Goal: Information Seeking & Learning: Check status

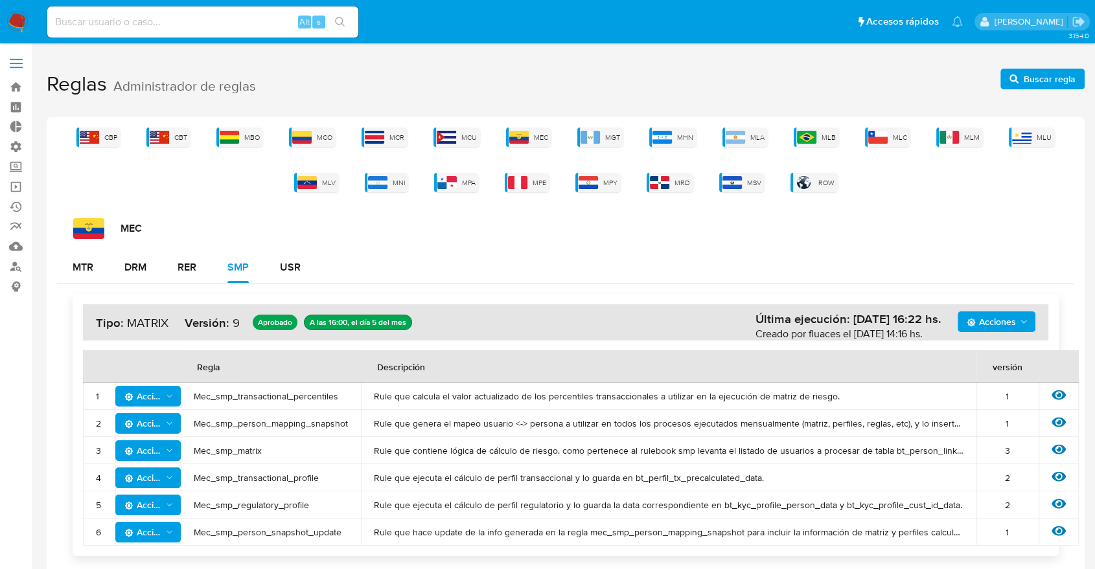
click at [16, 61] on label at bounding box center [16, 63] width 32 height 27
click at [0, 0] on input "checkbox" at bounding box center [0, 0] width 0 height 0
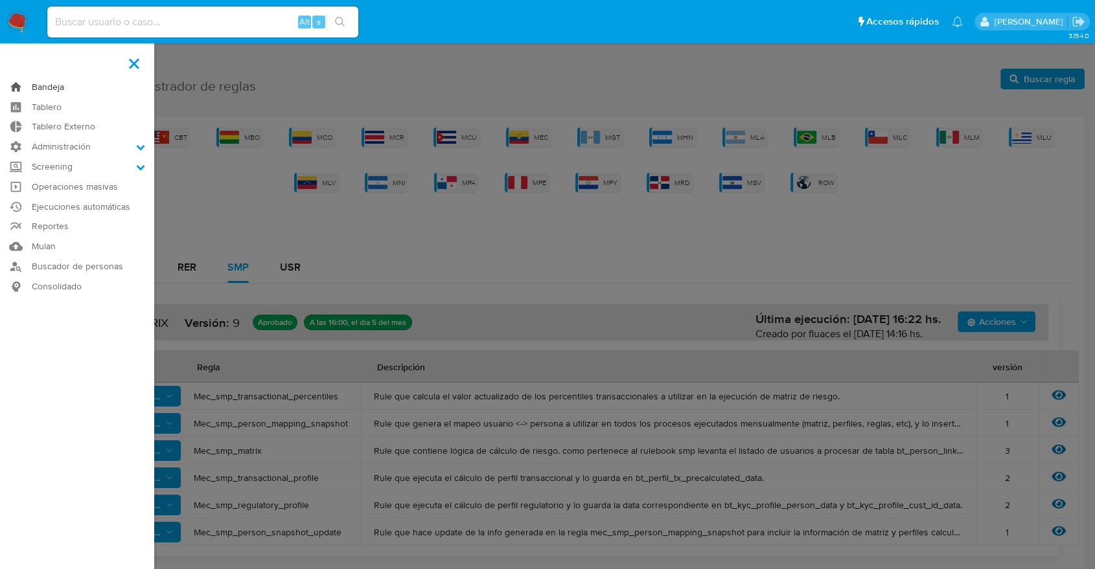
click at [33, 84] on link "Bandeja" at bounding box center [77, 87] width 154 height 20
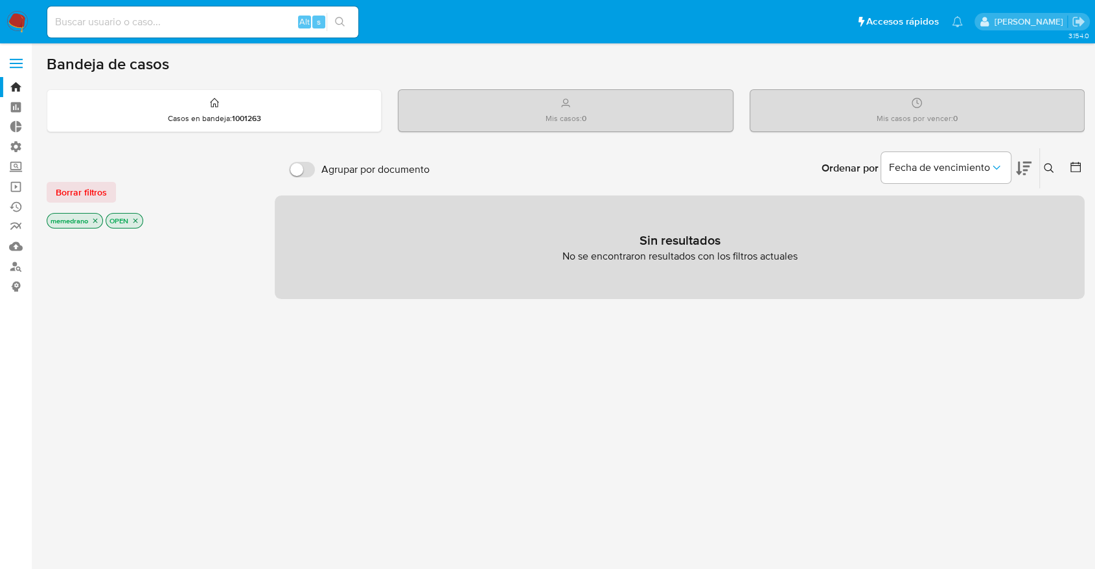
click at [95, 217] on icon "close-filter" at bounding box center [95, 221] width 8 height 8
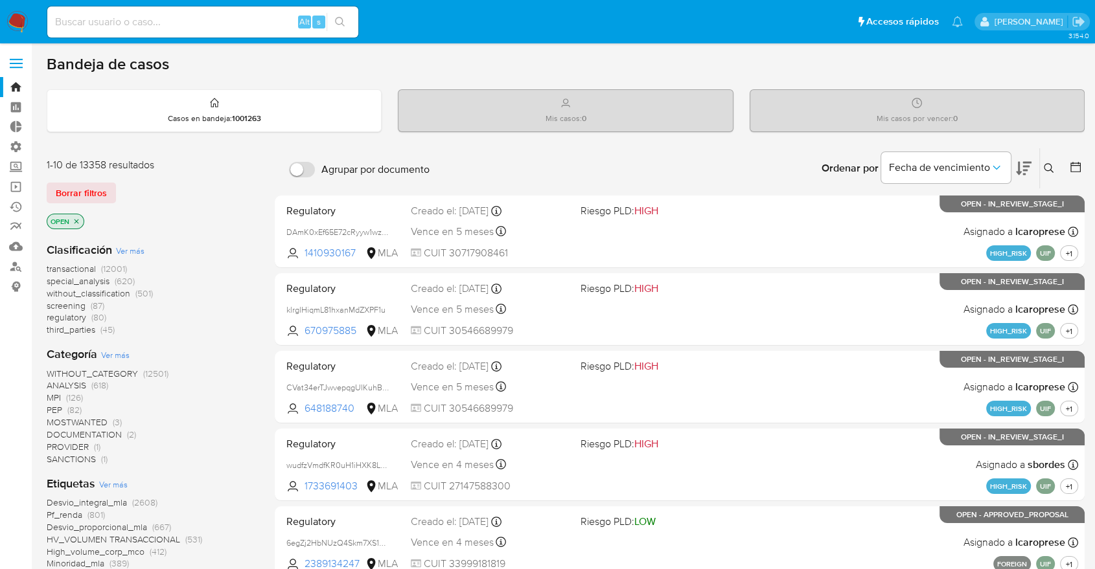
click at [77, 222] on icon "close-filter" at bounding box center [77, 222] width 8 height 8
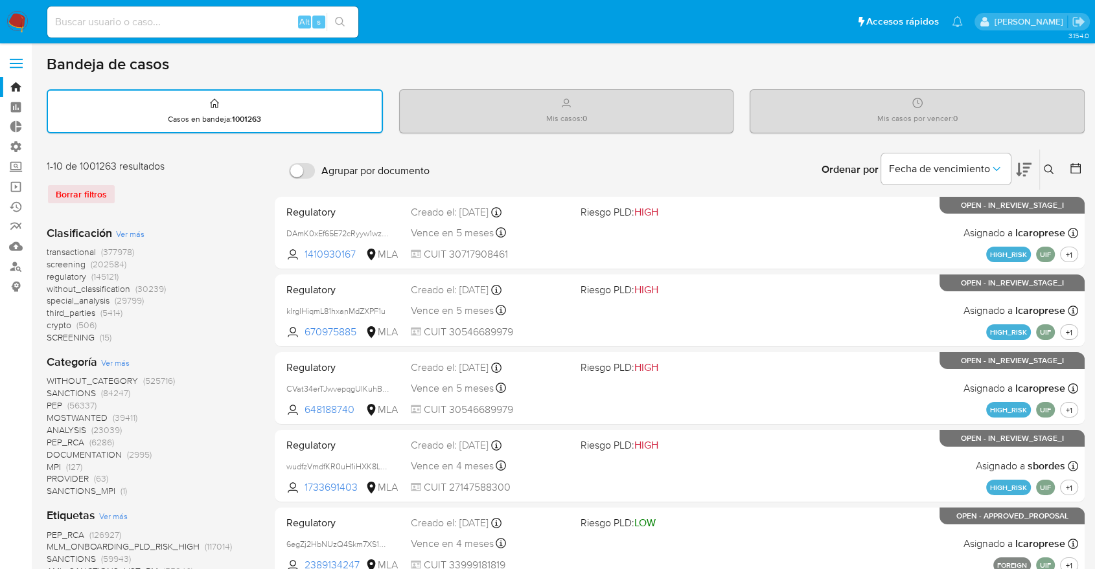
click at [1077, 167] on icon at bounding box center [1075, 168] width 13 height 13
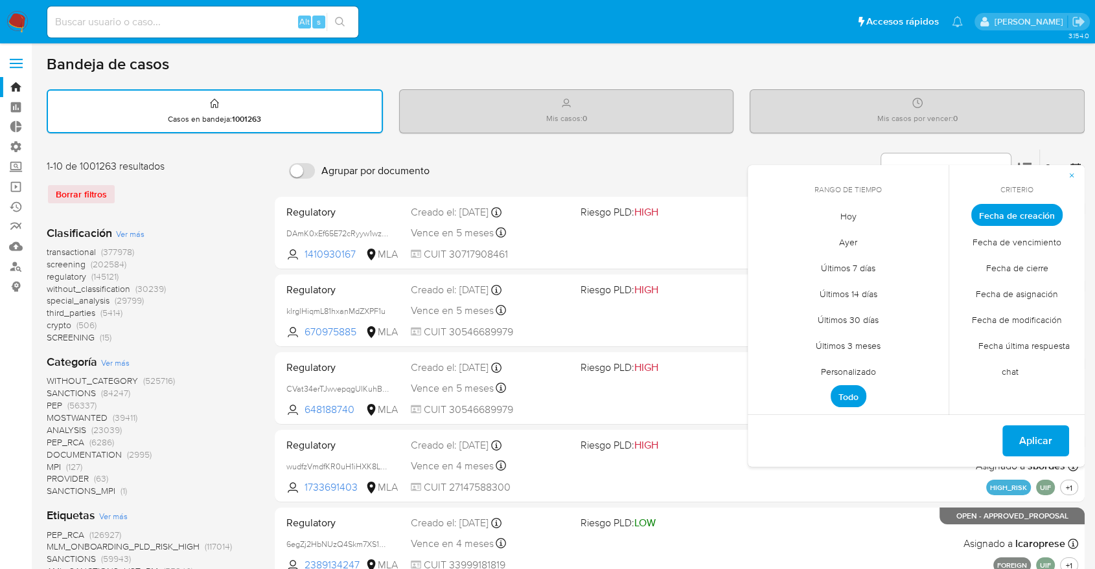
click at [1022, 267] on span "Fecha de cierre" at bounding box center [1016, 268] width 89 height 27
click at [845, 366] on span "Personalizado" at bounding box center [848, 371] width 82 height 27
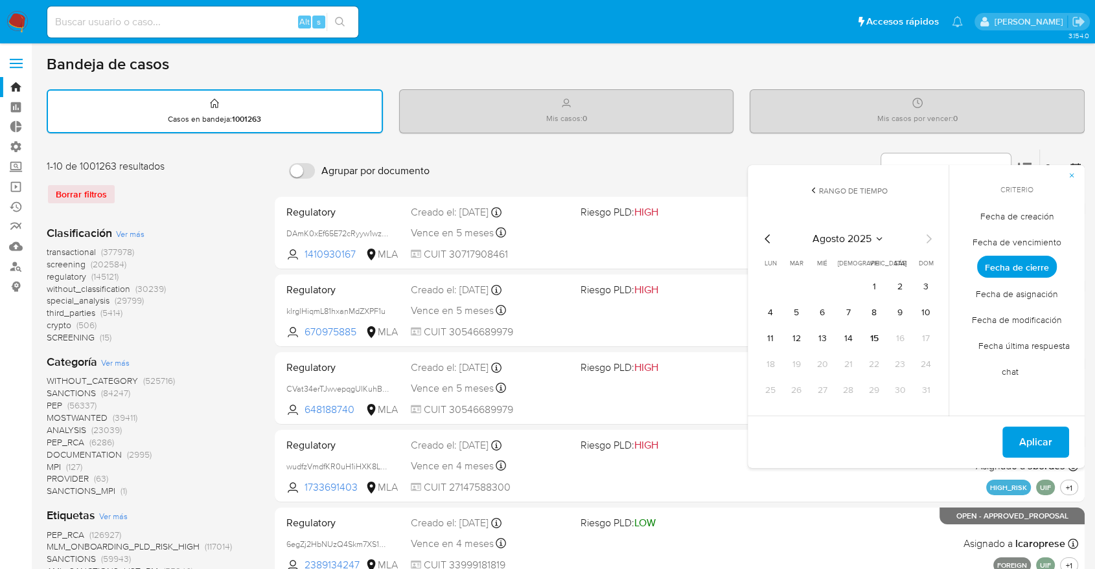
click at [767, 242] on icon "Mes anterior" at bounding box center [768, 239] width 16 height 16
click at [797, 288] on button "1" at bounding box center [796, 287] width 21 height 21
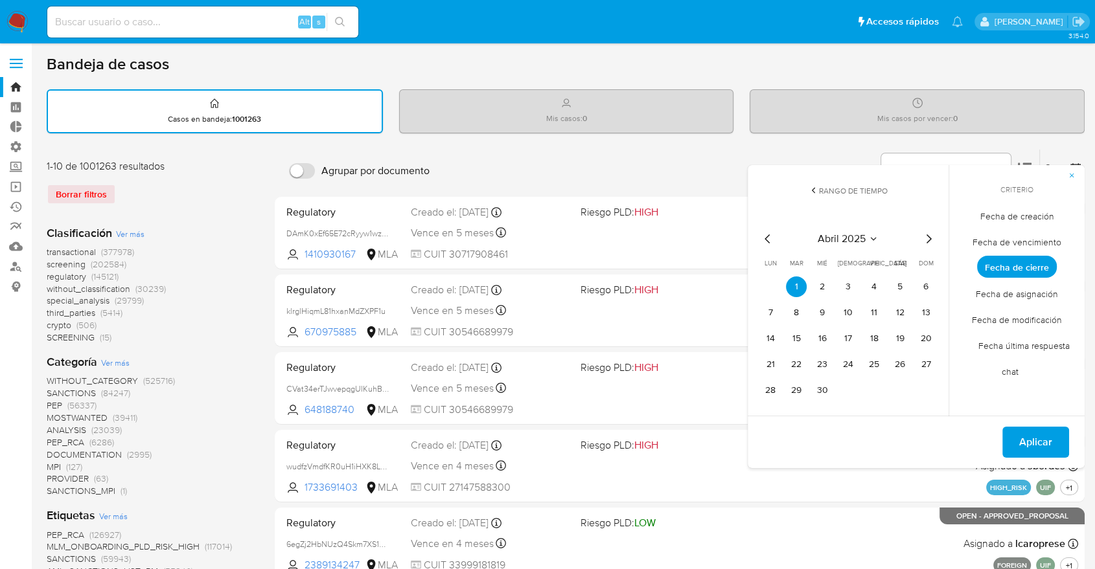
click at [927, 244] on icon "Mes siguiente" at bounding box center [928, 239] width 16 height 16
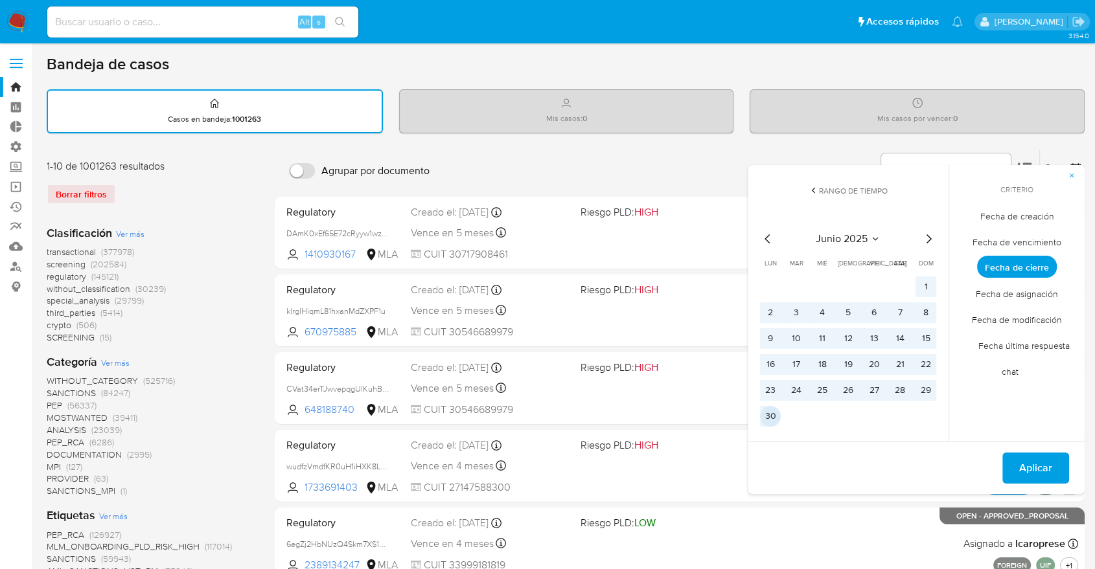
click at [773, 413] on button "30" at bounding box center [770, 416] width 21 height 21
click at [1042, 467] on span "Aplicar" at bounding box center [1035, 468] width 33 height 29
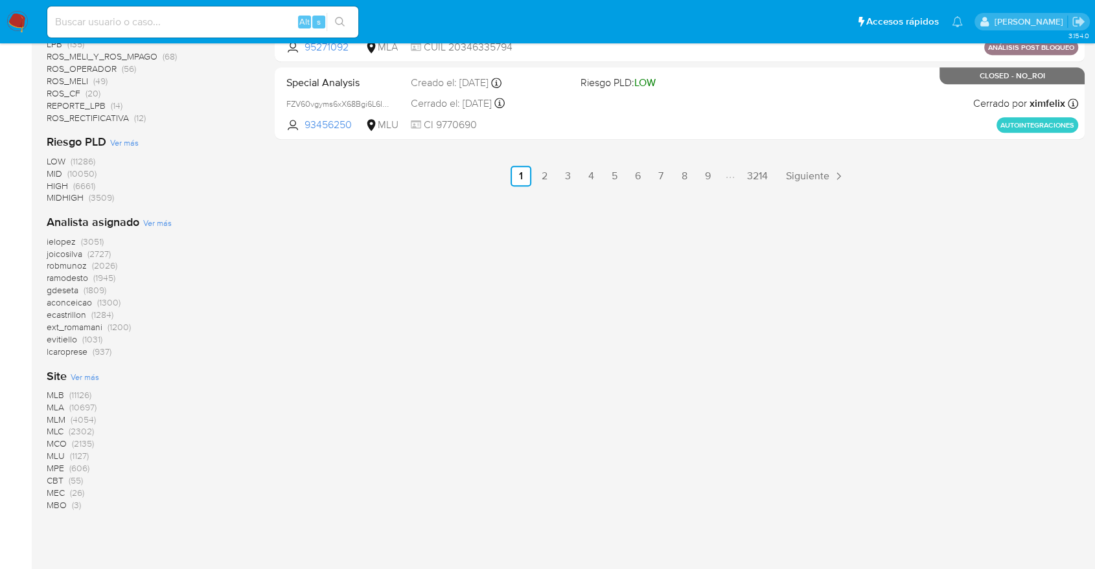
scroll to position [830, 0]
click at [54, 394] on span "MLB" at bounding box center [55, 393] width 17 height 13
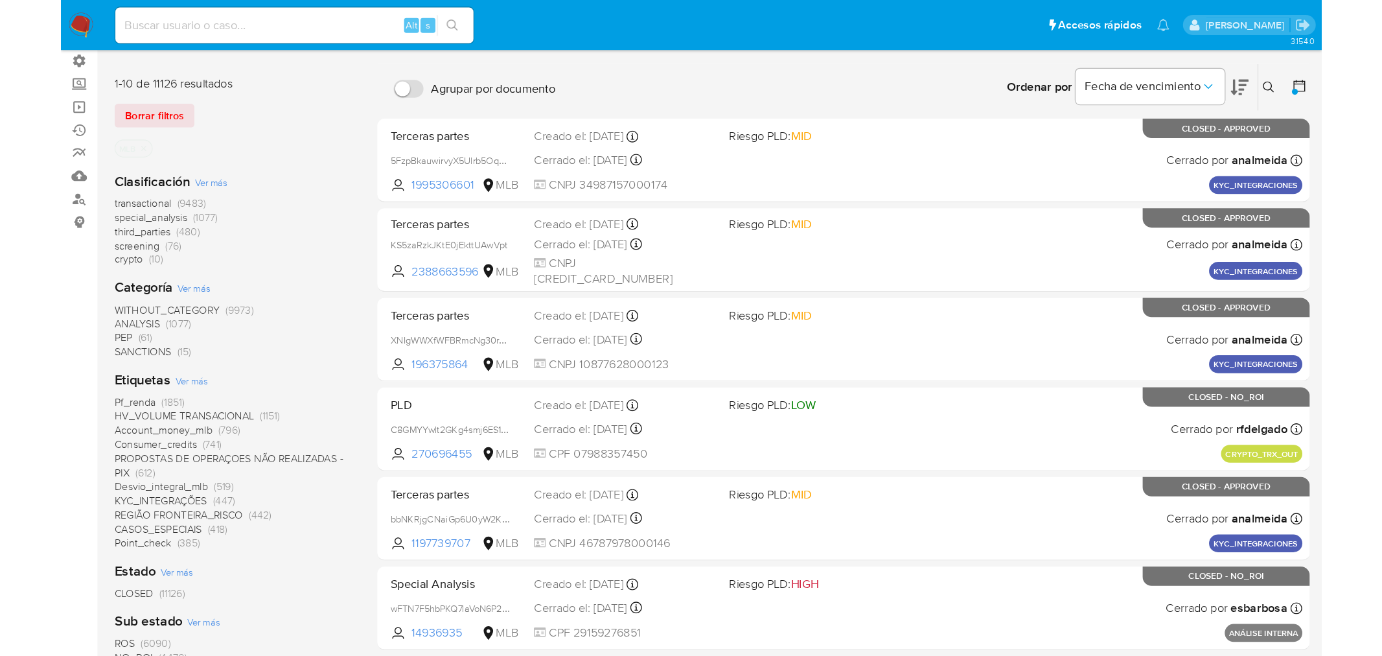
scroll to position [94, 0]
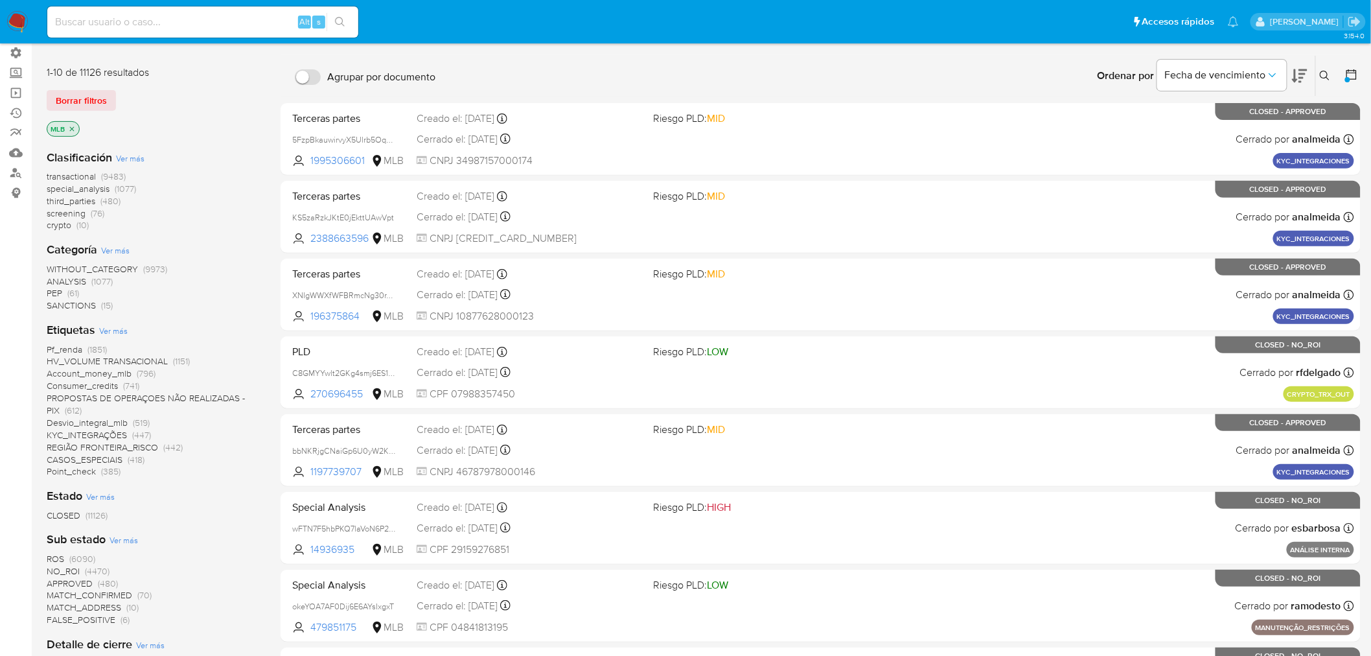
click at [69, 187] on span "special_analysis" at bounding box center [78, 188] width 63 height 13
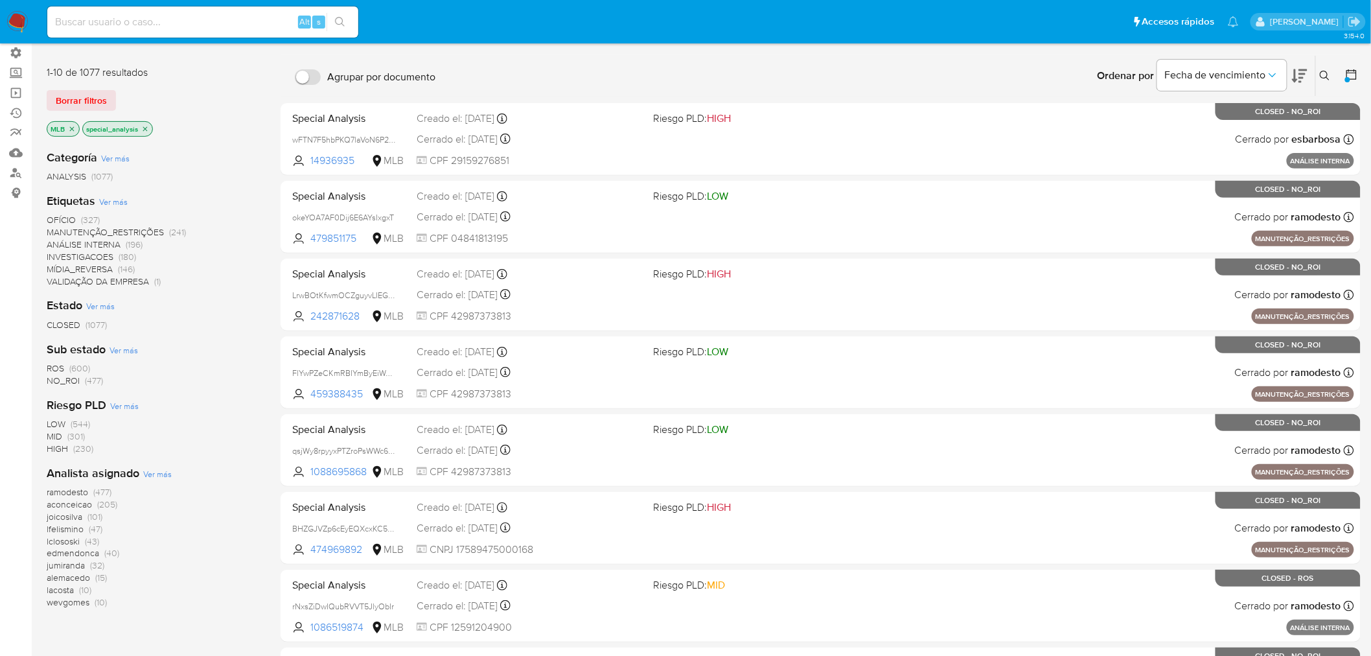
click at [108, 198] on span "Ver más" at bounding box center [113, 202] width 29 height 12
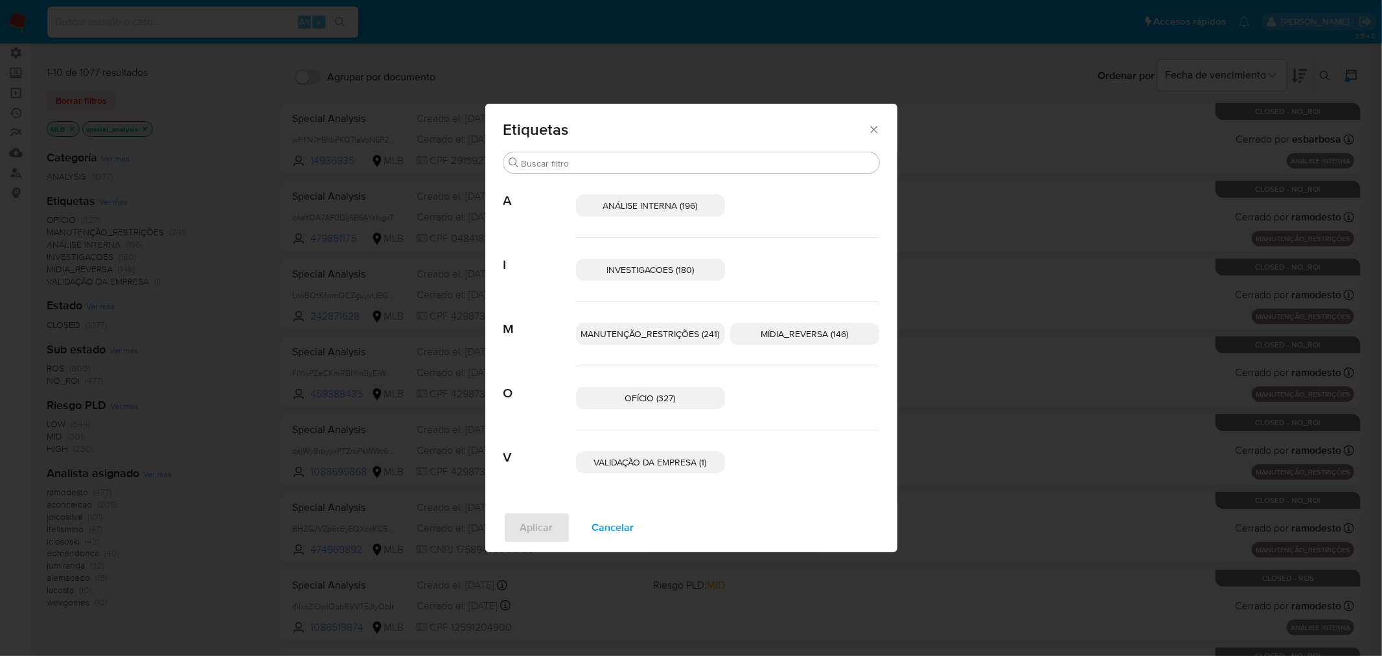
click at [626, 527] on span "Cancelar" at bounding box center [613, 527] width 42 height 29
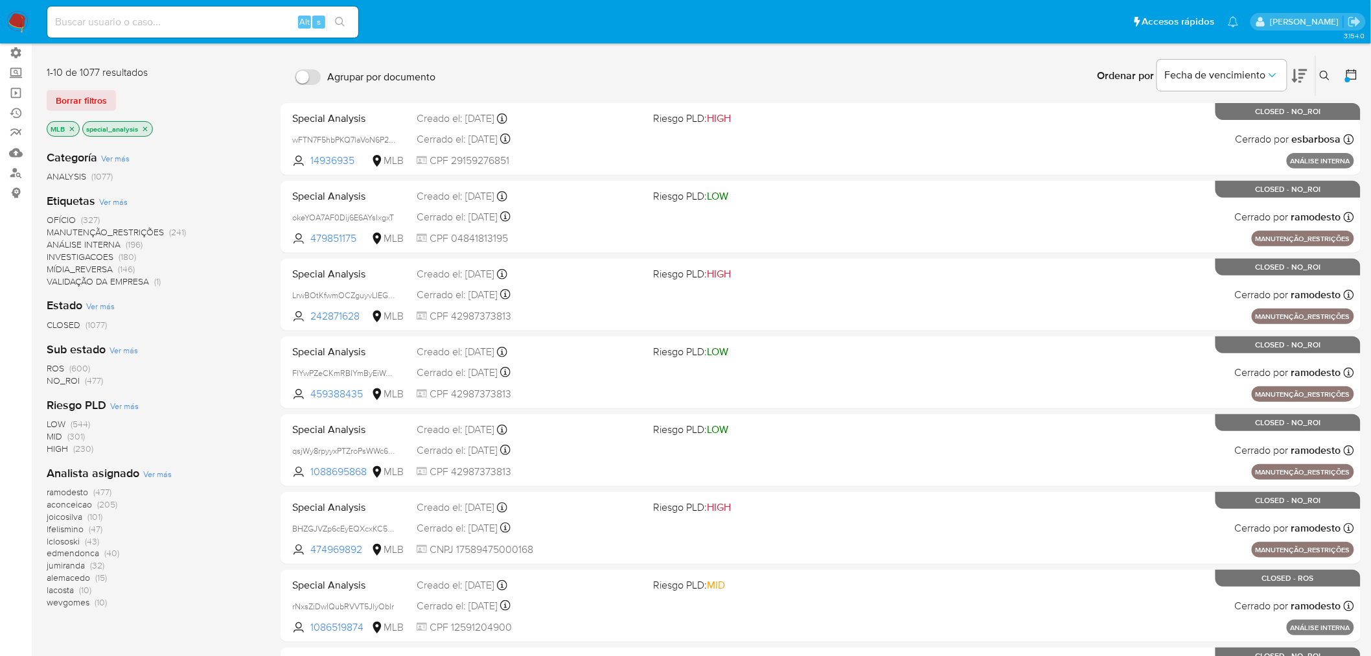
click at [145, 126] on icon "close-filter" at bounding box center [145, 128] width 5 height 5
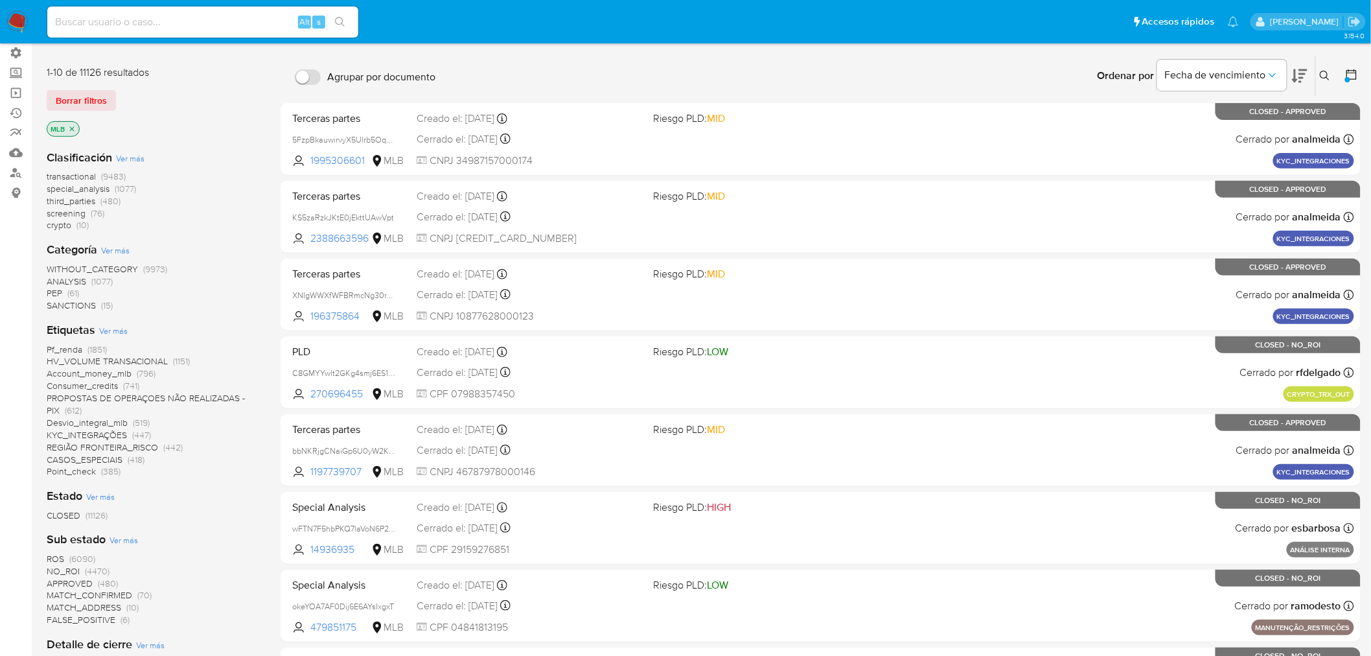
click at [67, 175] on span "transactional" at bounding box center [71, 176] width 49 height 13
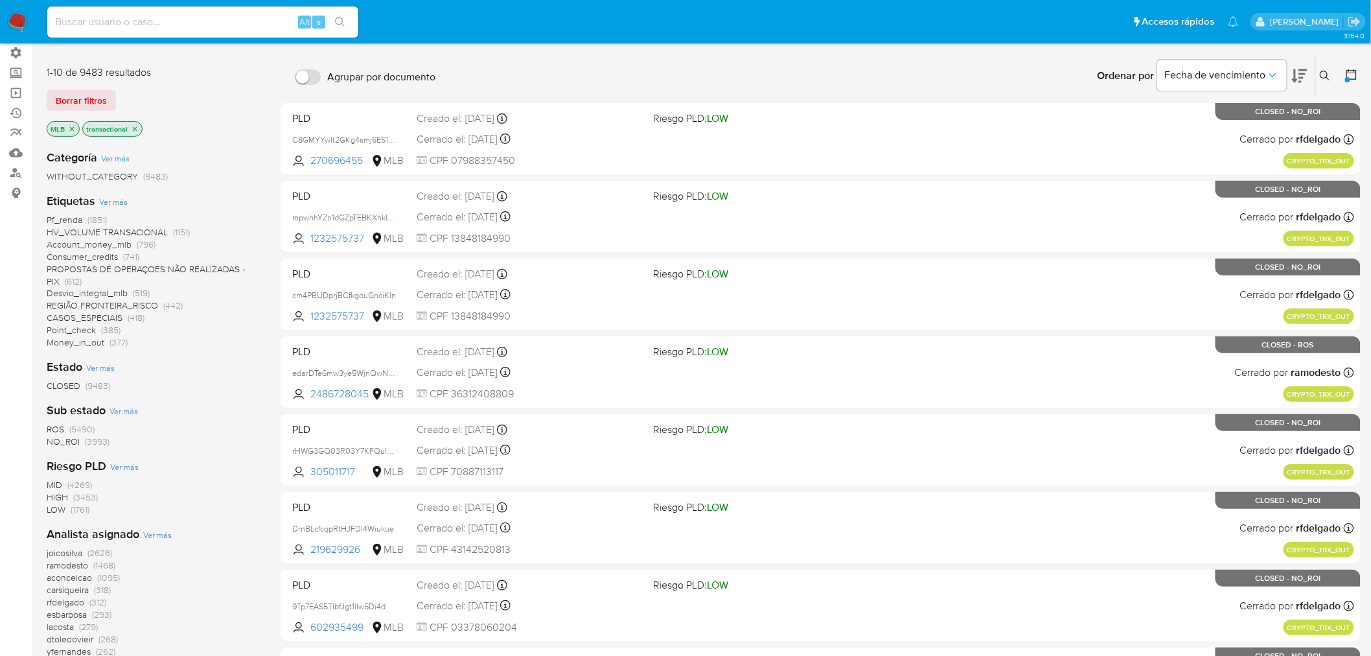
click at [111, 197] on span "Ver más" at bounding box center [113, 202] width 29 height 12
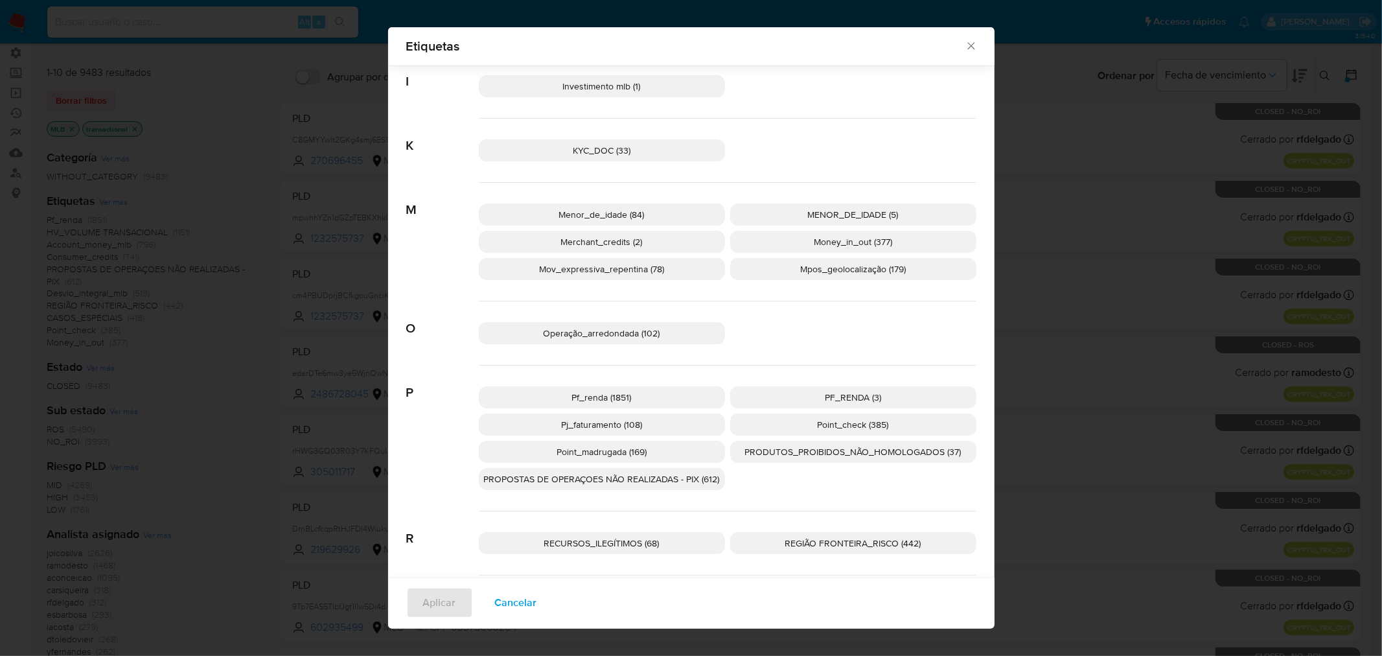
scroll to position [792, 0]
click at [964, 41] on icon "Cerrar" at bounding box center [970, 46] width 13 height 13
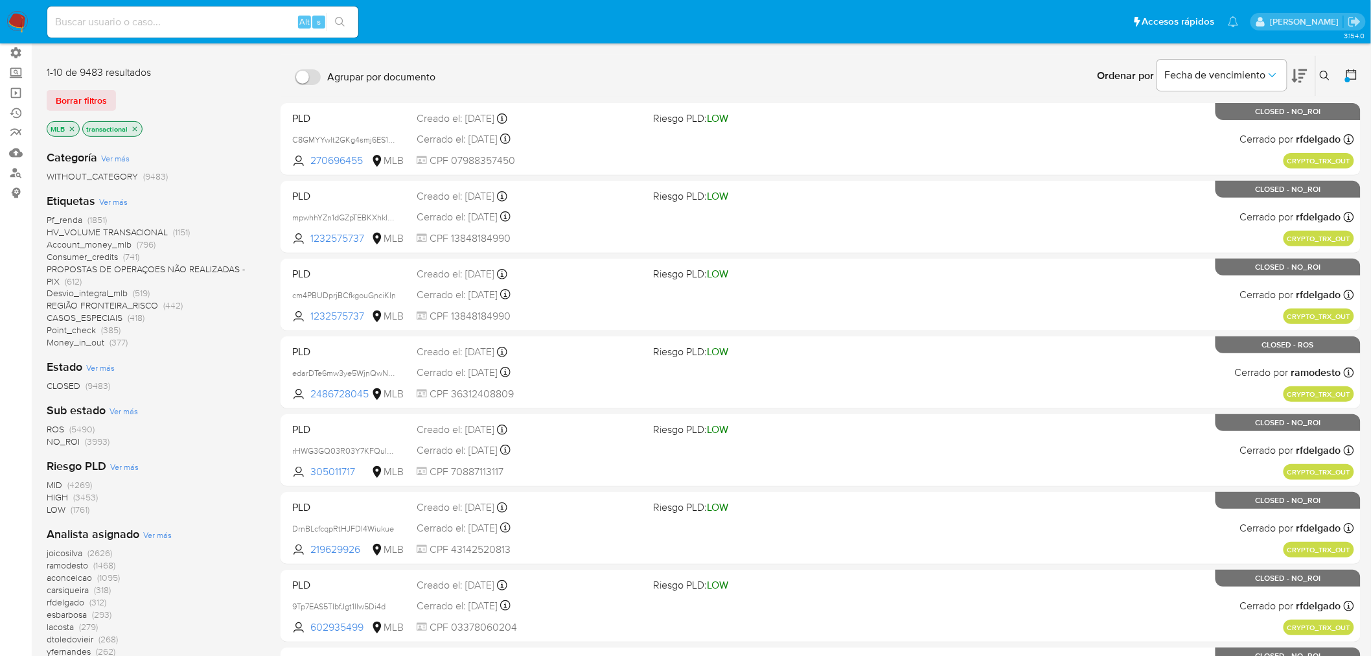
click at [131, 126] on icon "close-filter" at bounding box center [135, 129] width 8 height 8
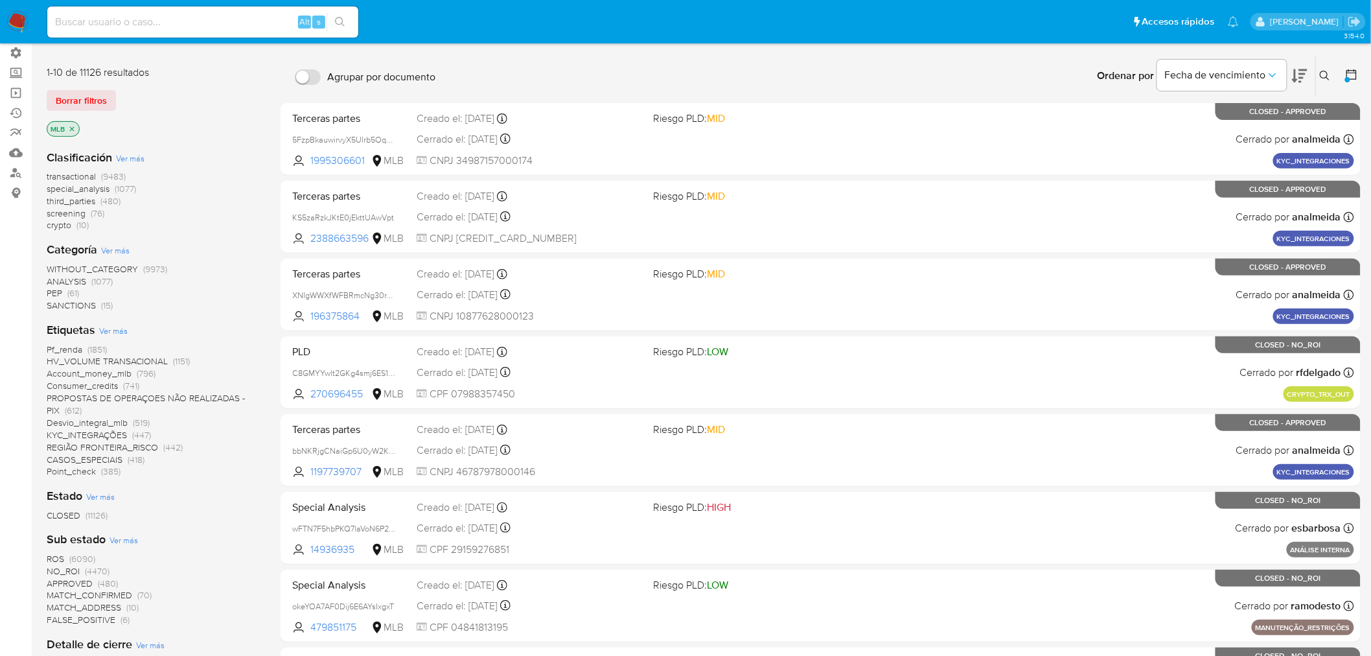
click at [74, 190] on span "special_analysis" at bounding box center [78, 188] width 63 height 13
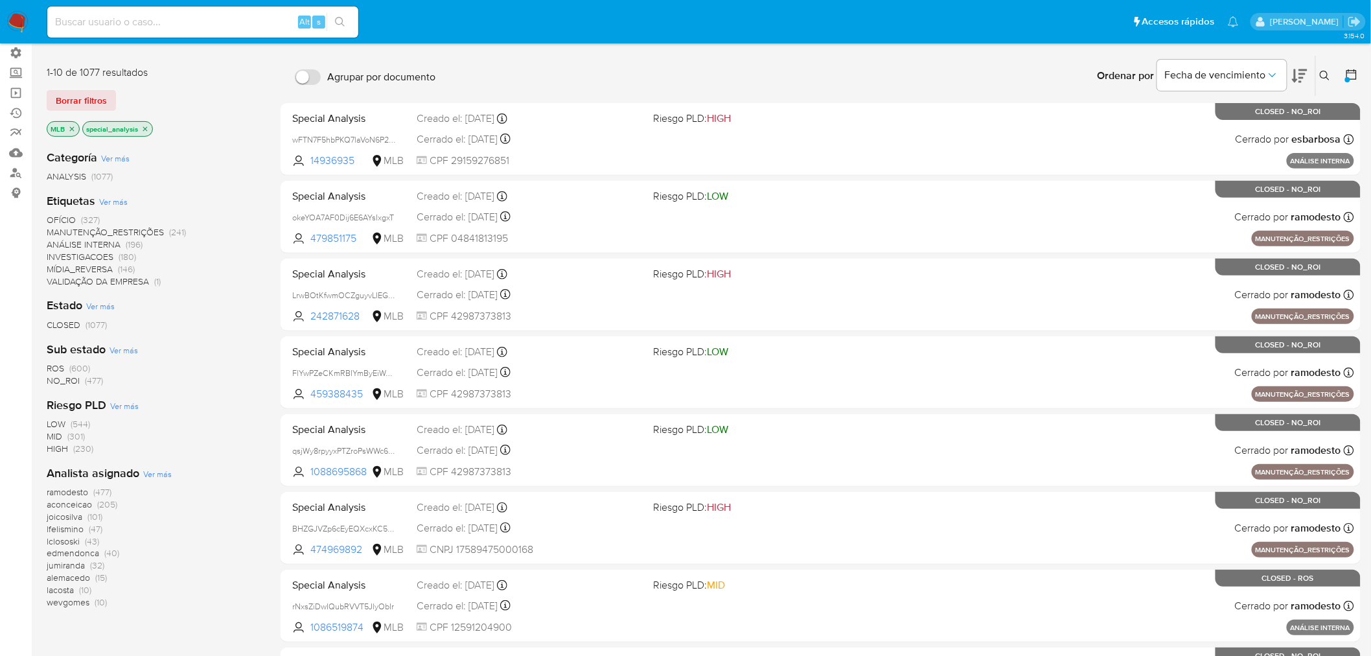
click at [119, 198] on span "Ver más" at bounding box center [113, 202] width 29 height 12
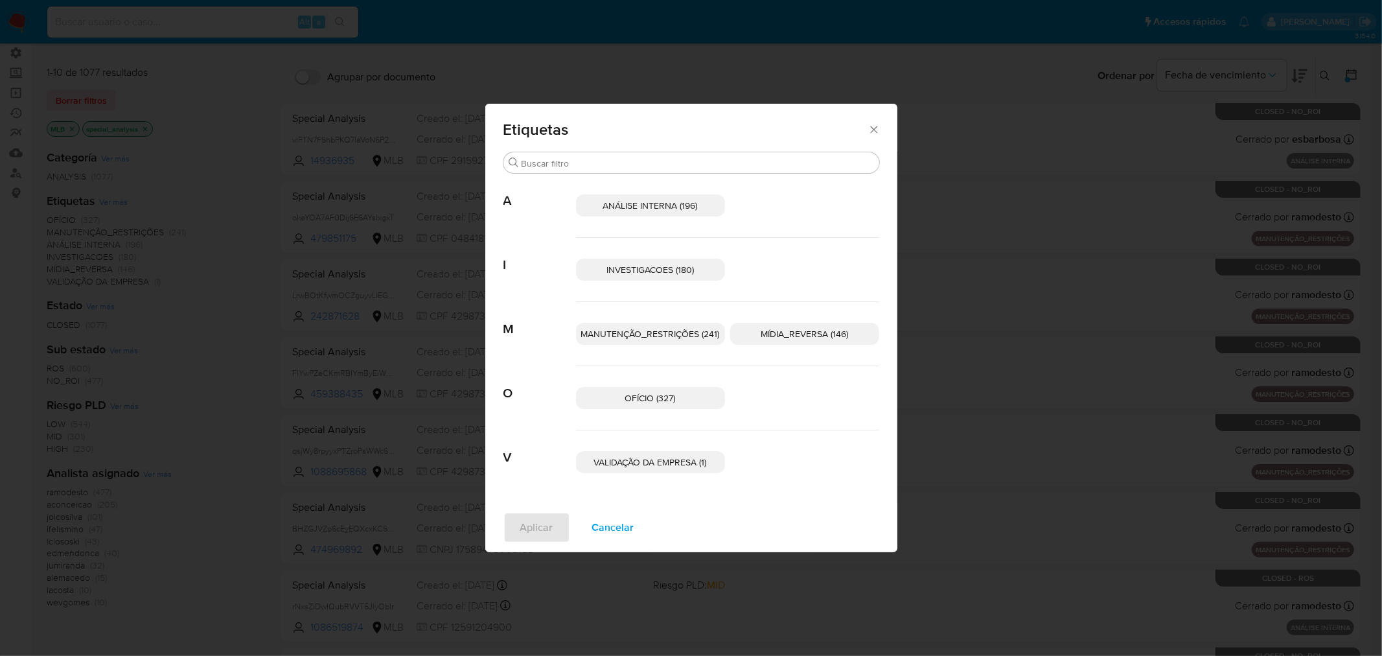
click at [870, 127] on icon "Cerrar" at bounding box center [873, 129] width 13 height 13
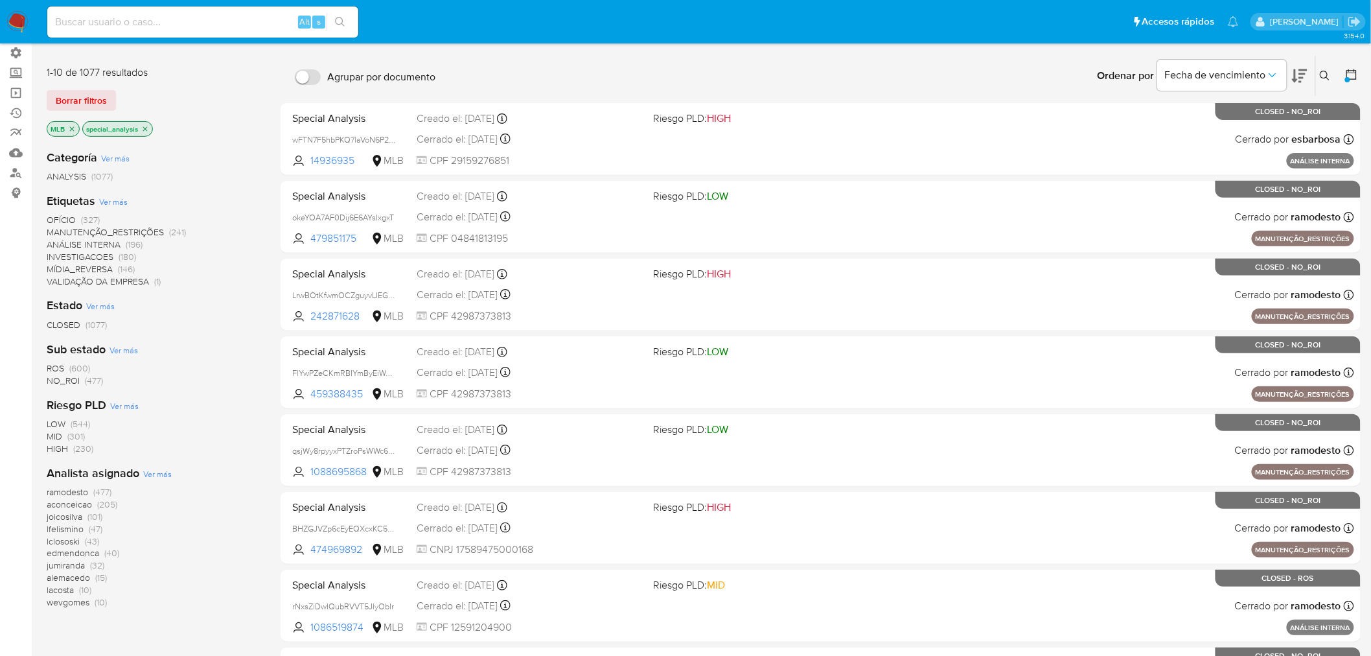
click at [146, 128] on icon "close-filter" at bounding box center [145, 129] width 8 height 8
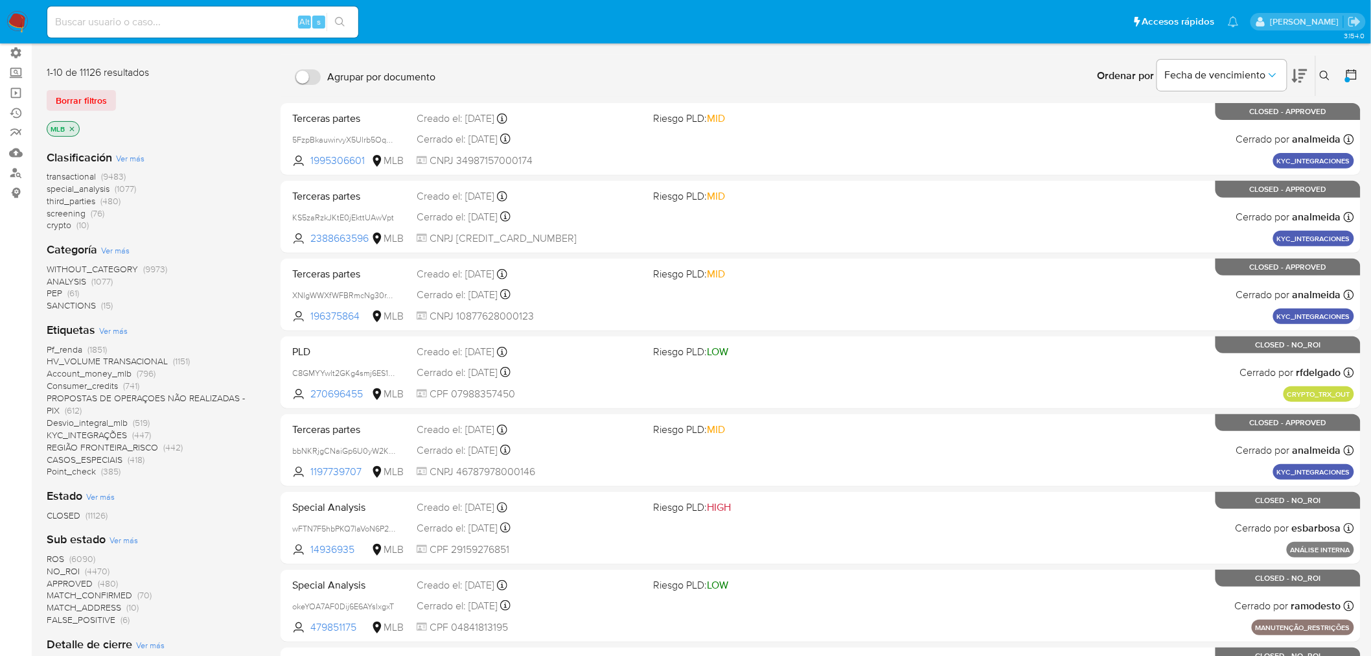
click at [115, 329] on span "Ver más" at bounding box center [113, 331] width 29 height 12
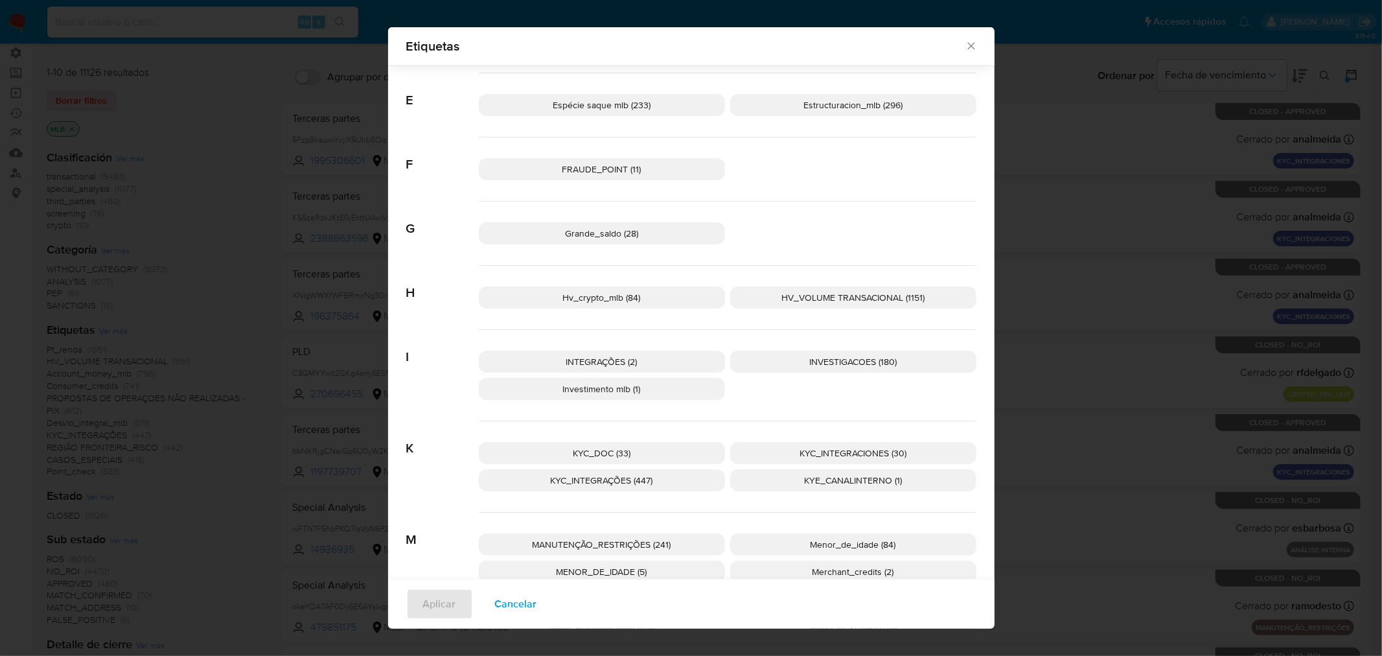
scroll to position [560, 0]
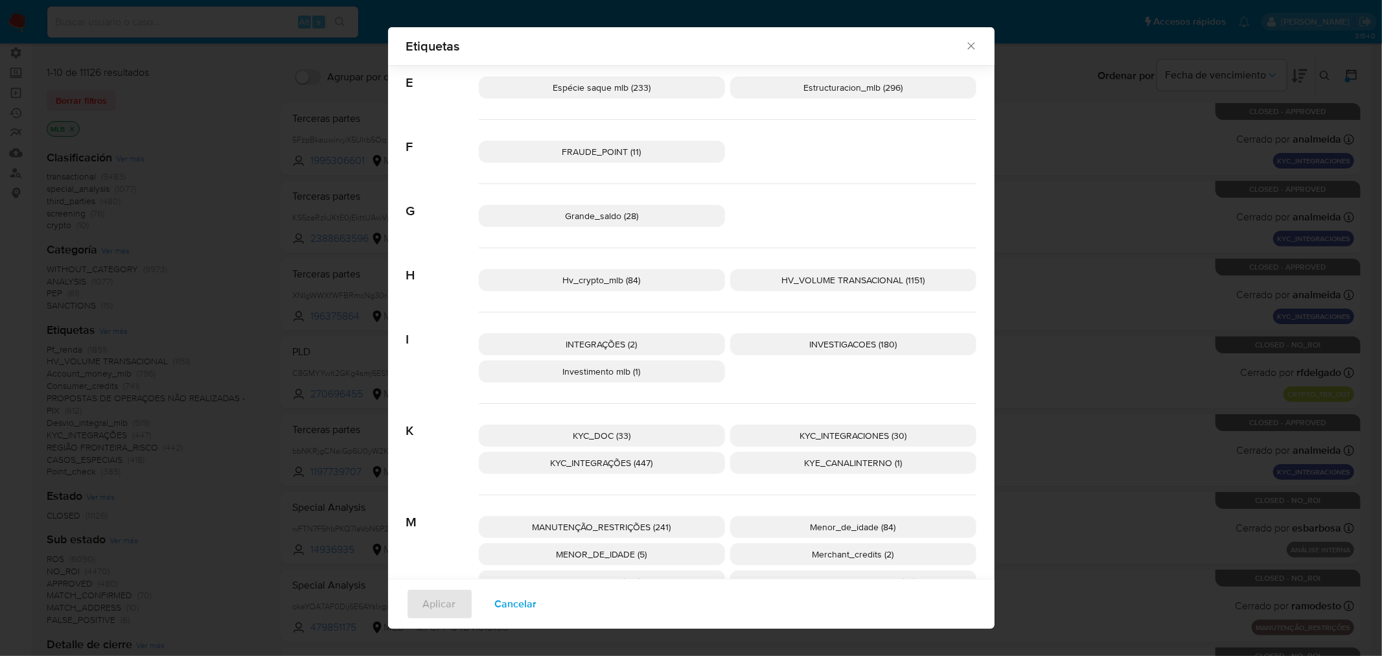
click at [964, 47] on icon "Cerrar" at bounding box center [970, 46] width 13 height 13
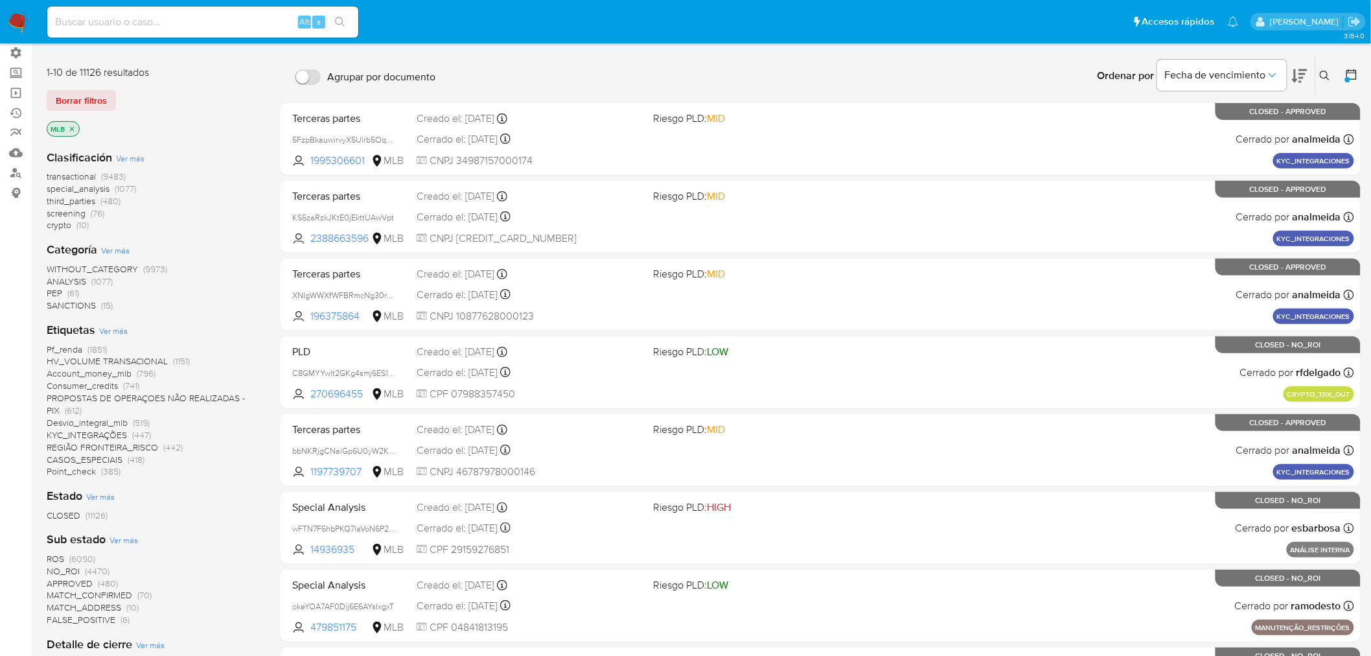
click at [111, 328] on span "Ver más" at bounding box center [113, 331] width 29 height 12
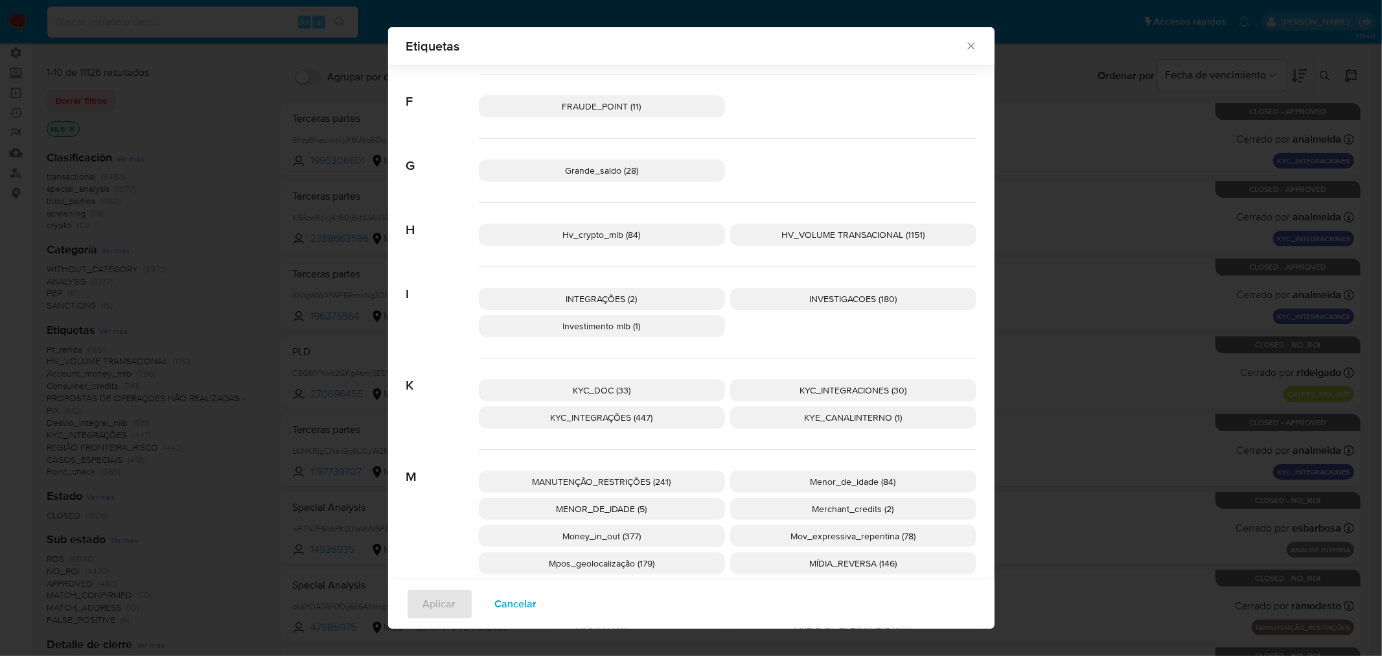
scroll to position [603, 0]
click at [600, 393] on span "KYC_DOC (33)" at bounding box center [602, 392] width 58 height 13
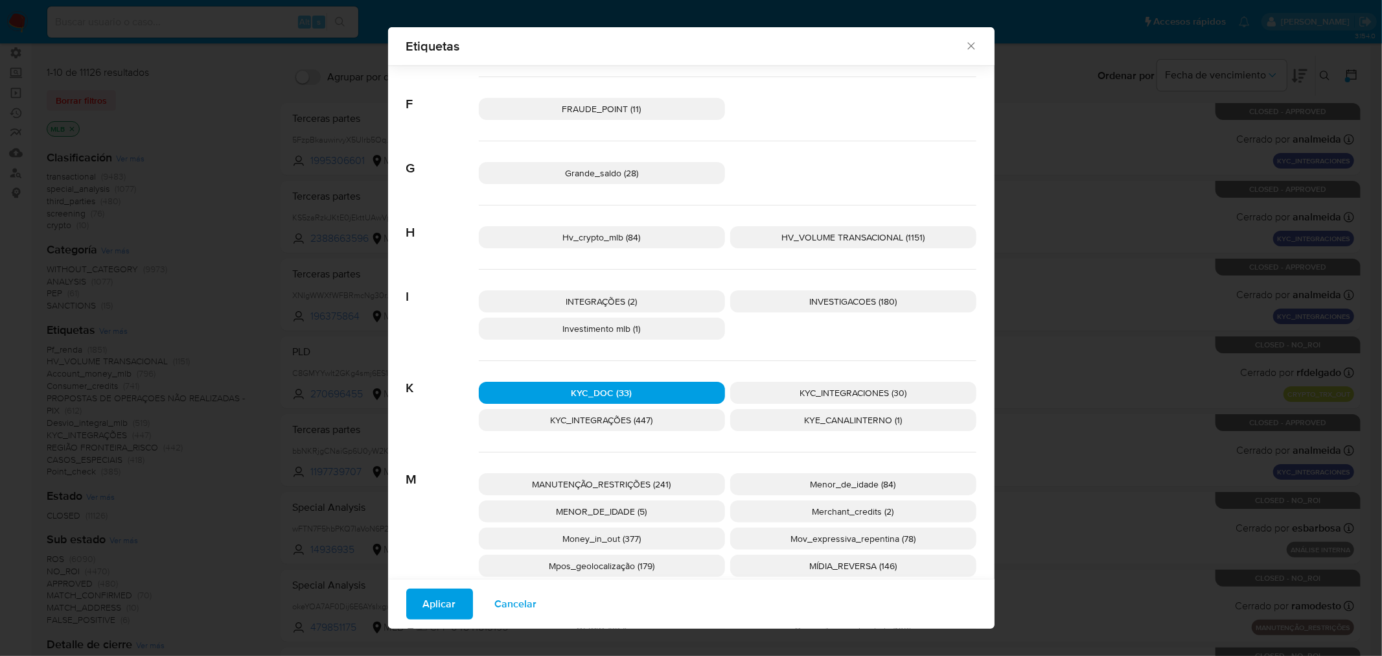
click at [431, 569] on span "Aplicar" at bounding box center [439, 603] width 33 height 29
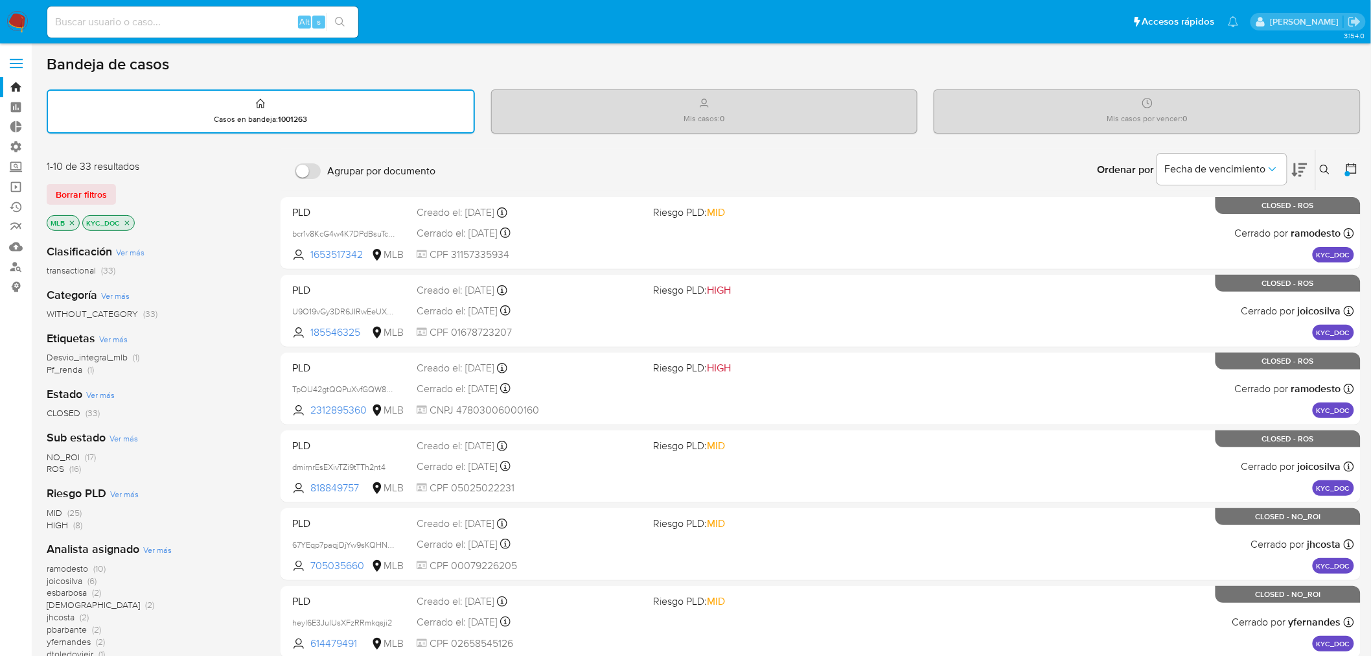
click at [126, 222] on icon "close-filter" at bounding box center [127, 223] width 8 height 8
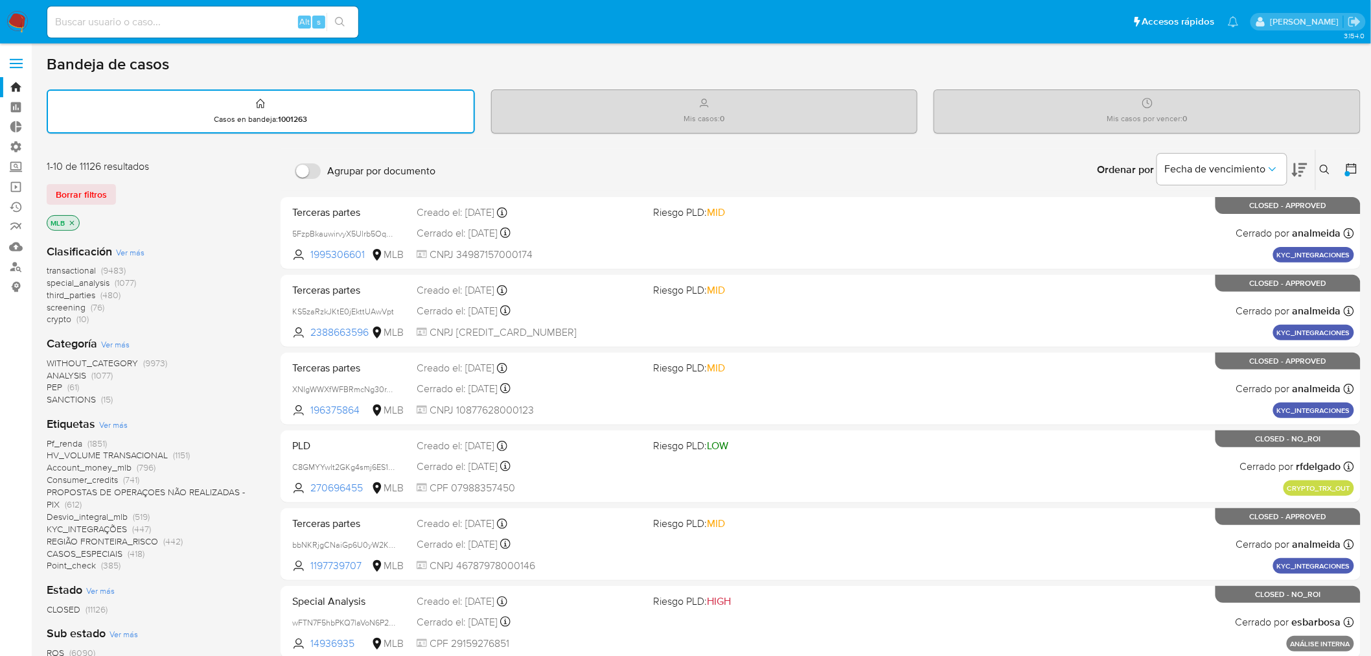
click at [69, 266] on span "transactional" at bounding box center [71, 270] width 49 height 13
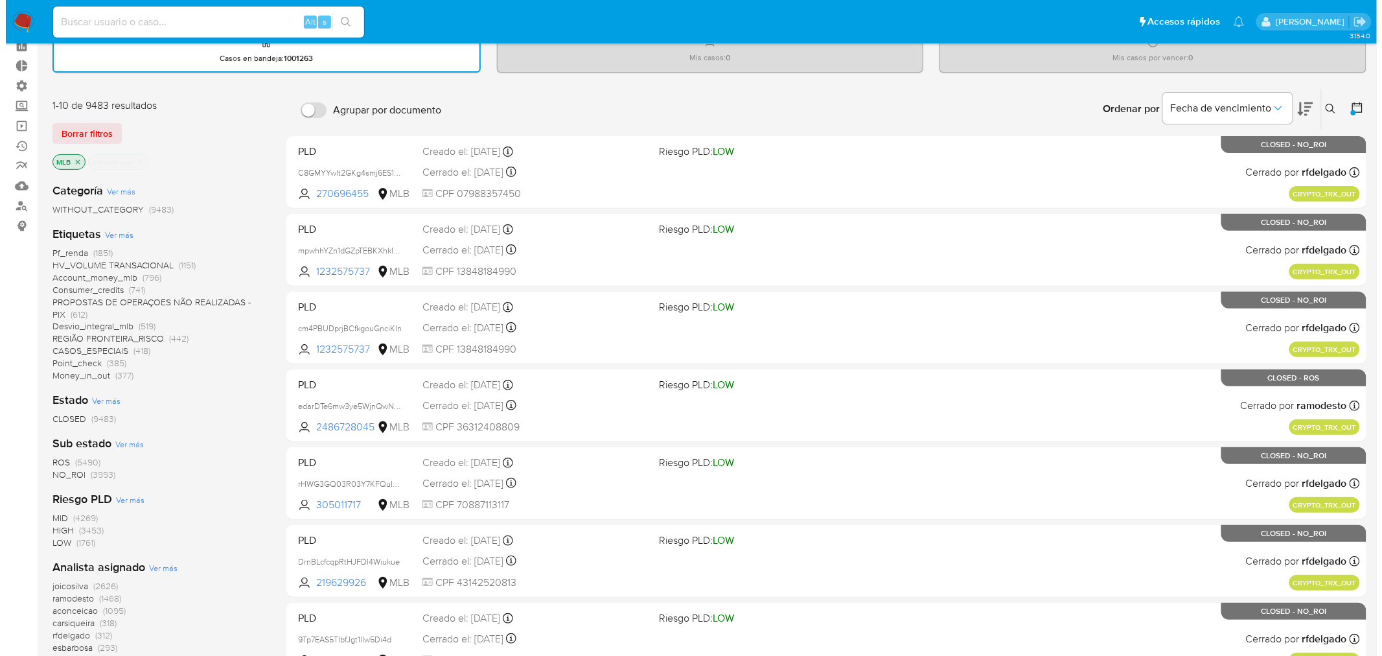
scroll to position [62, 0]
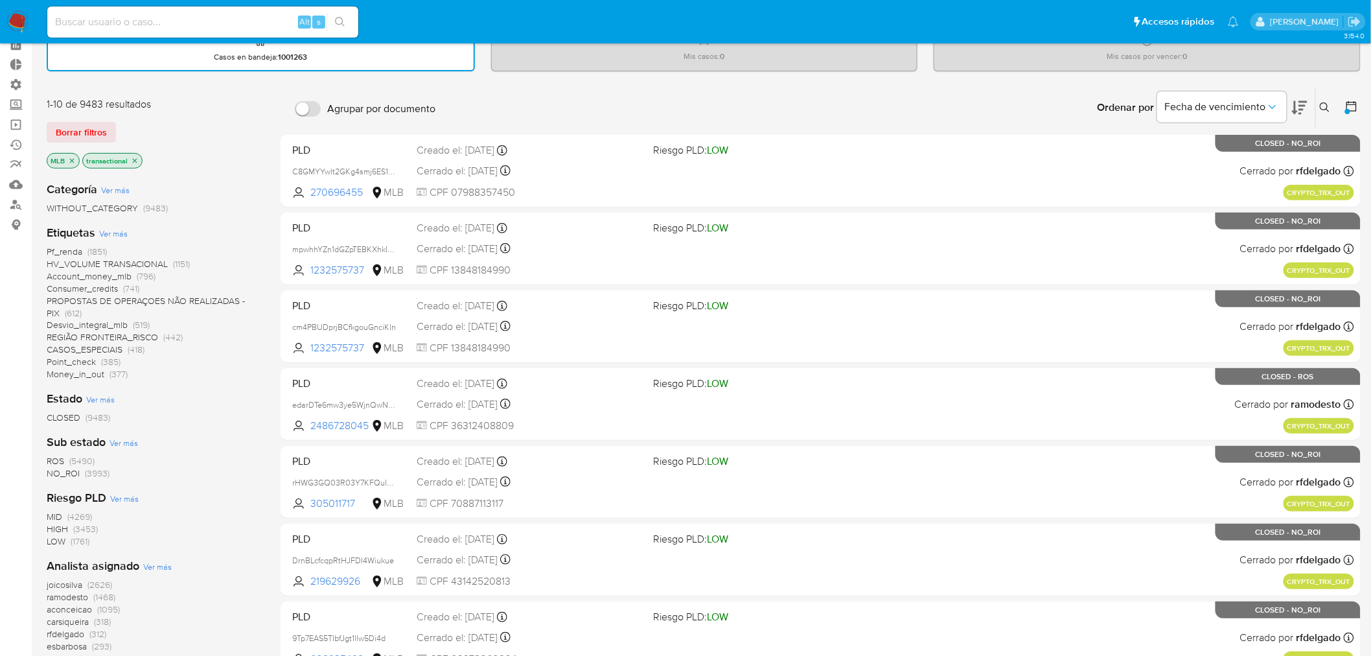
click at [115, 233] on span "Ver más" at bounding box center [113, 233] width 29 height 12
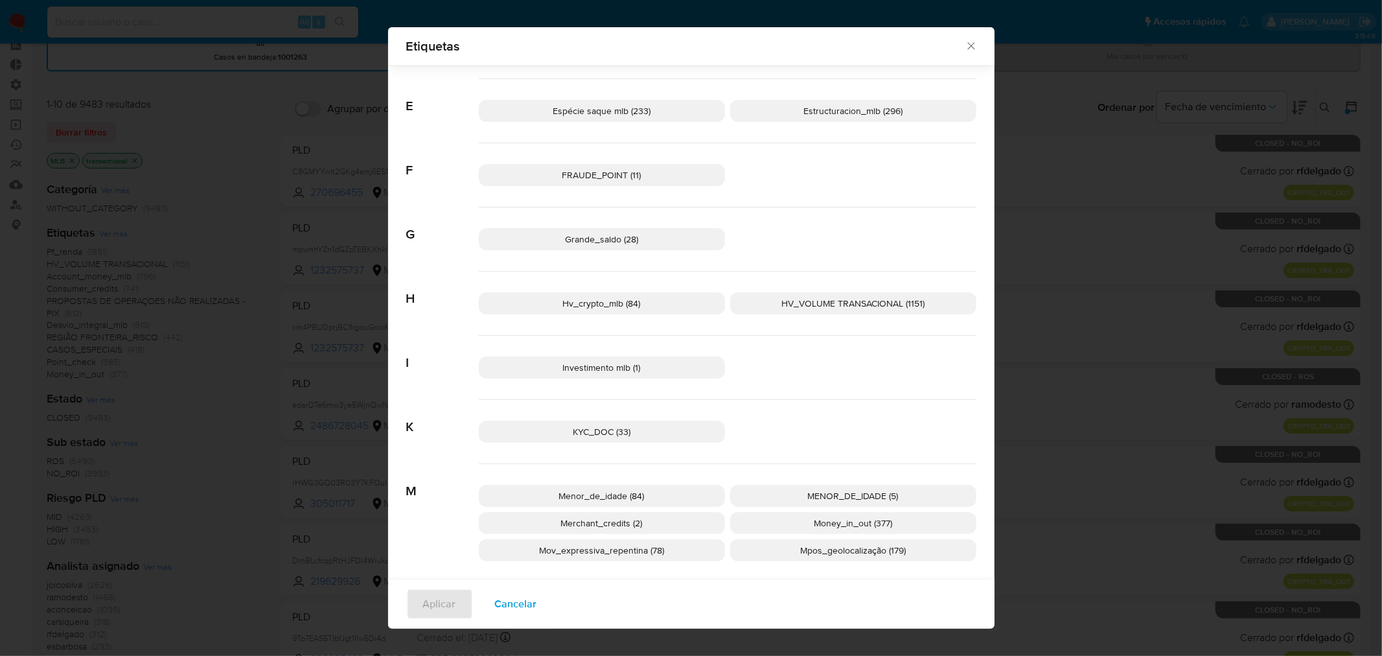
scroll to position [514, 0]
click at [965, 52] on icon "Cerrar" at bounding box center [970, 46] width 13 height 13
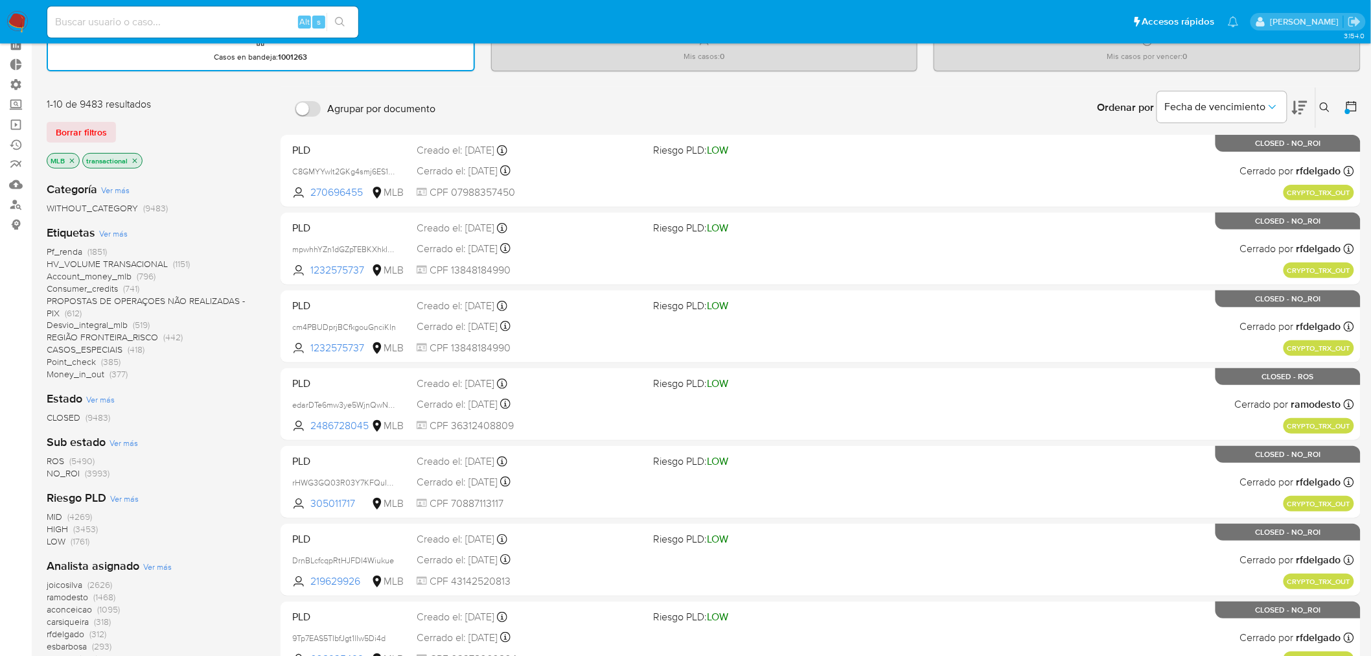
click at [115, 231] on span "Ver más" at bounding box center [113, 233] width 29 height 12
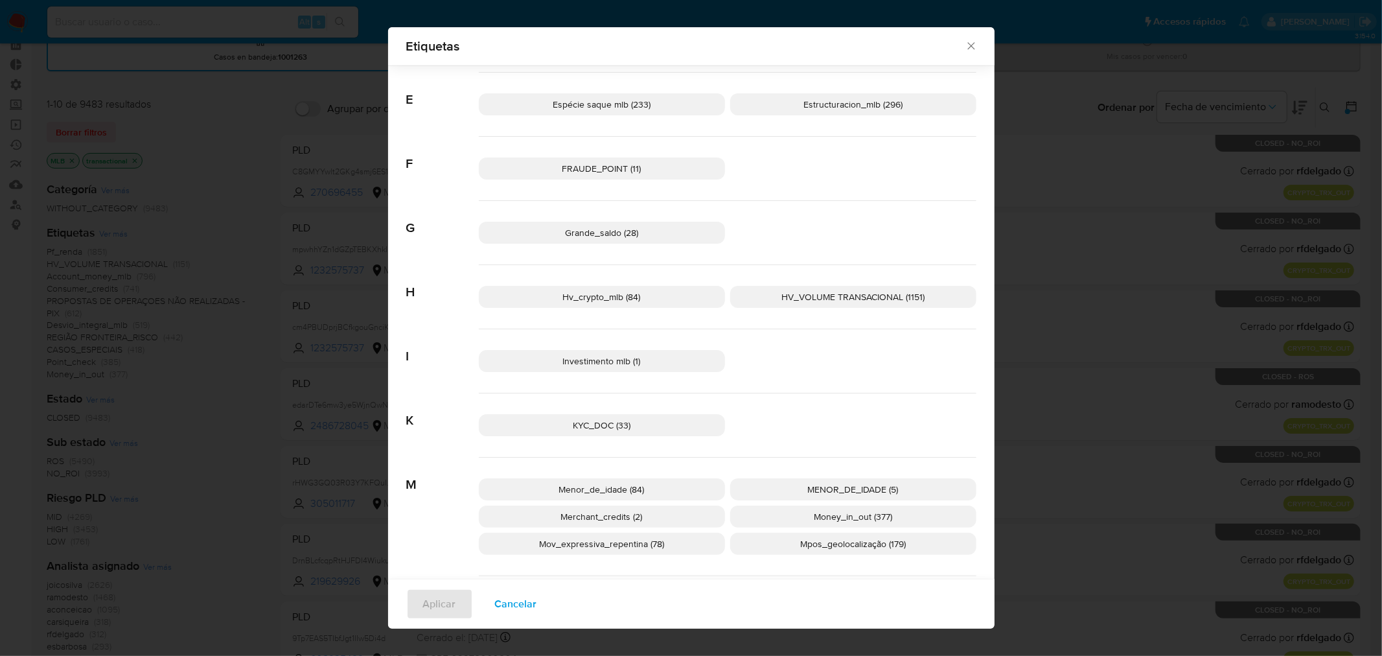
scroll to position [516, 0]
click at [812, 293] on span "HV_VOLUME TRANSACIONAL (1151)" at bounding box center [852, 297] width 143 height 13
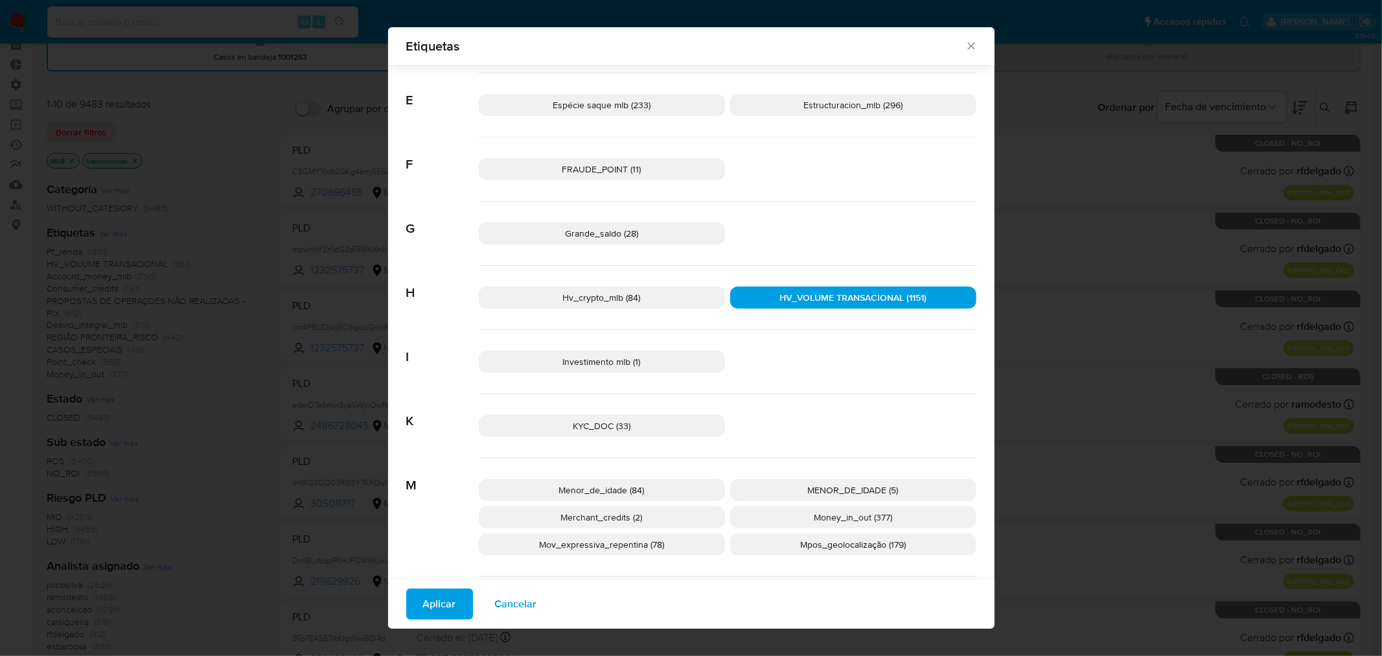
click at [431, 569] on span "Aplicar" at bounding box center [439, 603] width 33 height 29
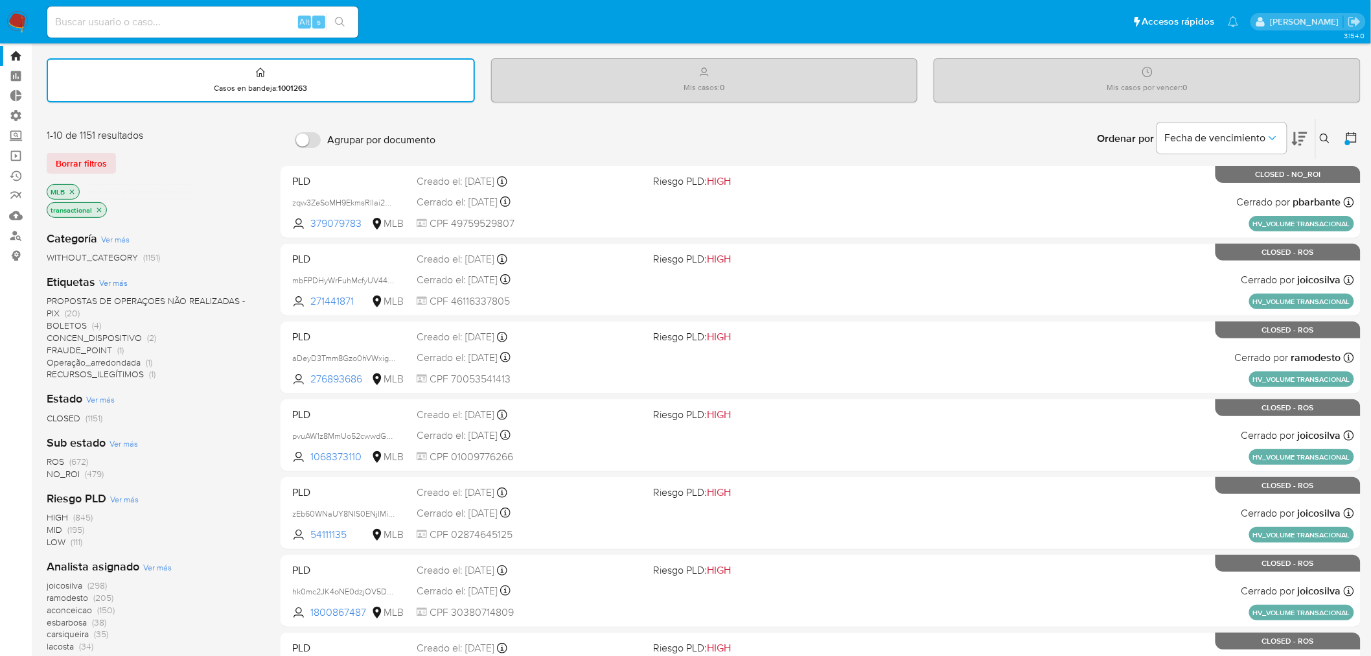
scroll to position [30, 0]
click at [192, 191] on icon "close-filter" at bounding box center [190, 192] width 5 height 5
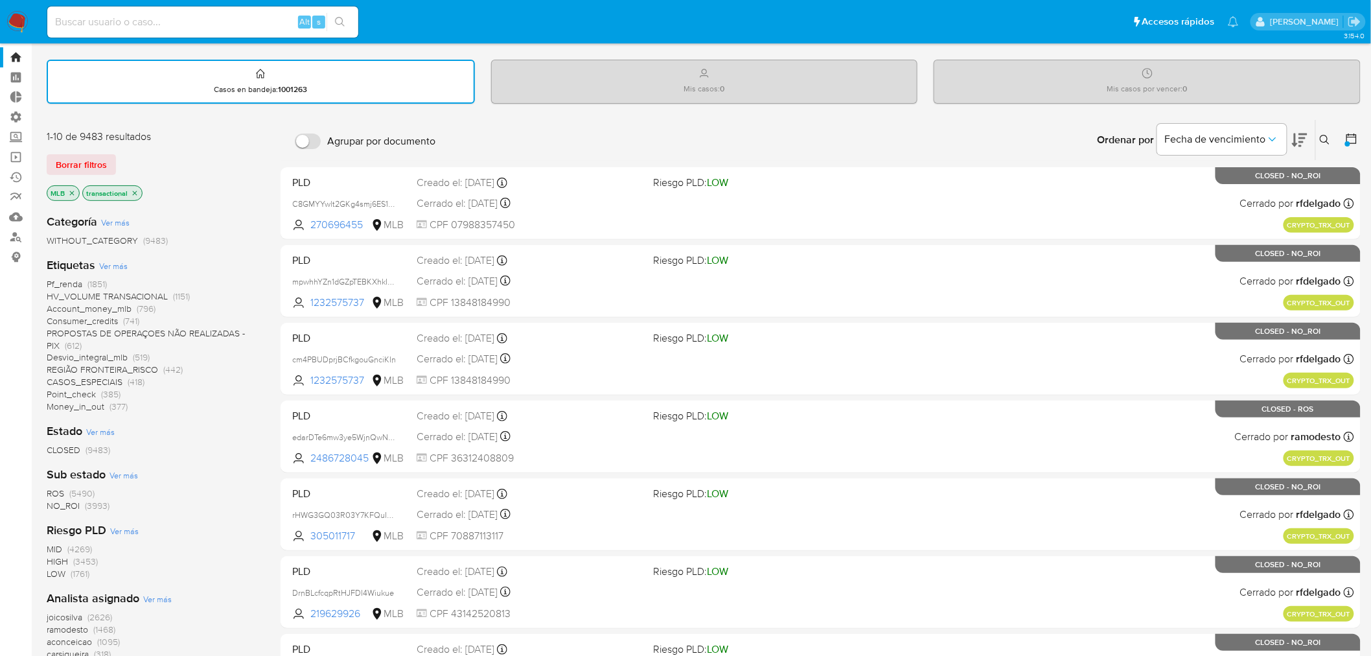
click at [1105, 138] on icon at bounding box center [1351, 138] width 13 height 13
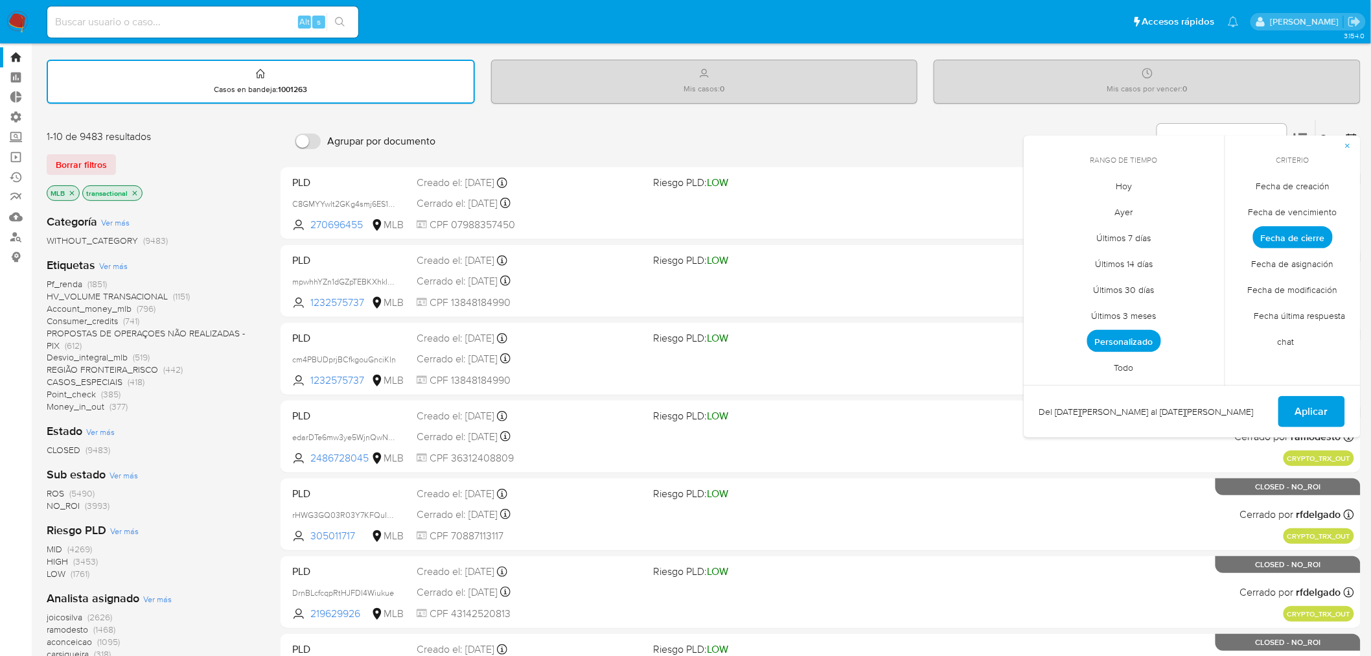
click at [1105, 334] on span "Personalizado" at bounding box center [1124, 341] width 74 height 22
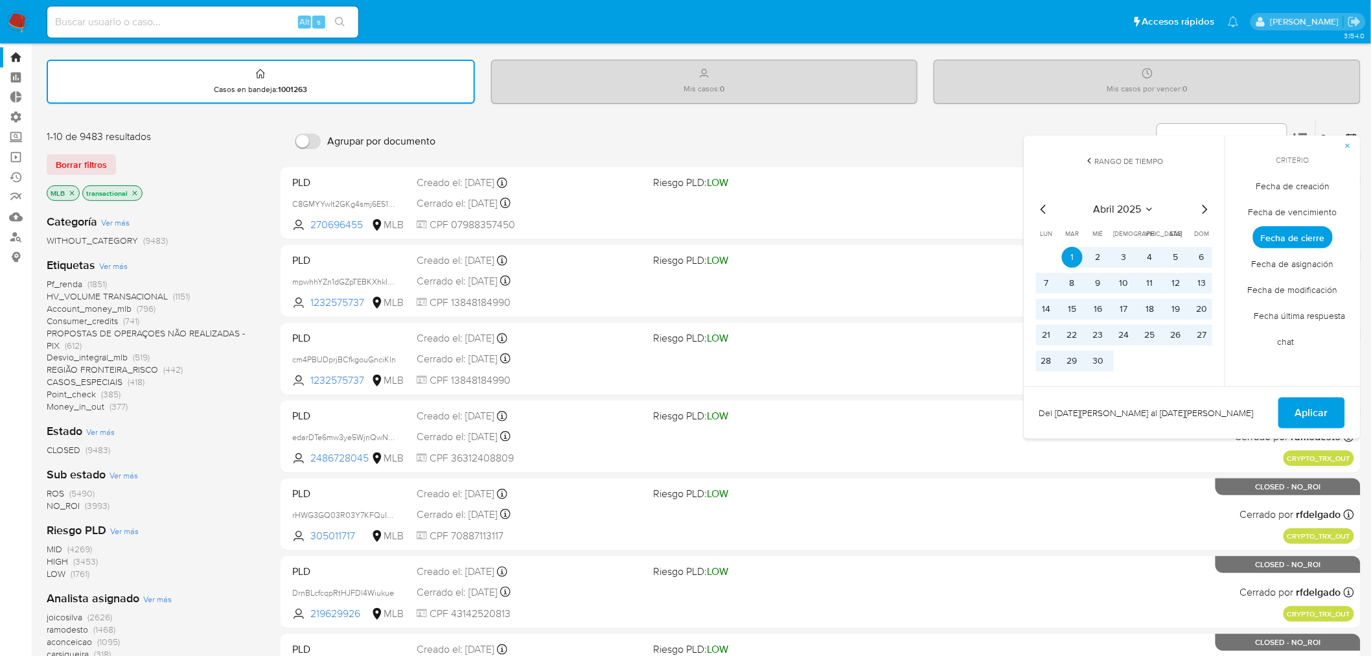
click at [1105, 207] on icon "Mes siguiente" at bounding box center [1204, 209] width 16 height 16
click at [1105, 206] on icon "Mes siguiente" at bounding box center [1204, 209] width 5 height 9
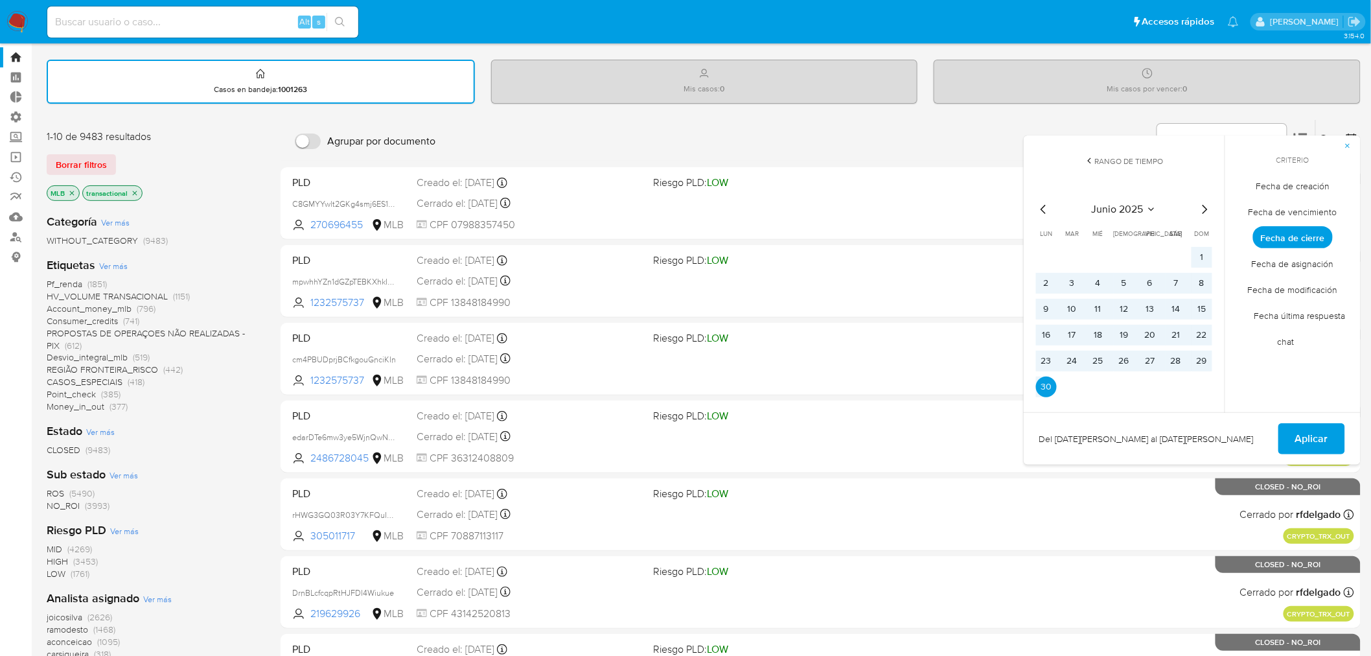
click at [1105, 206] on icon "Mes siguiente" at bounding box center [1204, 209] width 5 height 9
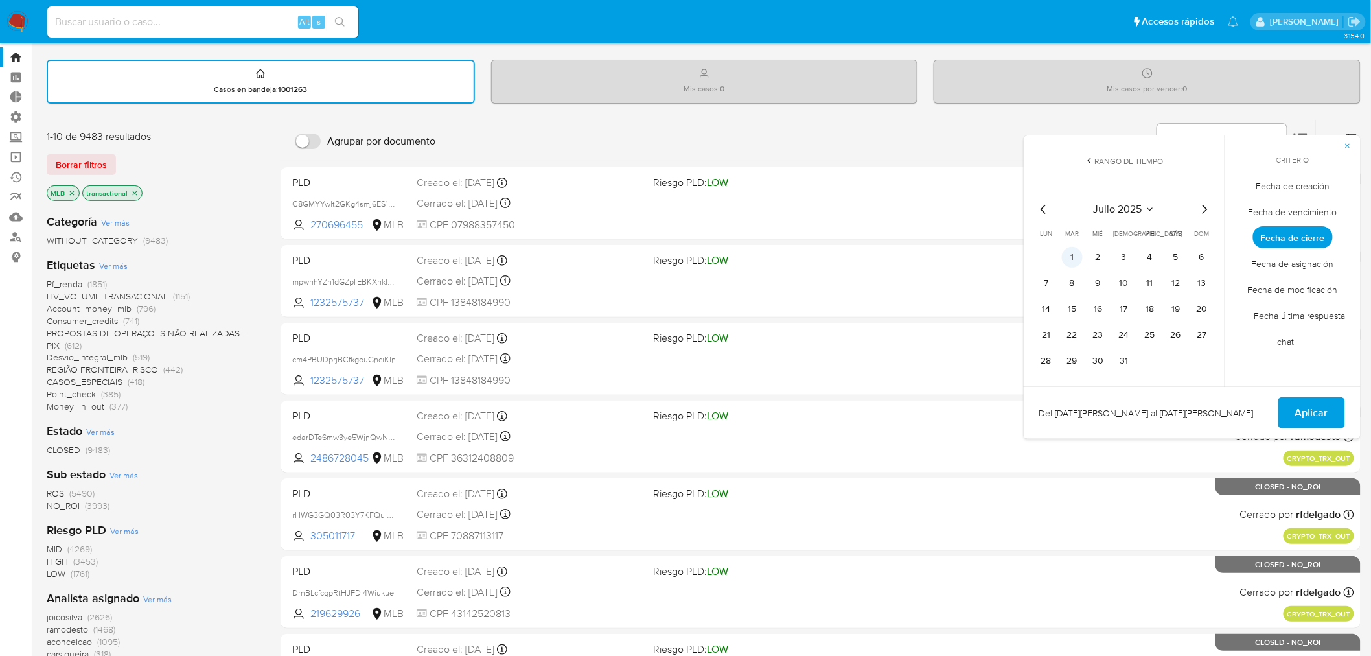
click at [1072, 257] on button "1" at bounding box center [1072, 257] width 21 height 21
click at [1040, 205] on icon "Mes anterior" at bounding box center [1044, 209] width 16 height 16
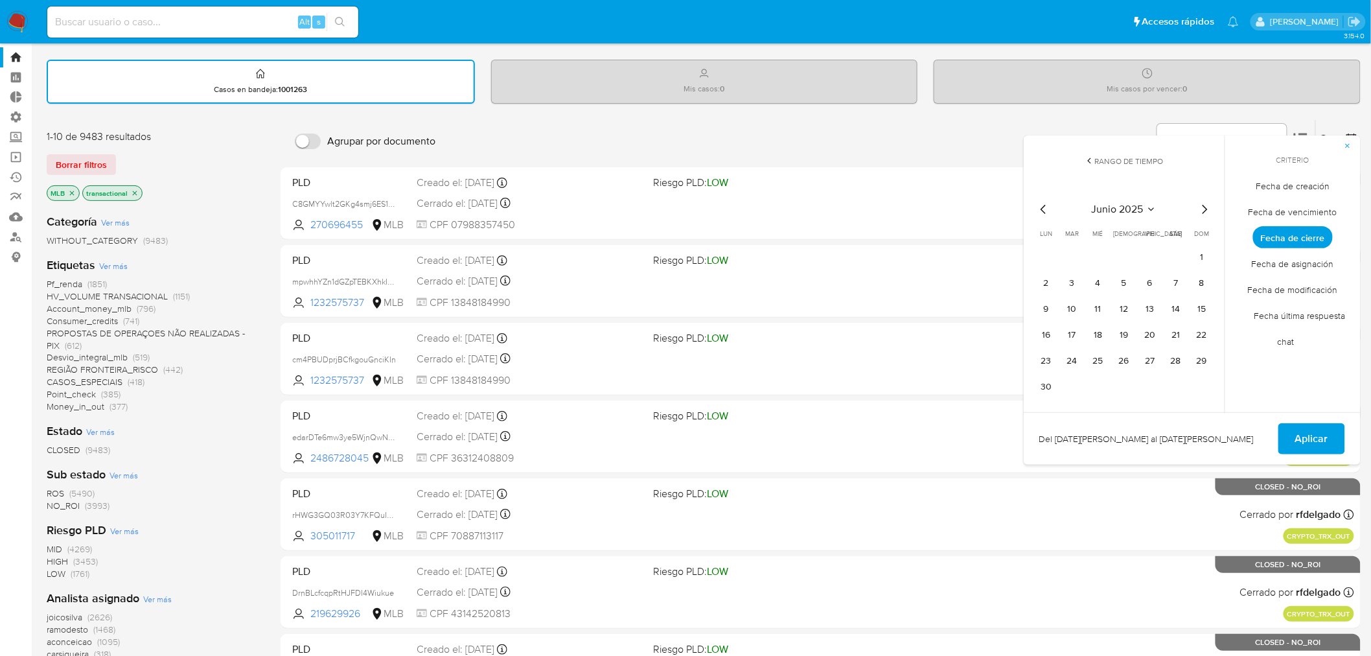
click at [1040, 205] on icon "Mes anterior" at bounding box center [1044, 209] width 16 height 16
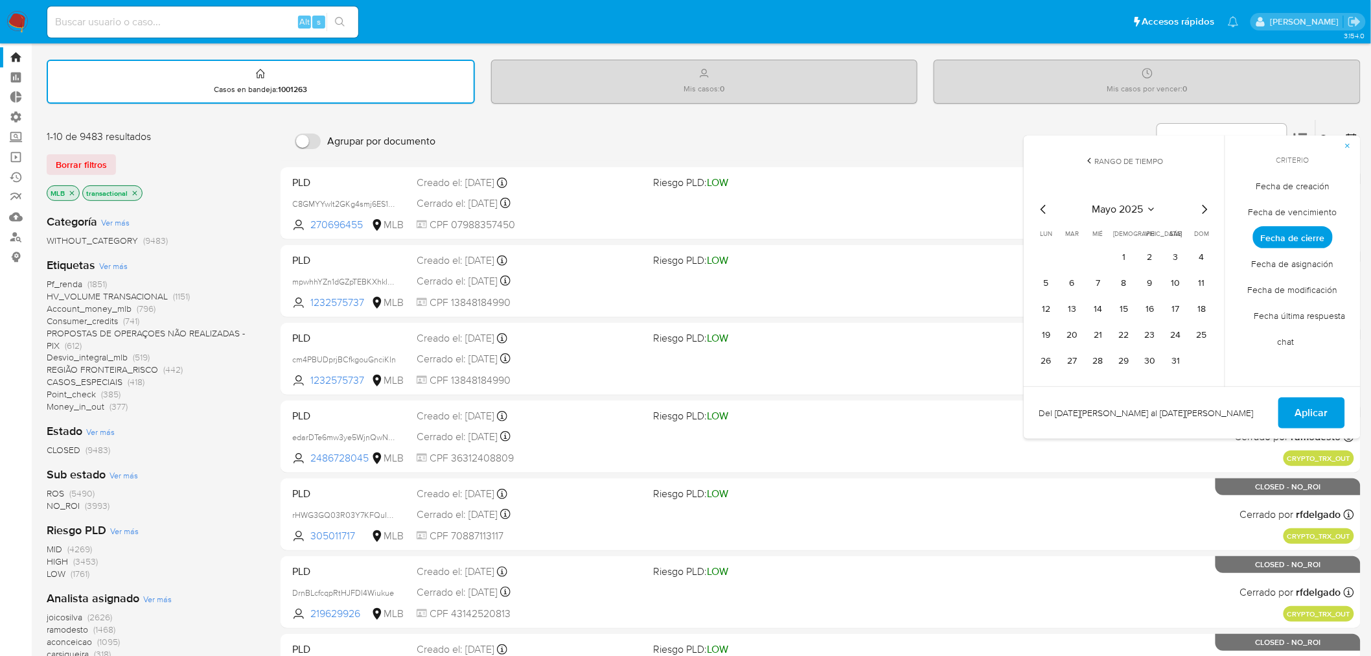
click at [1040, 205] on icon "Mes anterior" at bounding box center [1044, 209] width 16 height 16
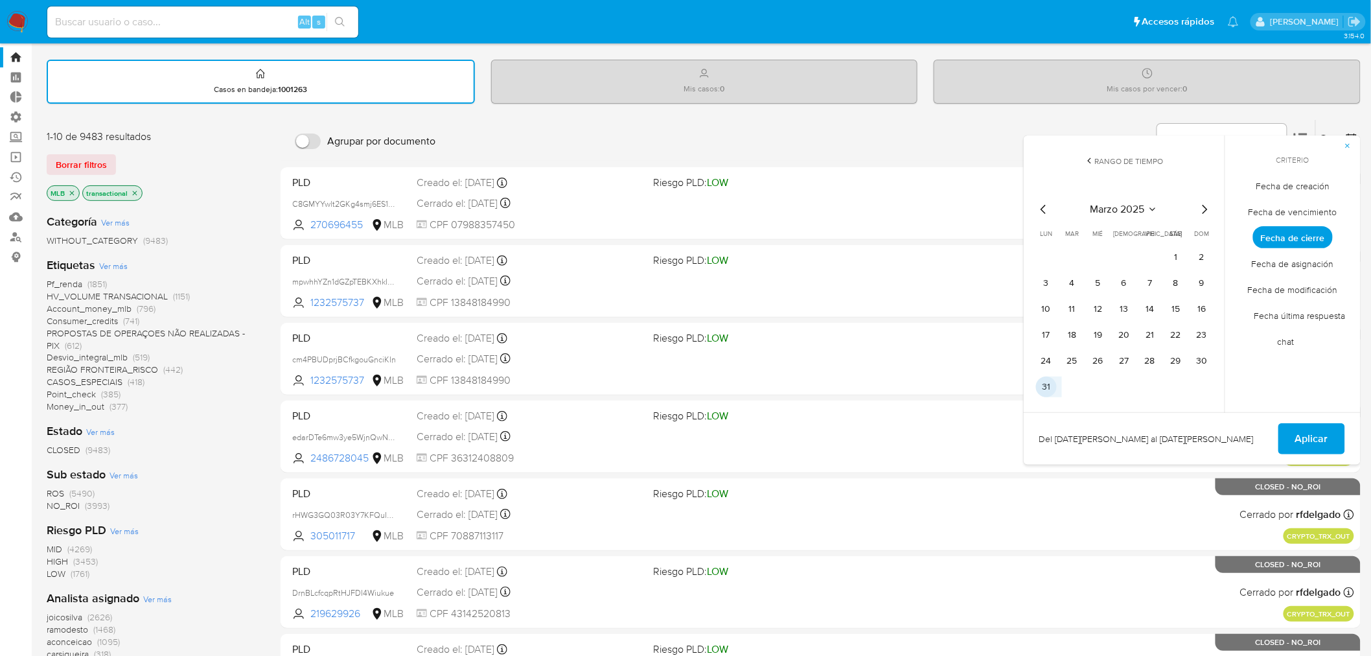
click at [1049, 385] on button "31" at bounding box center [1046, 386] width 21 height 21
click at [1105, 207] on icon "Mes siguiente" at bounding box center [1204, 209] width 5 height 9
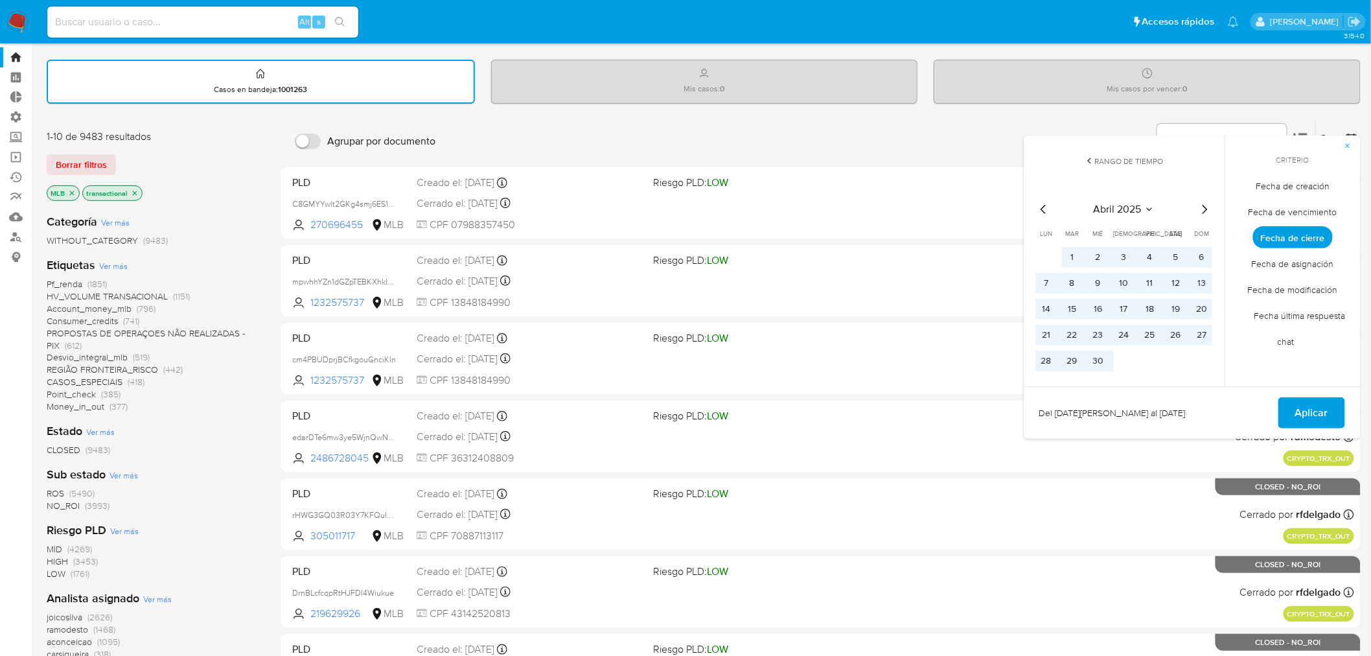
click at [1105, 207] on icon "Mes siguiente" at bounding box center [1204, 209] width 5 height 9
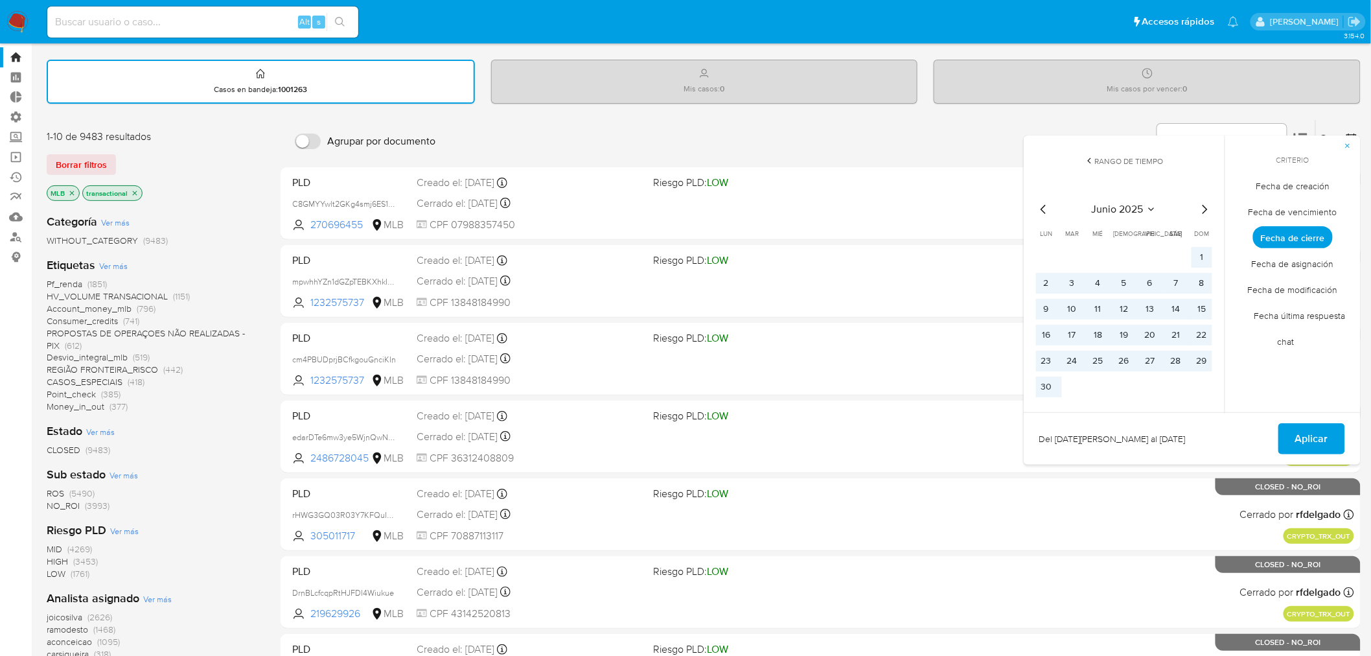
click at [1105, 207] on icon "Mes siguiente" at bounding box center [1204, 209] width 5 height 9
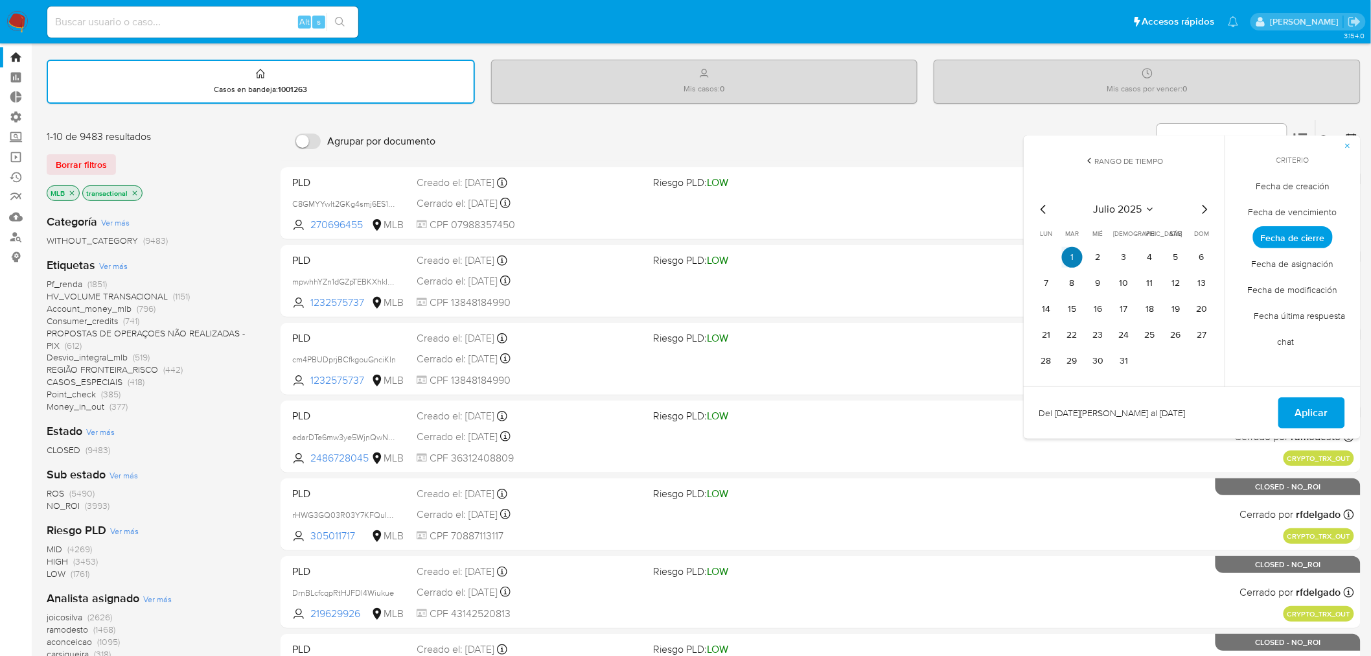
click at [1071, 253] on button "1" at bounding box center [1072, 257] width 21 height 21
click at [1105, 403] on span "Aplicar" at bounding box center [1311, 412] width 33 height 29
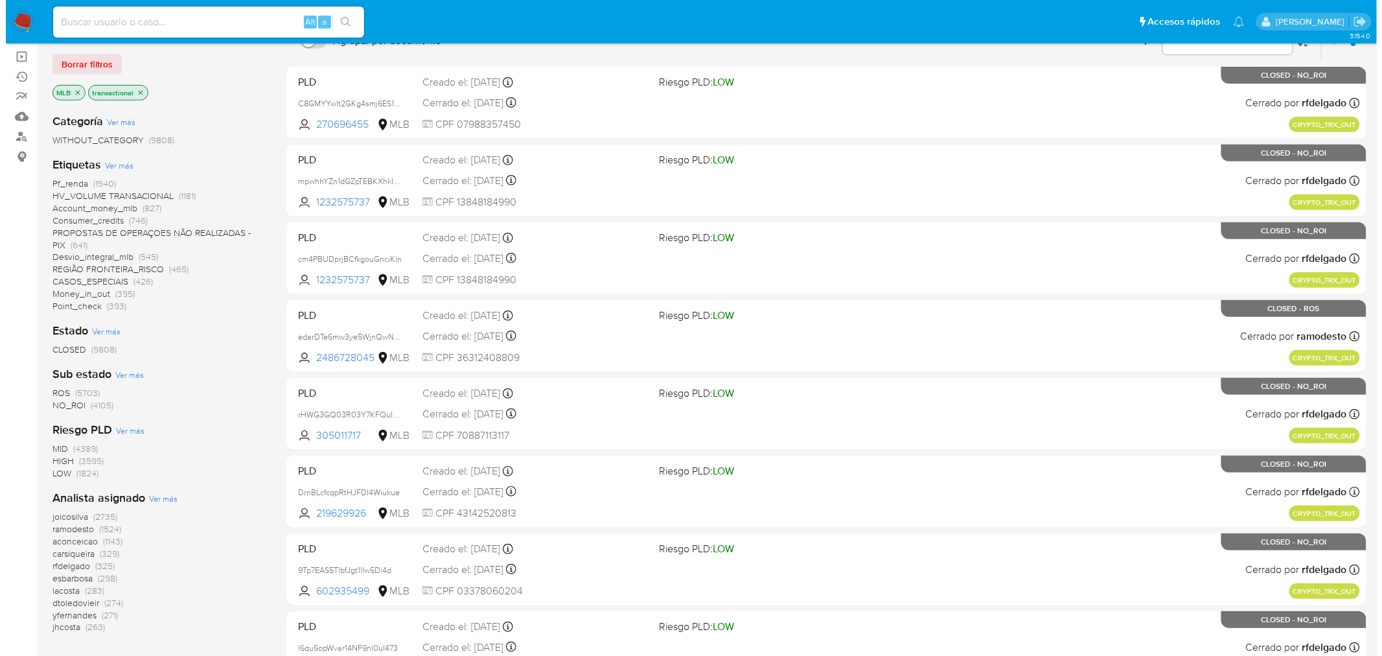
scroll to position [124, 0]
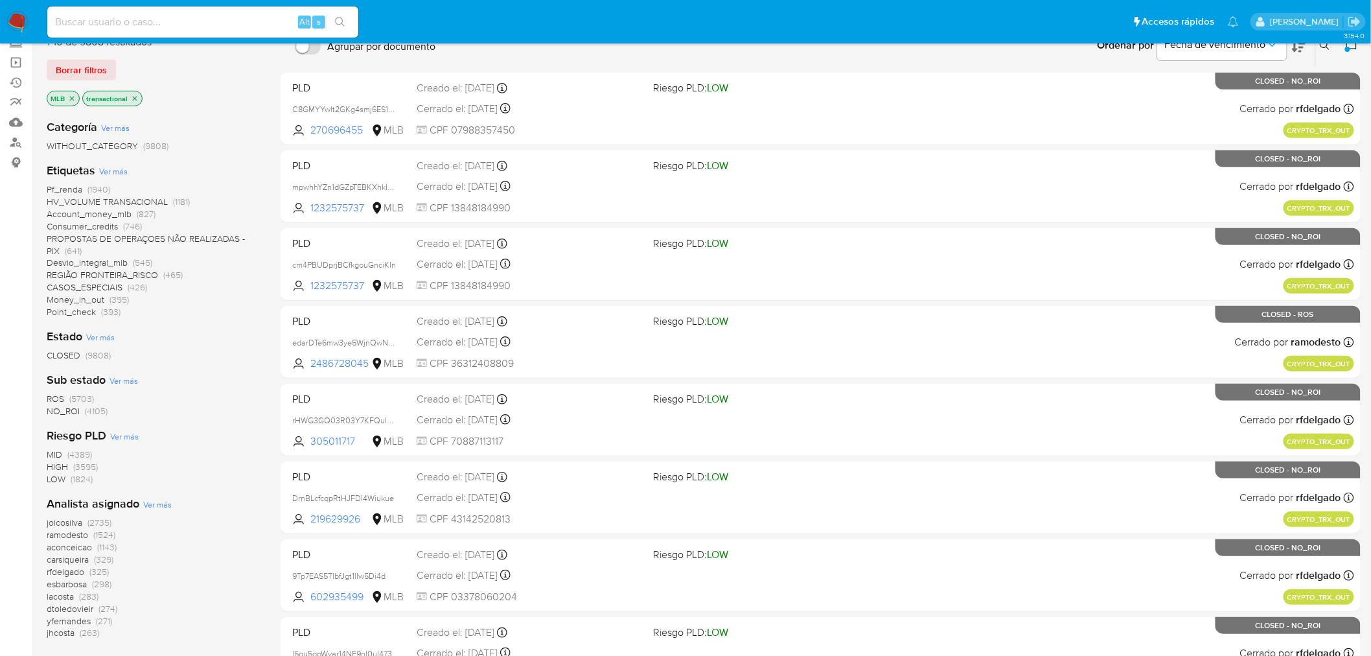
click at [112, 170] on span "Ver más" at bounding box center [113, 171] width 29 height 12
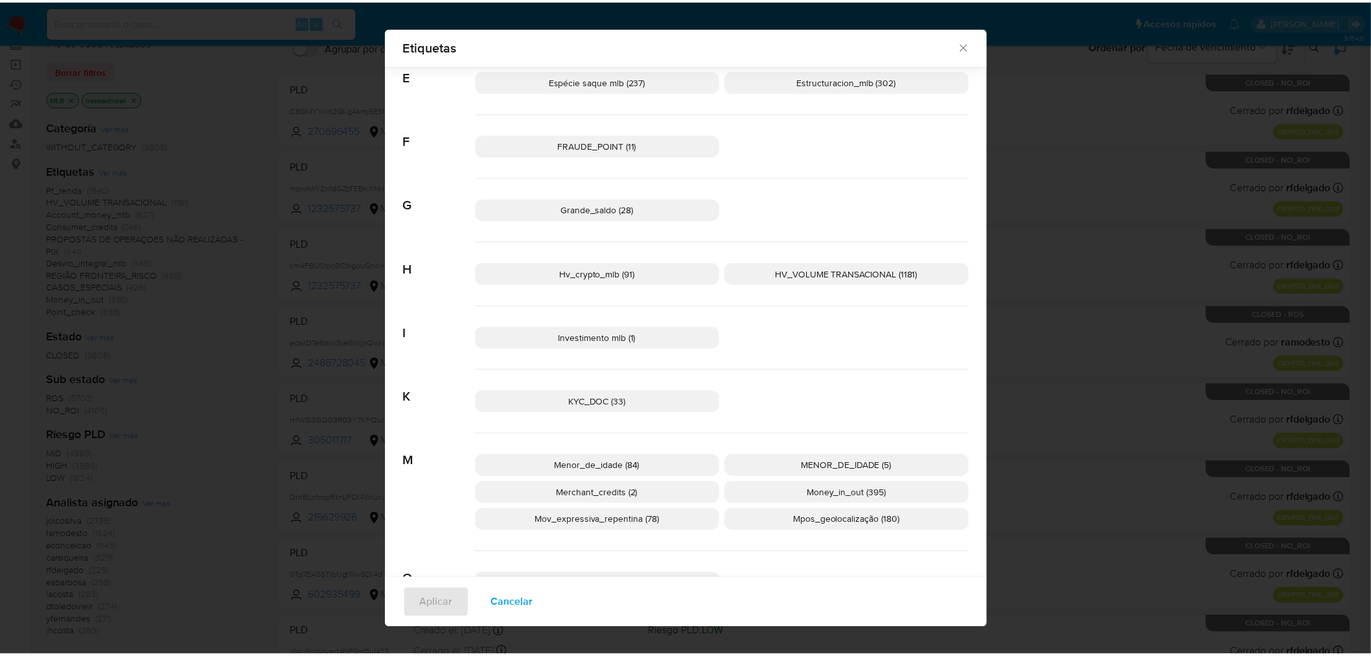
scroll to position [539, 0]
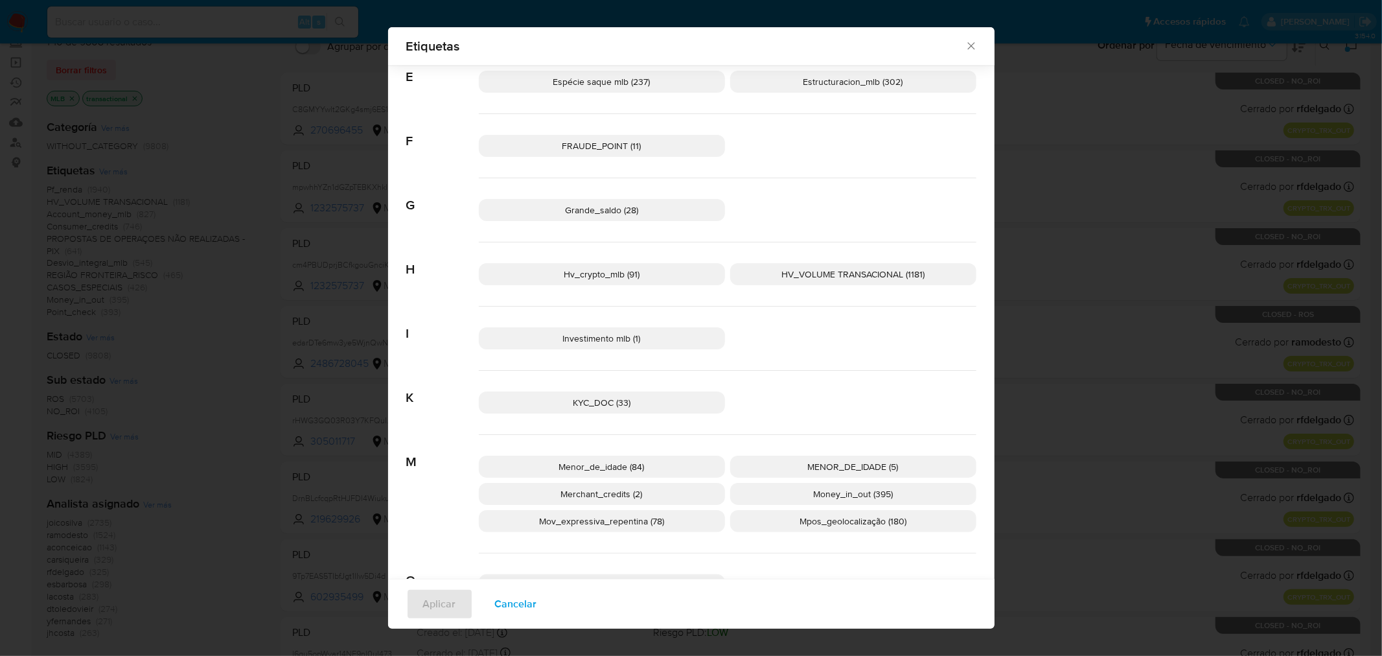
click at [966, 50] on icon "Cerrar" at bounding box center [970, 46] width 13 height 13
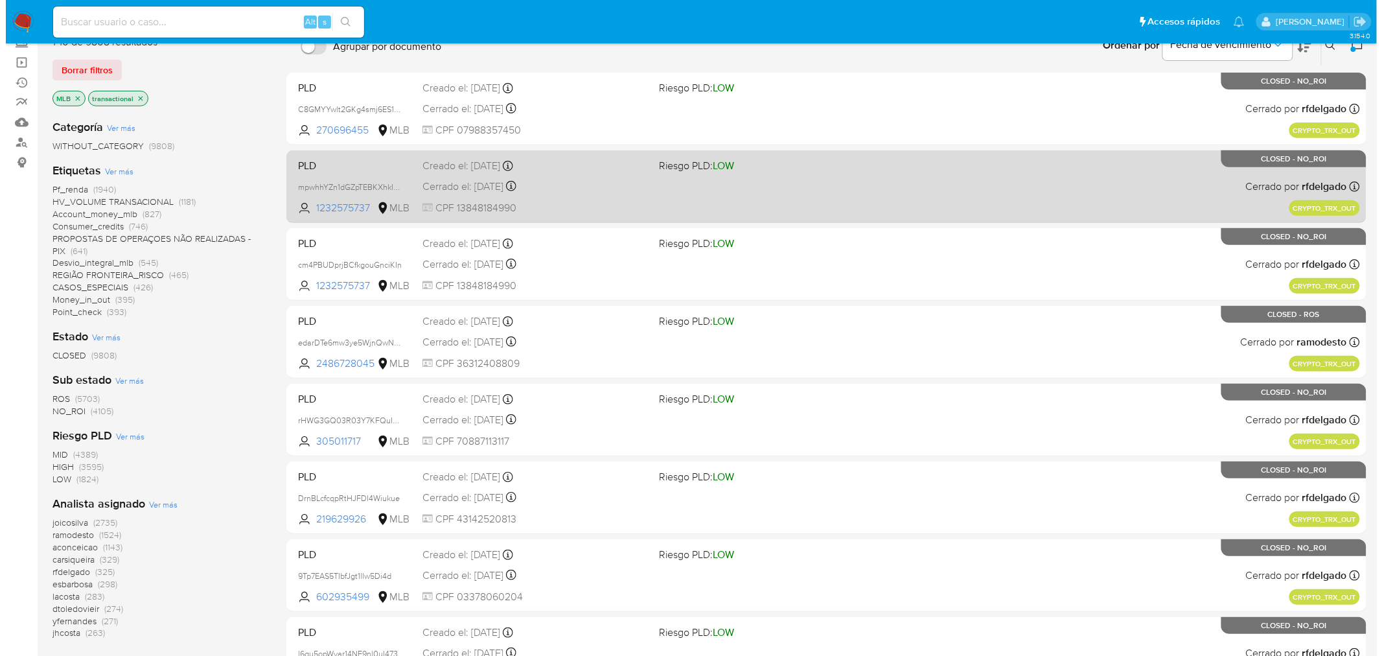
scroll to position [0, 0]
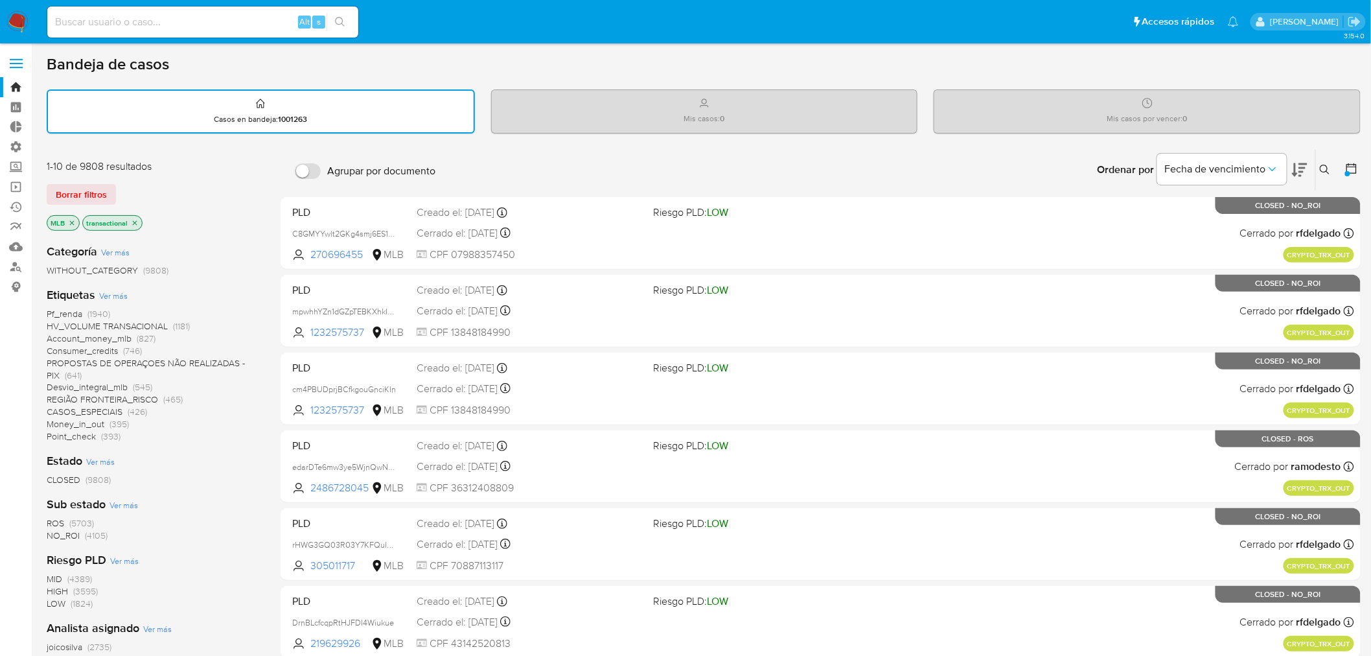
click at [1105, 162] on icon at bounding box center [1351, 168] width 13 height 13
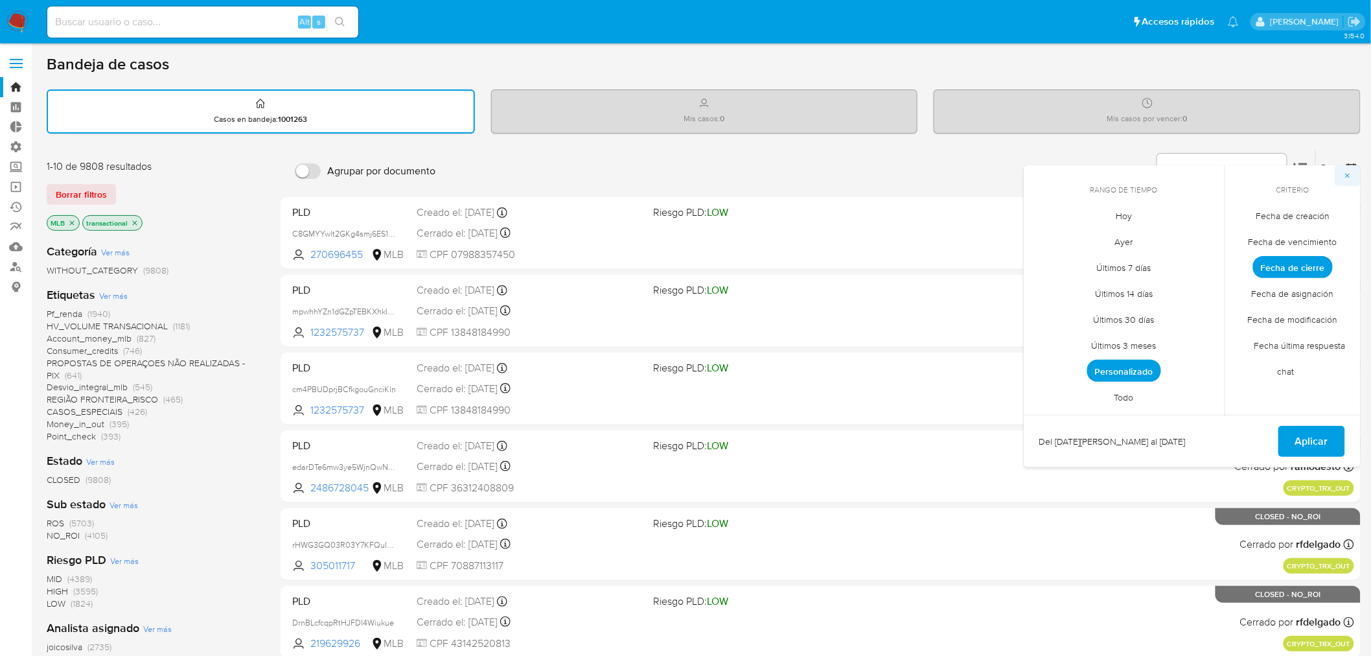
click at [1105, 176] on icon "button" at bounding box center [1347, 176] width 8 height 8
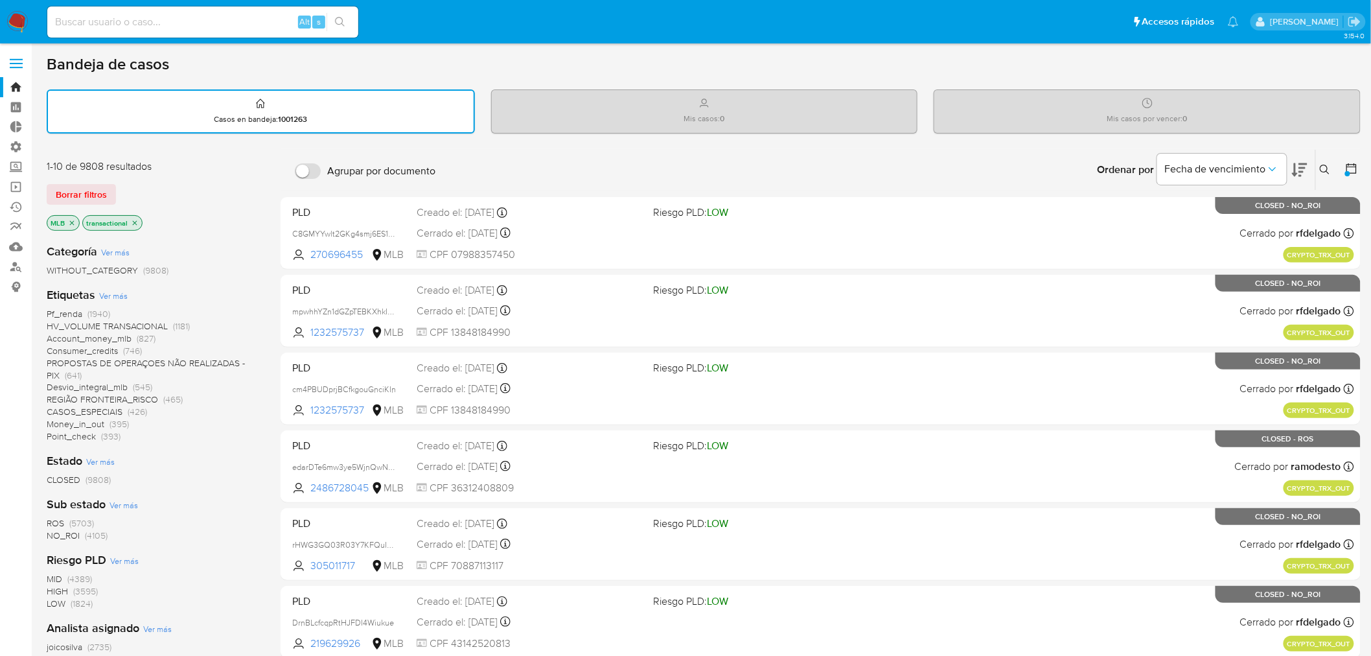
click at [112, 292] on span "Ver más" at bounding box center [113, 296] width 29 height 12
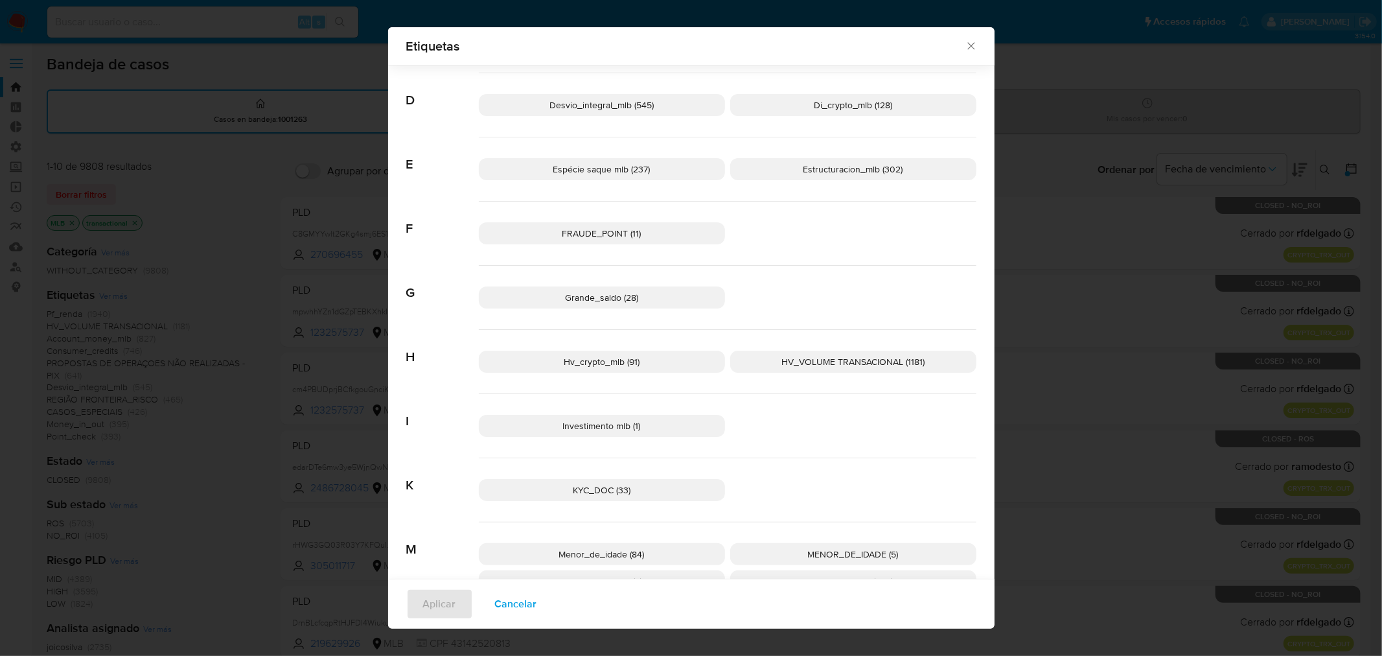
scroll to position [451, 0]
click at [964, 46] on icon "Cerrar" at bounding box center [970, 46] width 13 height 13
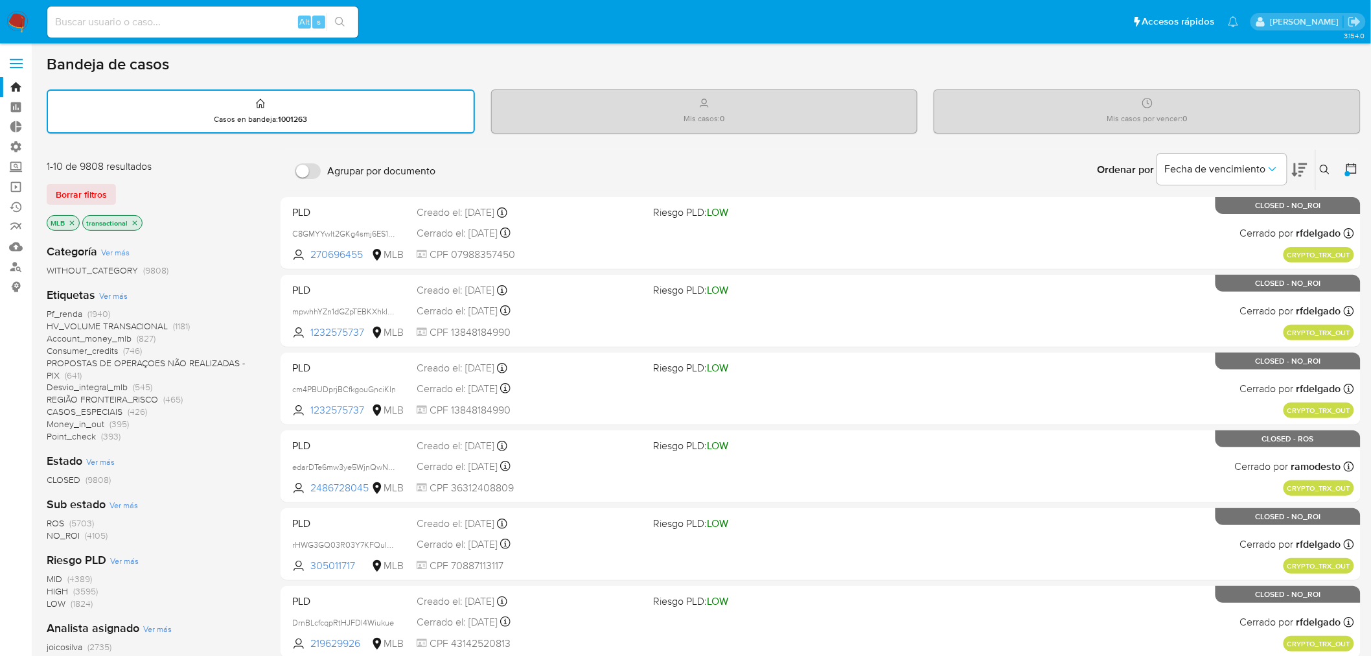
click at [134, 223] on icon "close-filter" at bounding box center [135, 223] width 8 height 8
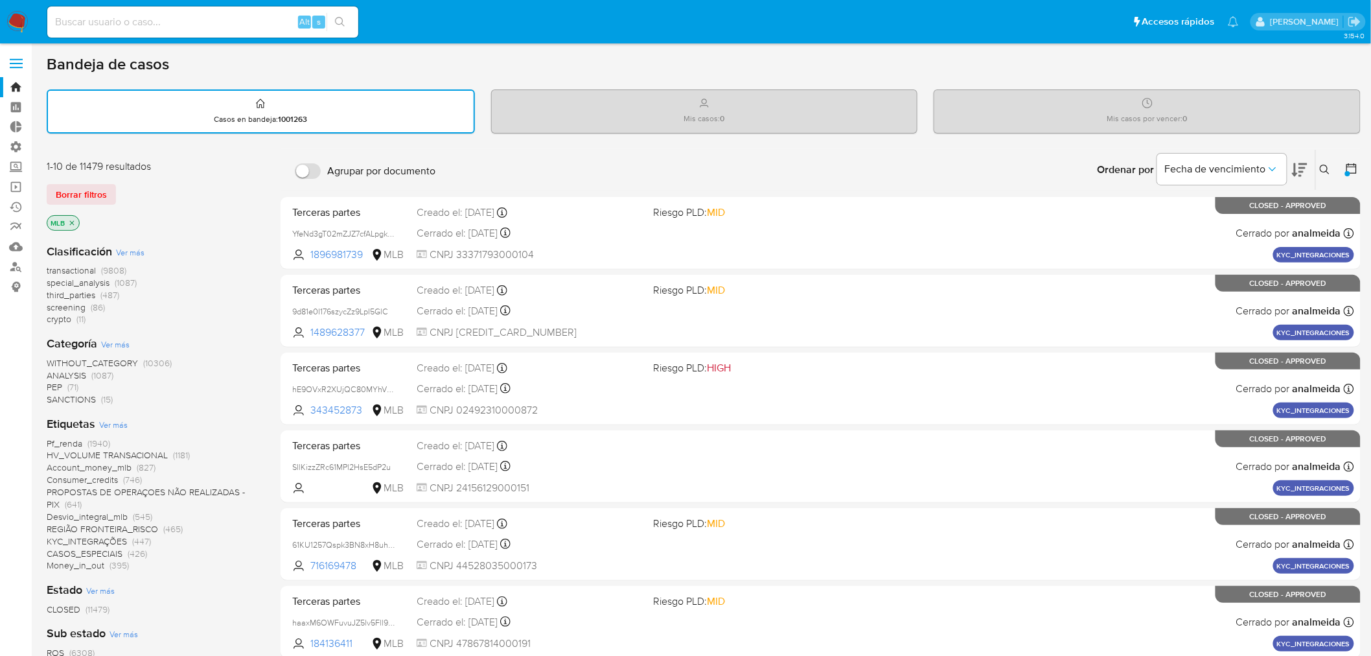
click at [114, 423] on span "Ver más" at bounding box center [113, 424] width 29 height 12
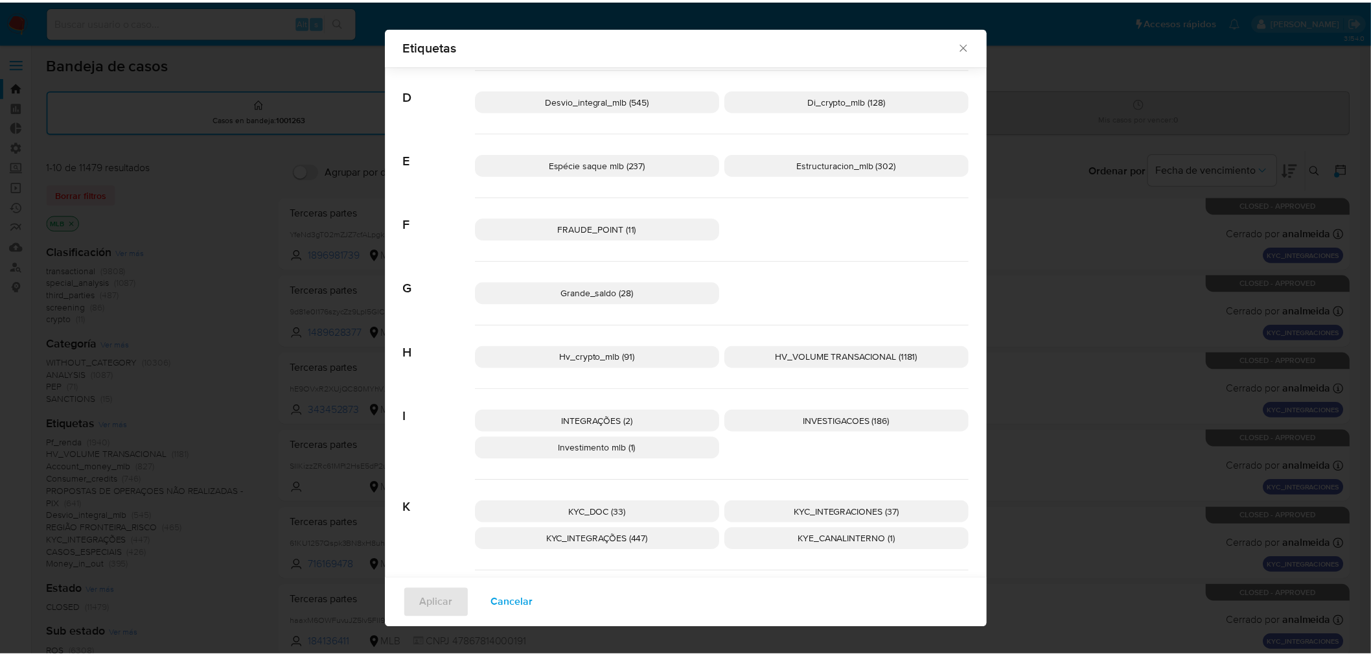
scroll to position [538, 0]
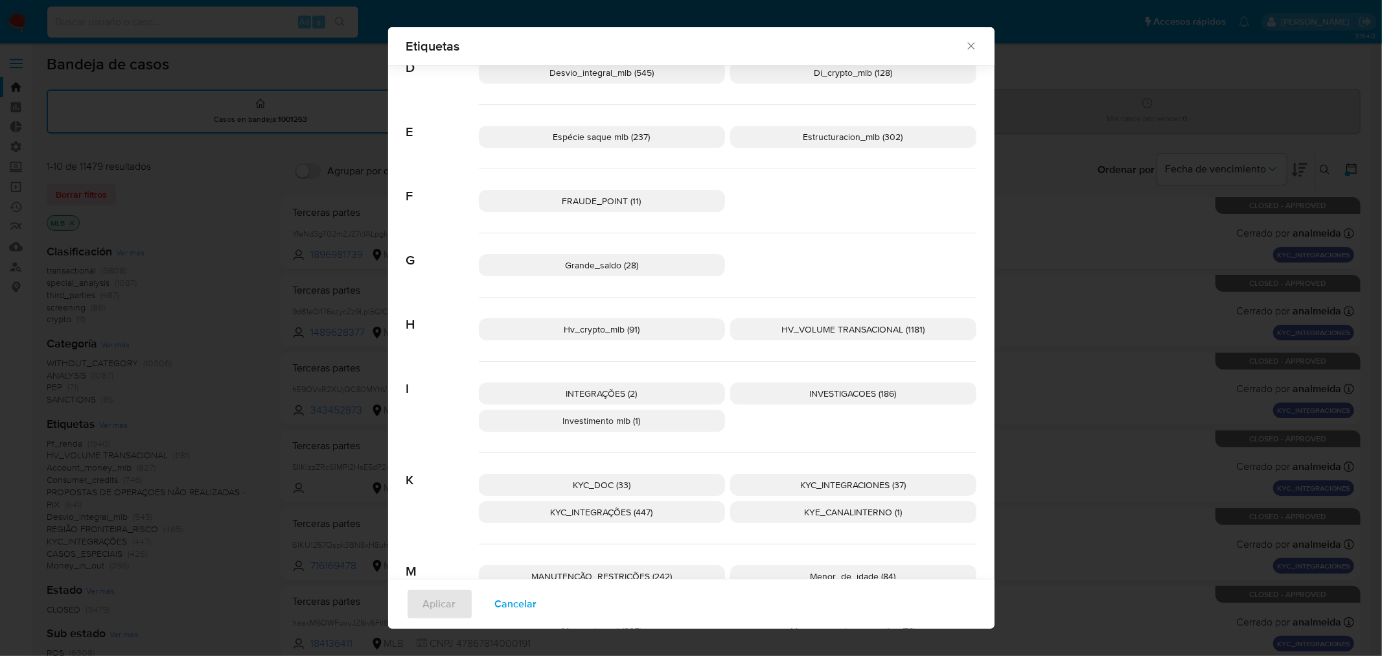
click at [860, 393] on span "INVESTIGACOES (186)" at bounding box center [853, 393] width 87 height 13
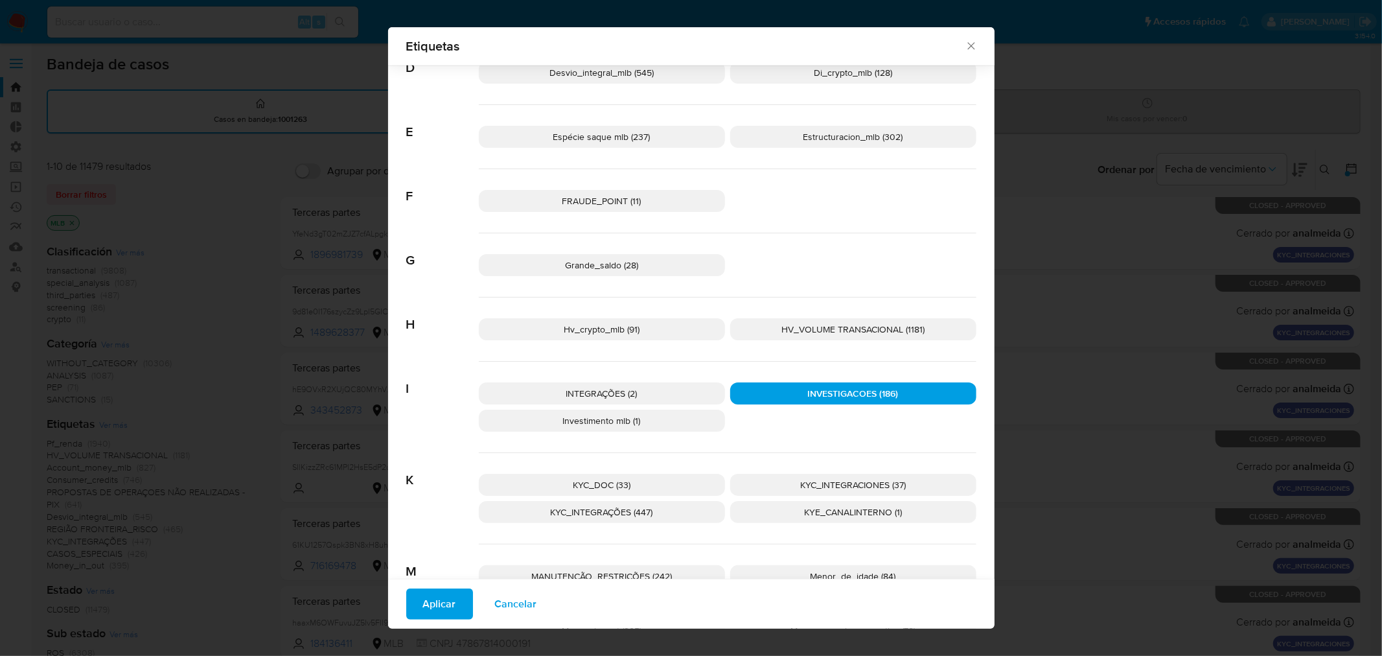
click at [439, 569] on span "Aplicar" at bounding box center [439, 603] width 33 height 29
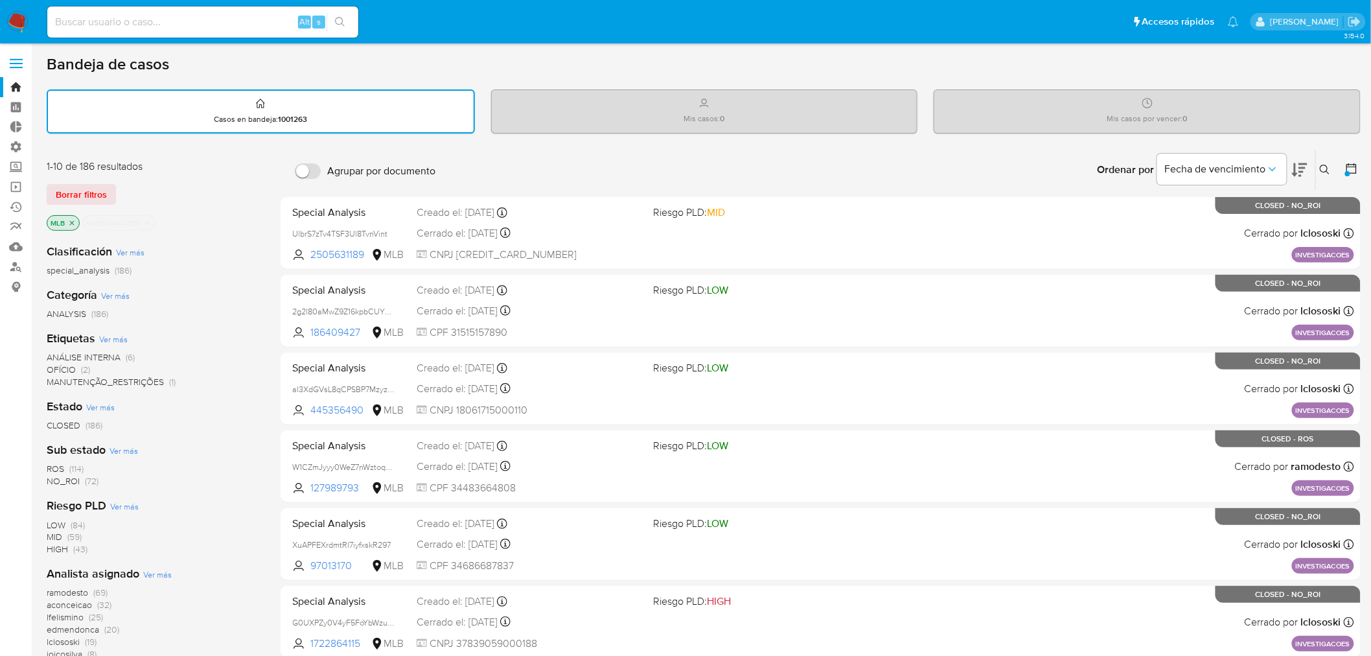
click at [1105, 165] on icon at bounding box center [1351, 168] width 13 height 13
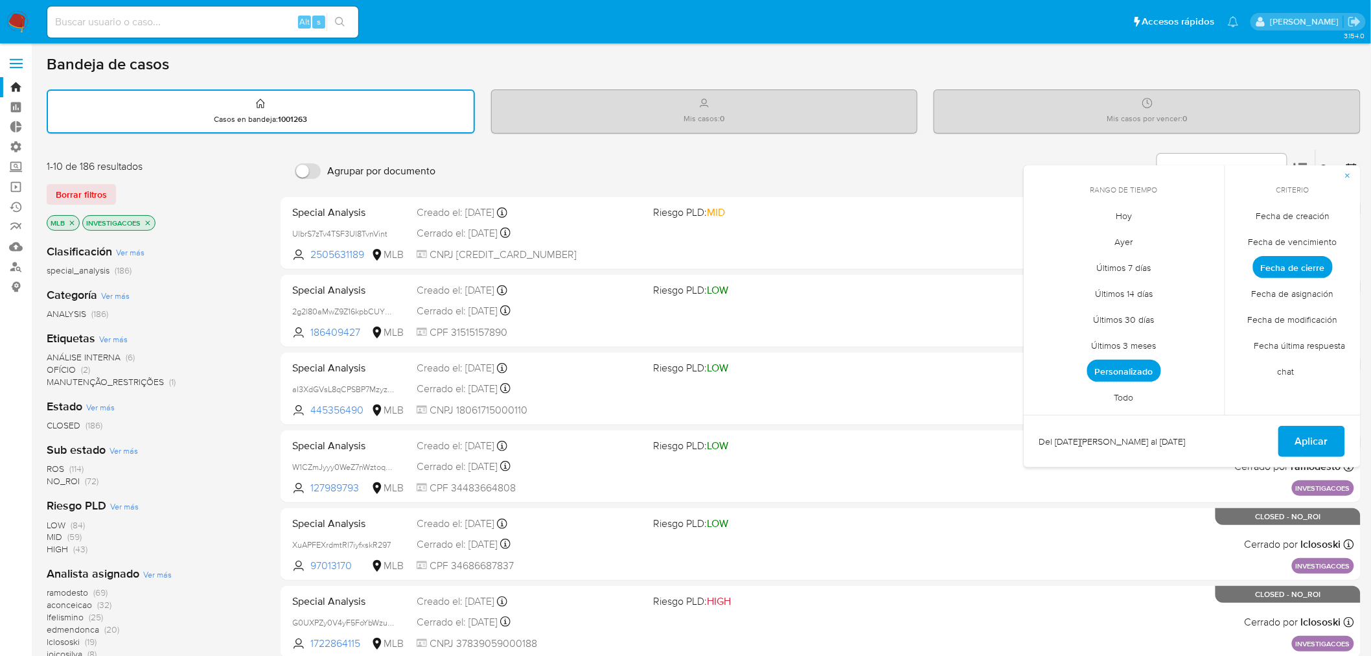
click at [1105, 367] on span "Personalizado" at bounding box center [1124, 371] width 74 height 22
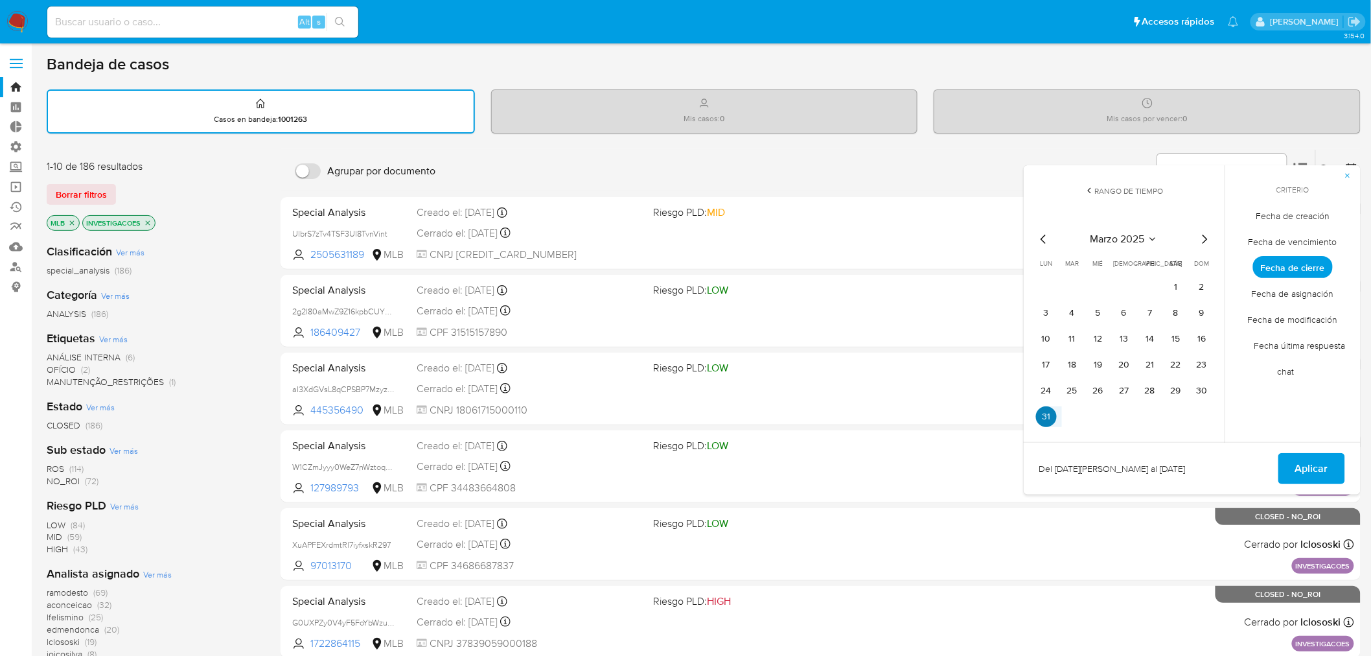
click at [1039, 411] on button "31" at bounding box center [1046, 416] width 21 height 21
click at [1105, 473] on span "Aplicar" at bounding box center [1311, 468] width 33 height 29
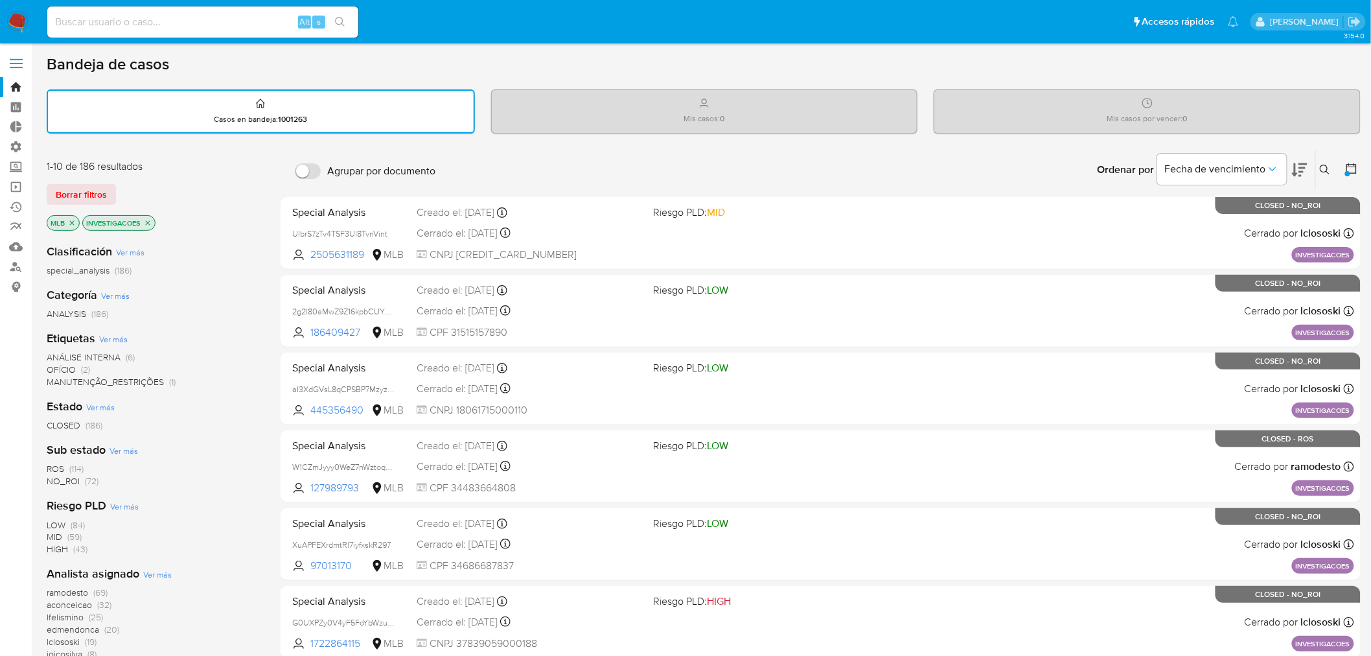
click at [1105, 172] on icon at bounding box center [1351, 168] width 13 height 13
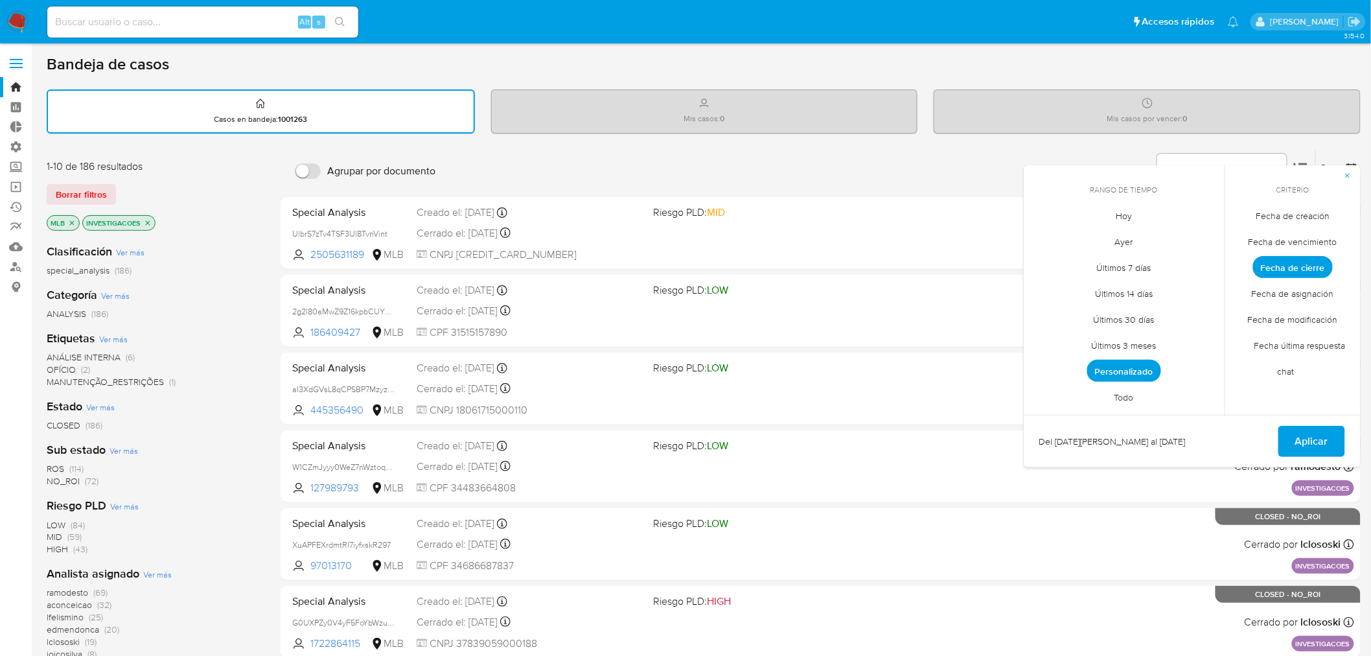
click at [1105, 370] on span "Personalizado" at bounding box center [1124, 371] width 74 height 22
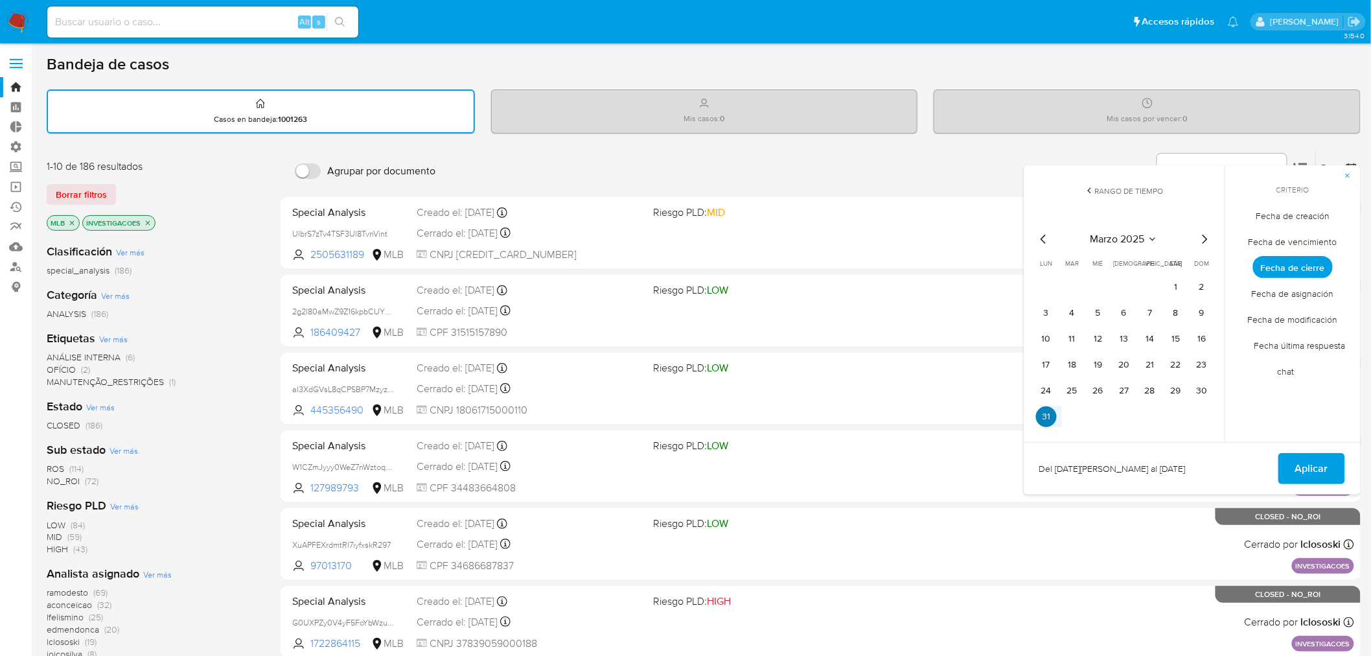
click at [1056, 415] on button "31" at bounding box center [1046, 416] width 21 height 21
click at [1053, 415] on button "31" at bounding box center [1046, 416] width 21 height 21
click at [1105, 469] on span "Aplicar" at bounding box center [1311, 468] width 33 height 29
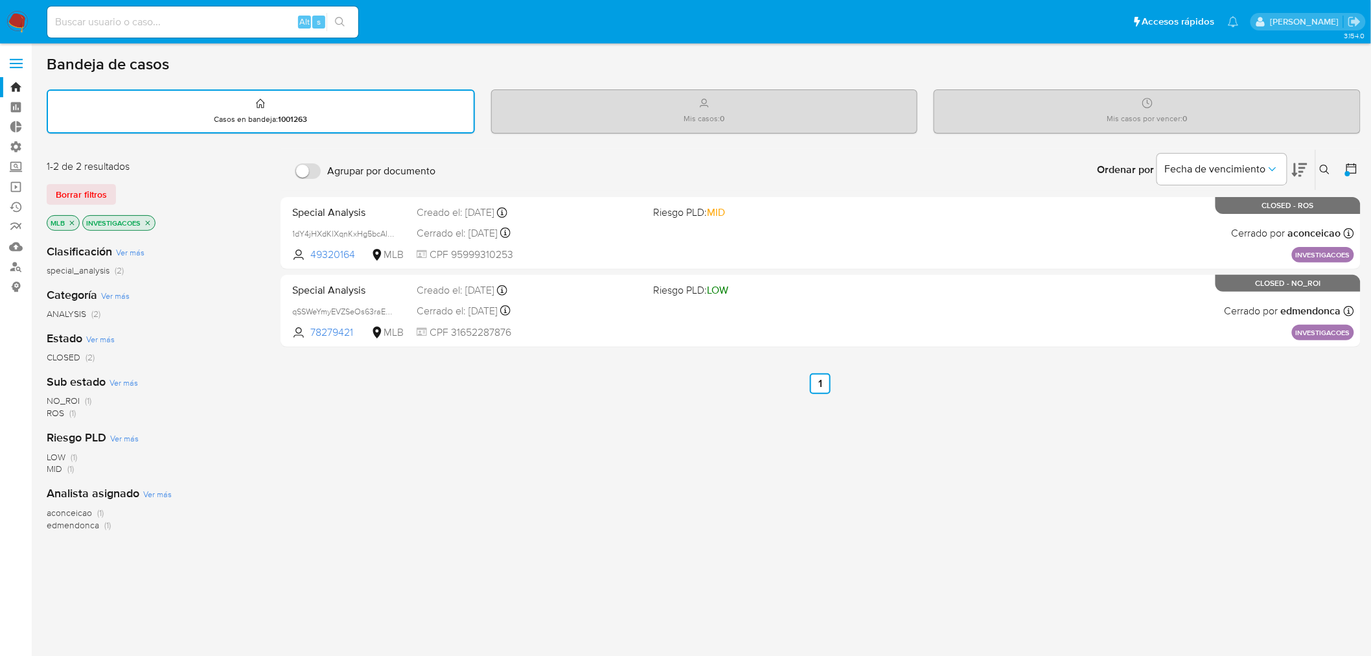
click at [1105, 167] on icon at bounding box center [1351, 168] width 13 height 13
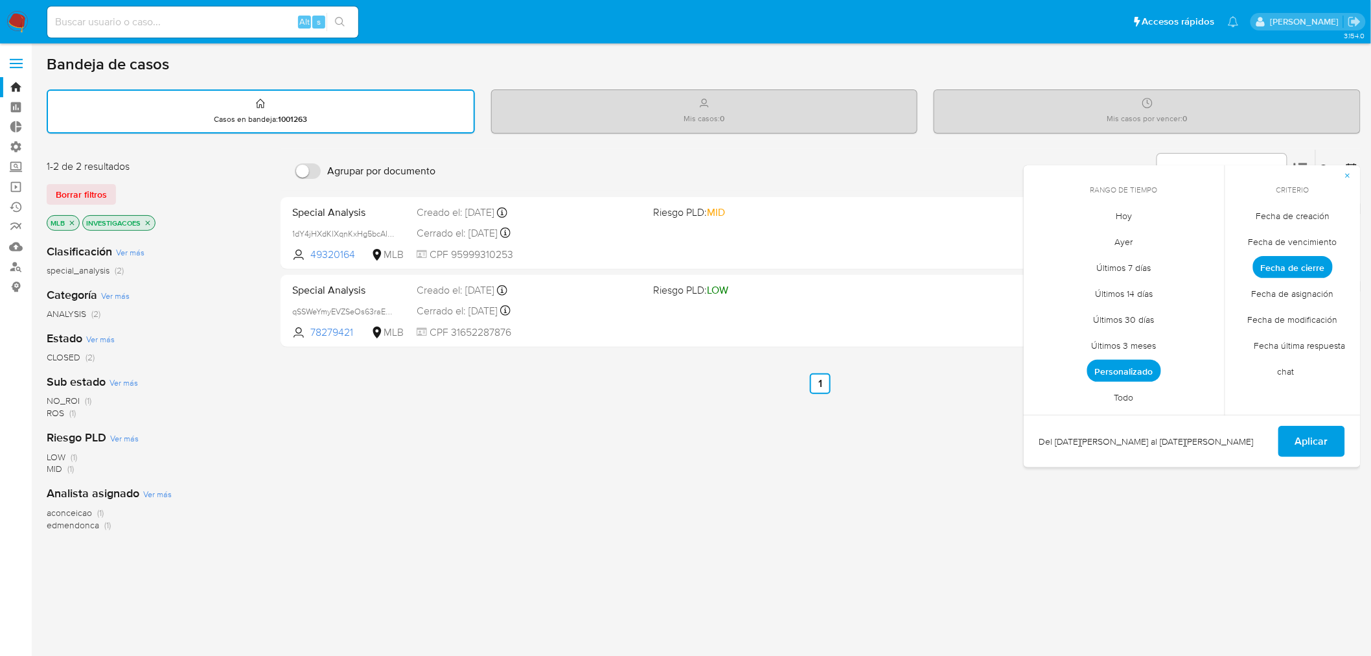
click at [1105, 372] on span "Personalizado" at bounding box center [1124, 371] width 74 height 22
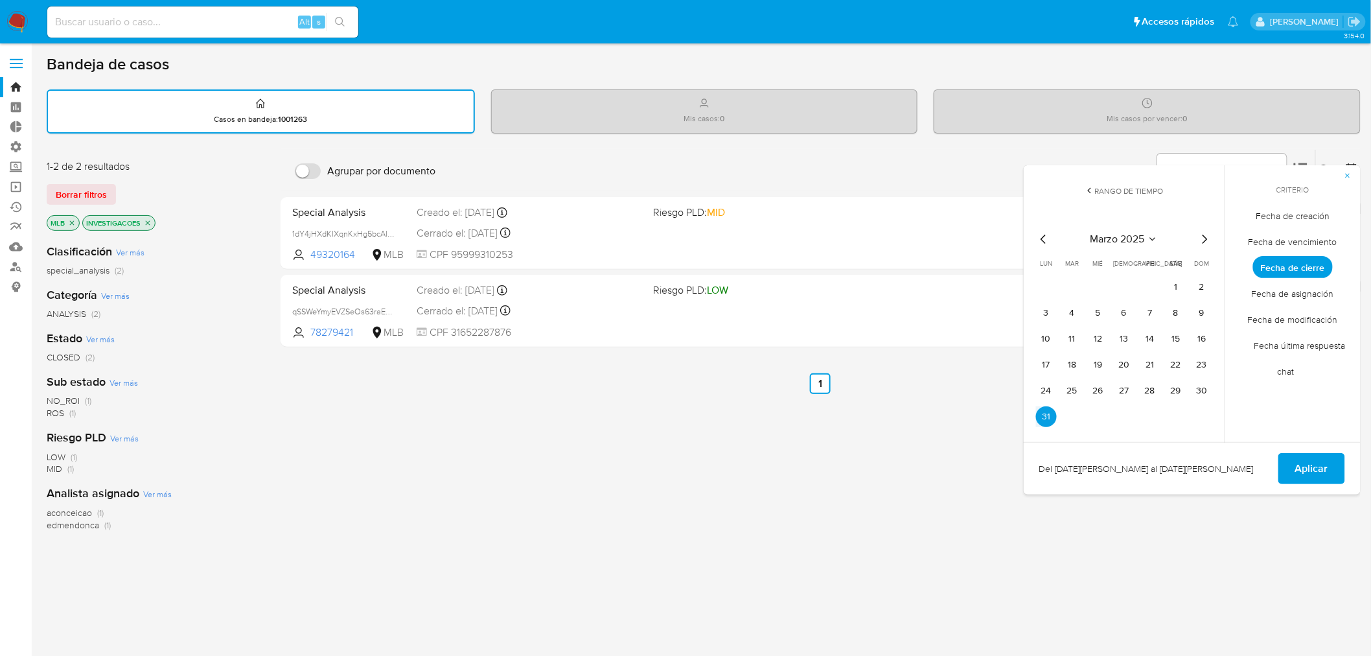
click at [1105, 234] on icon "Mes siguiente" at bounding box center [1204, 239] width 16 height 16
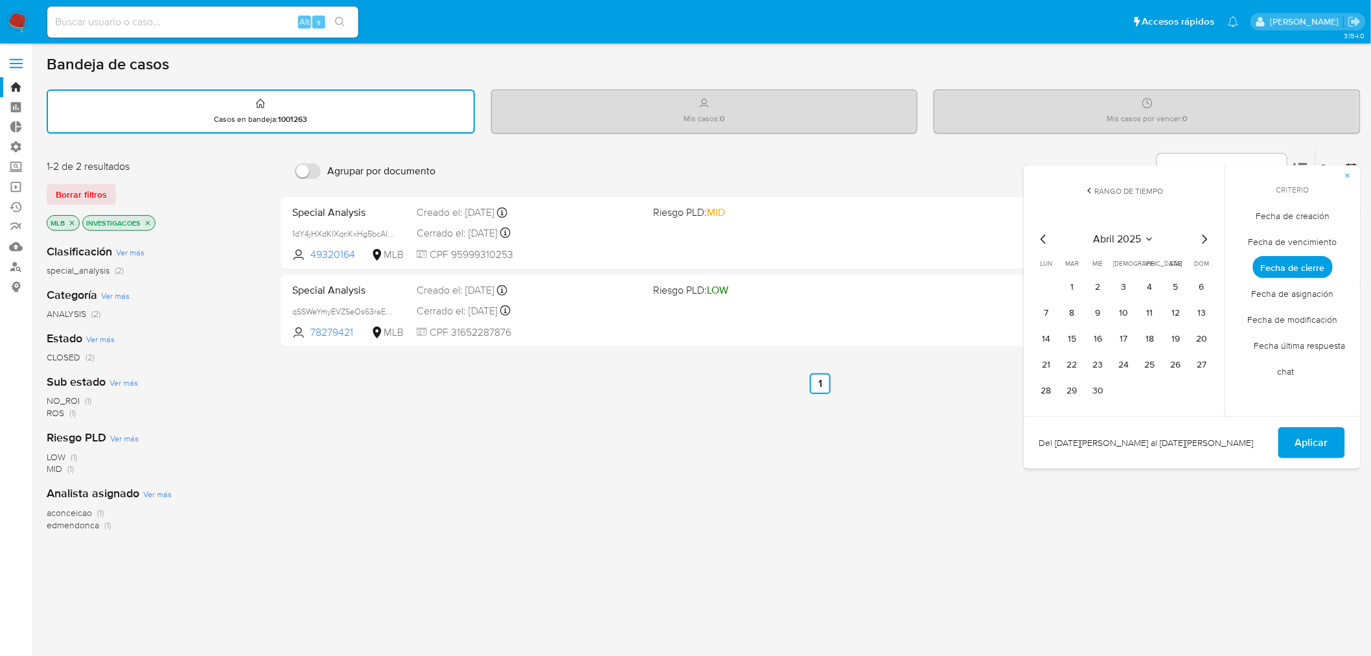
click at [1105, 234] on icon "Mes siguiente" at bounding box center [1204, 239] width 16 height 16
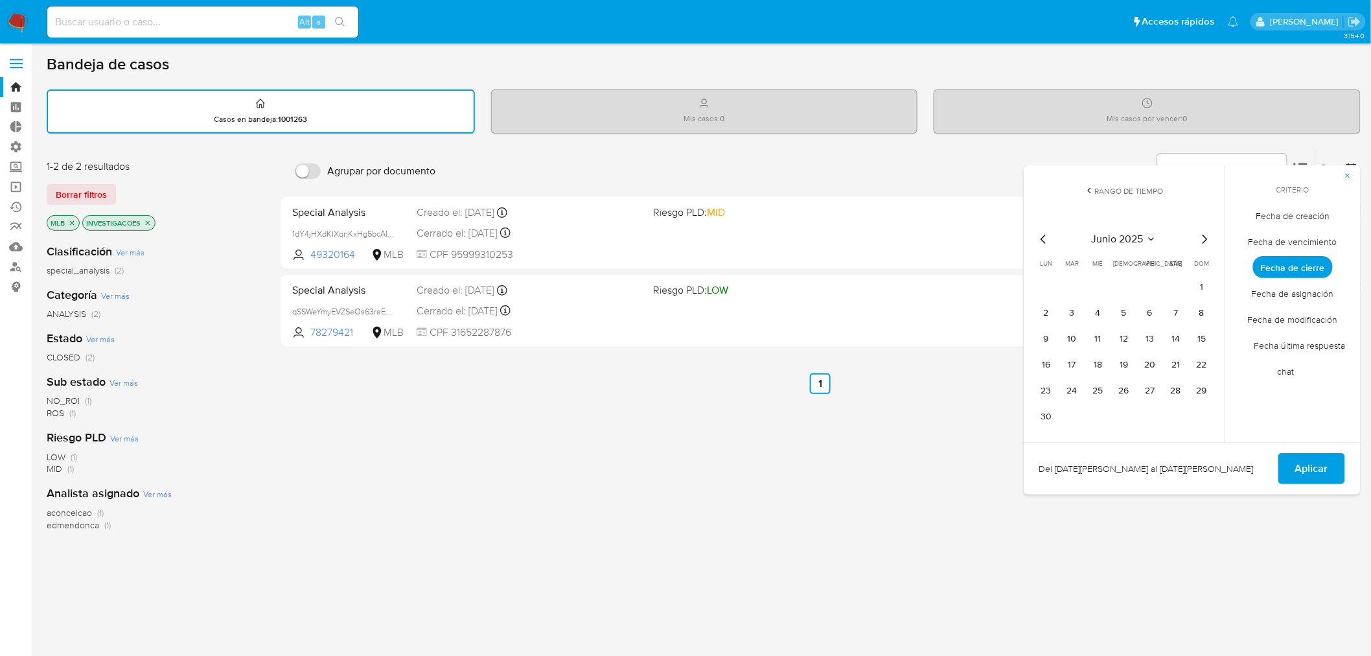
click at [1105, 231] on icon "Mes siguiente" at bounding box center [1204, 239] width 16 height 16
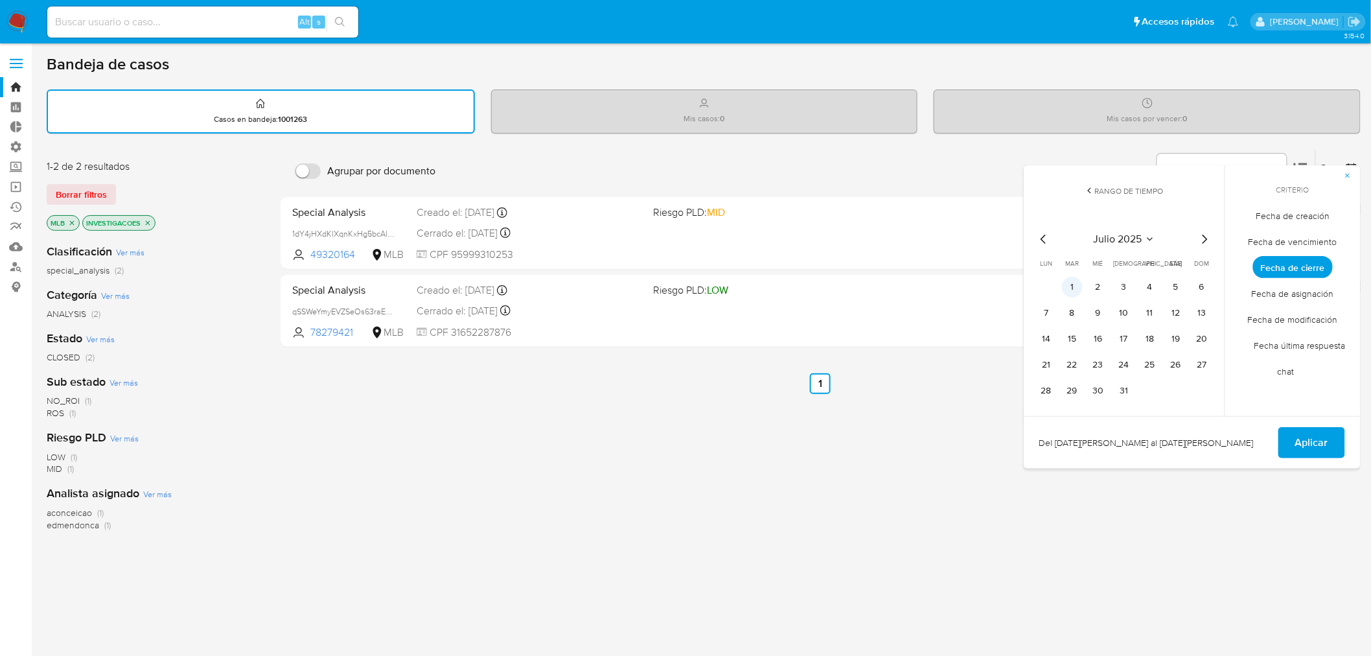
click at [1065, 284] on button "1" at bounding box center [1072, 287] width 21 height 21
click at [1105, 433] on span "Aplicar" at bounding box center [1311, 442] width 33 height 29
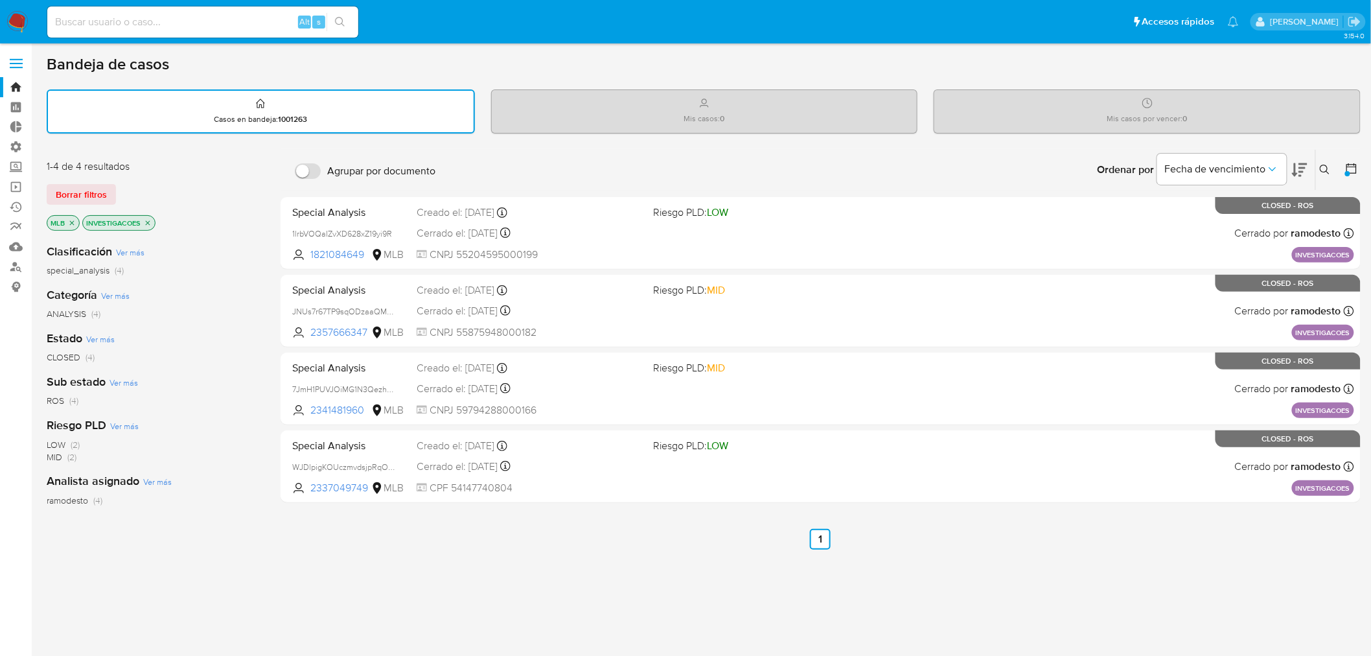
click at [1105, 167] on icon at bounding box center [1351, 168] width 13 height 13
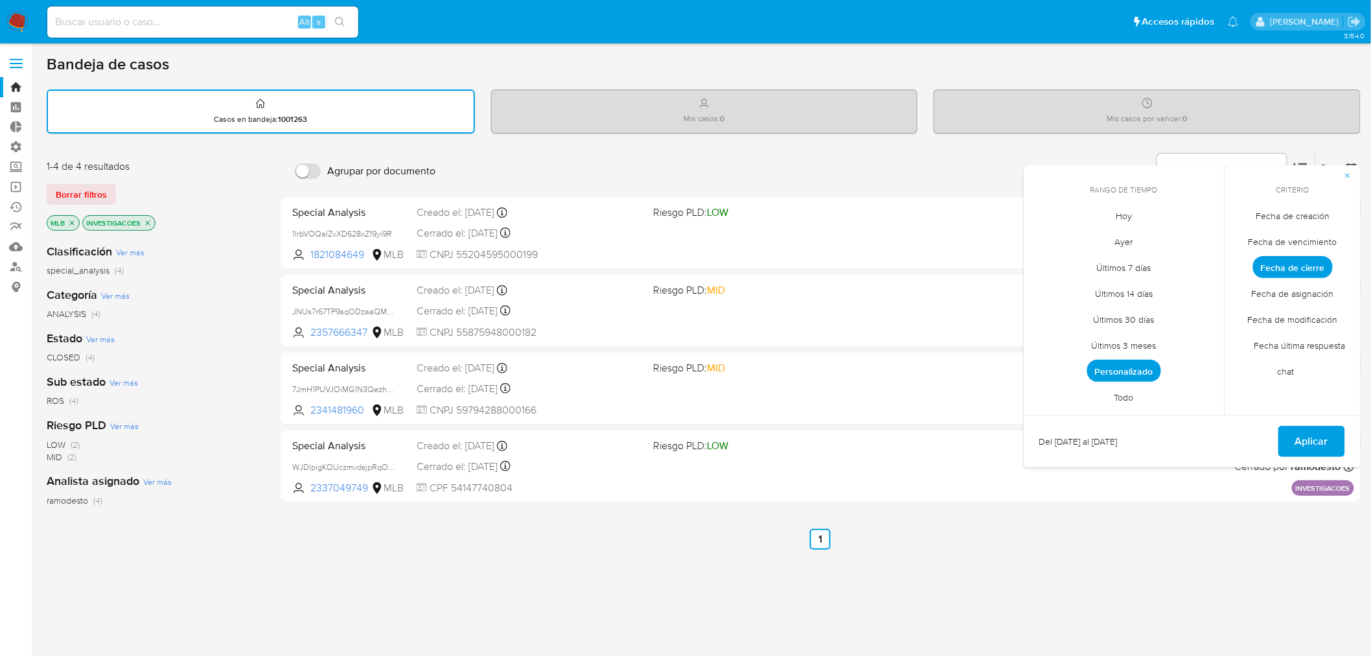
click at [1105, 374] on span "Personalizado" at bounding box center [1124, 371] width 74 height 22
click at [1041, 234] on icon "Mes anterior" at bounding box center [1044, 239] width 16 height 16
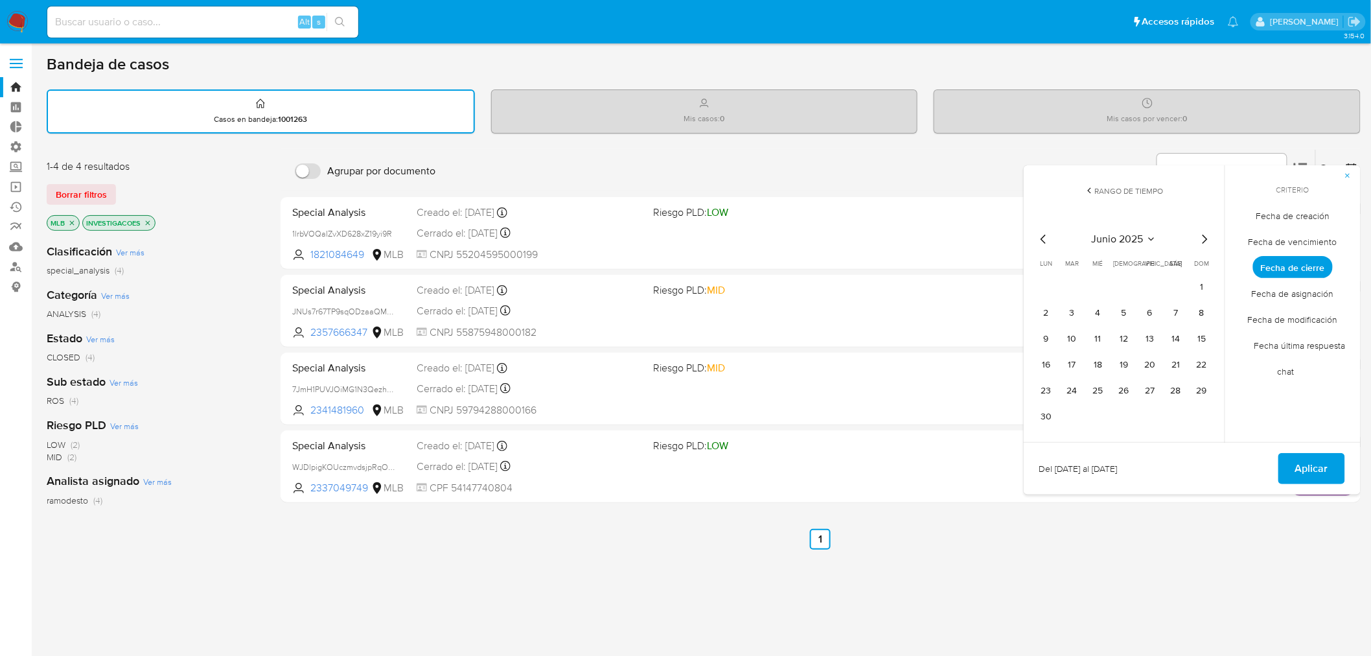
click at [1041, 234] on icon "Mes anterior" at bounding box center [1044, 239] width 16 height 16
click at [1073, 282] on button "1" at bounding box center [1072, 287] width 21 height 21
click at [1105, 236] on icon "Mes siguiente" at bounding box center [1204, 239] width 16 height 16
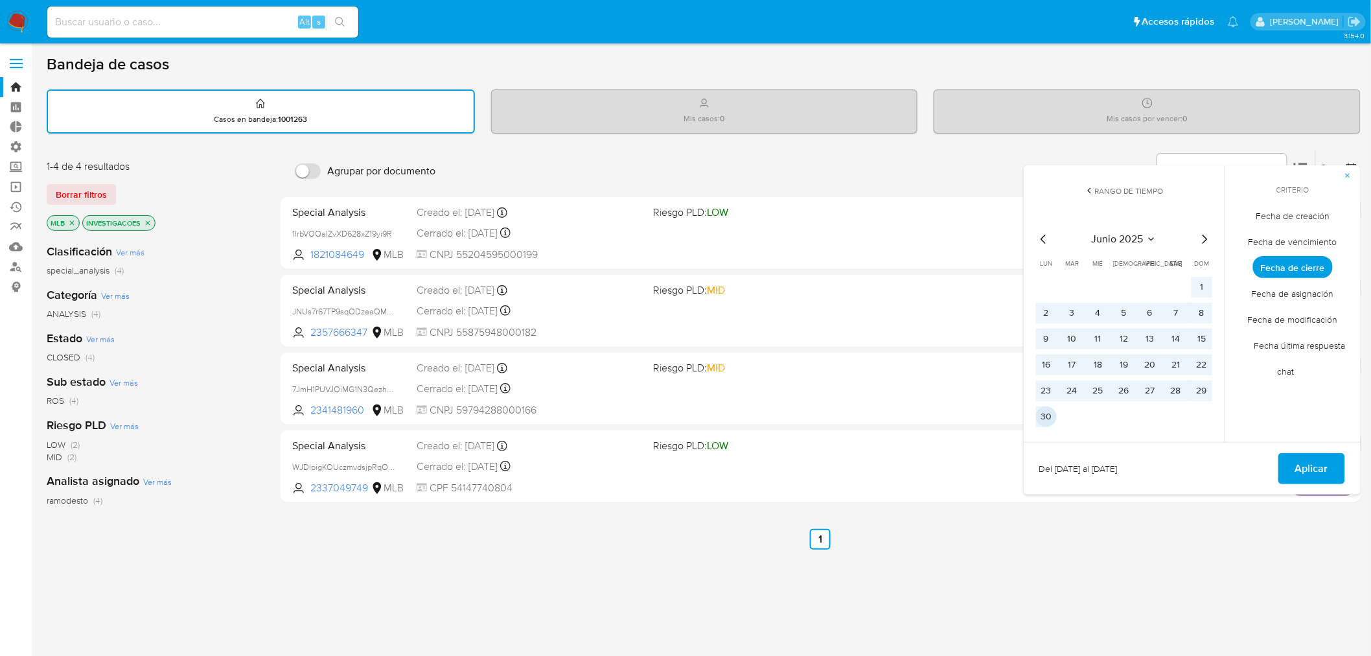
click at [1051, 415] on button "30" at bounding box center [1046, 416] width 21 height 21
click at [1105, 463] on span "Aplicar" at bounding box center [1311, 468] width 33 height 29
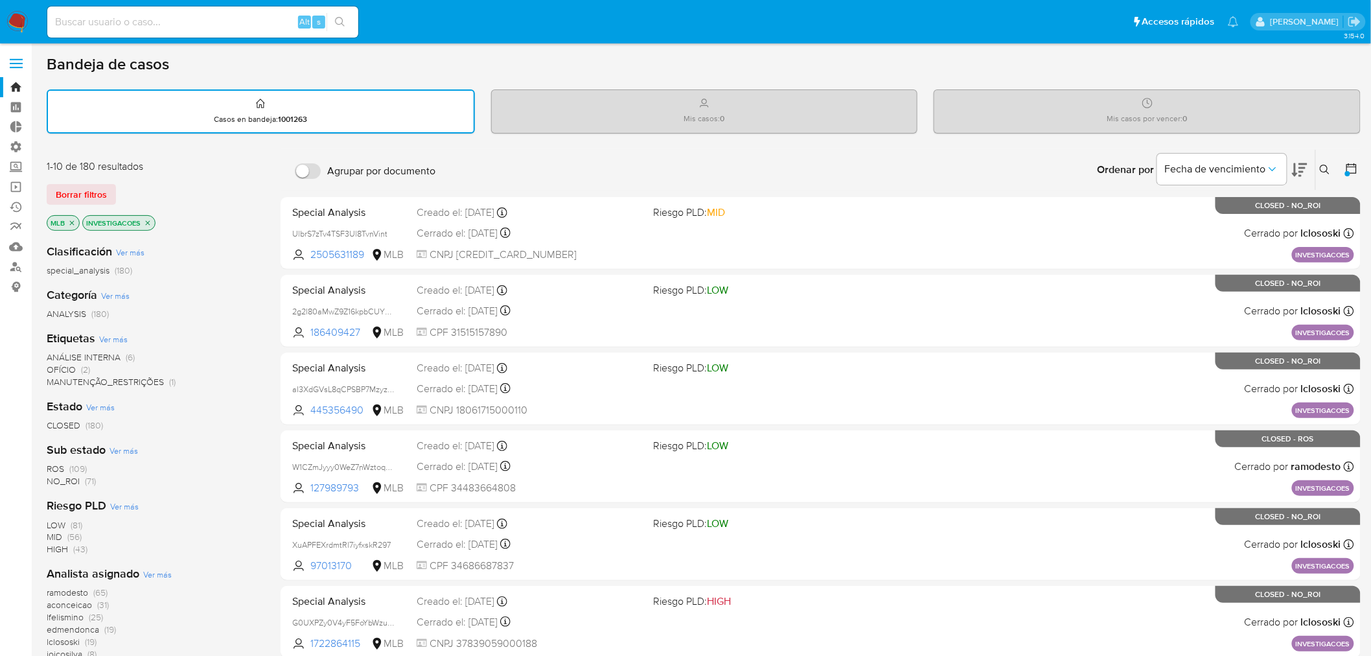
click at [149, 221] on icon "close-filter" at bounding box center [148, 223] width 8 height 8
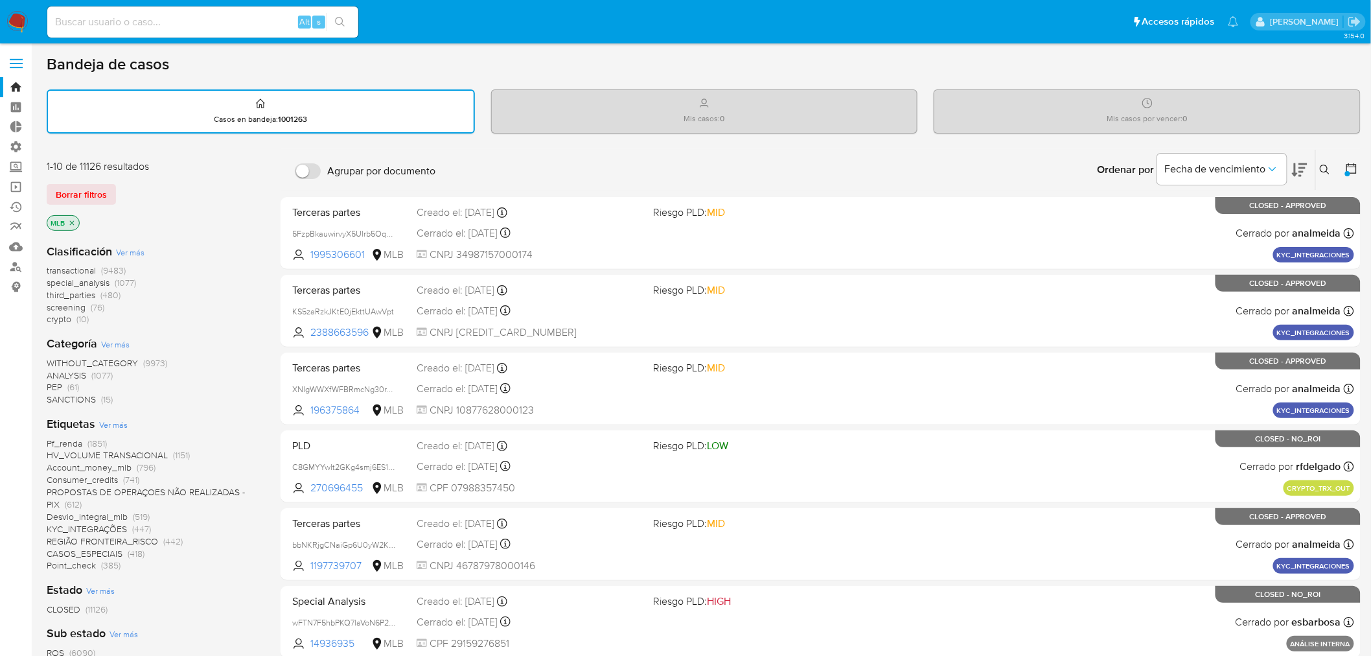
click at [111, 421] on span "Ver más" at bounding box center [113, 424] width 29 height 12
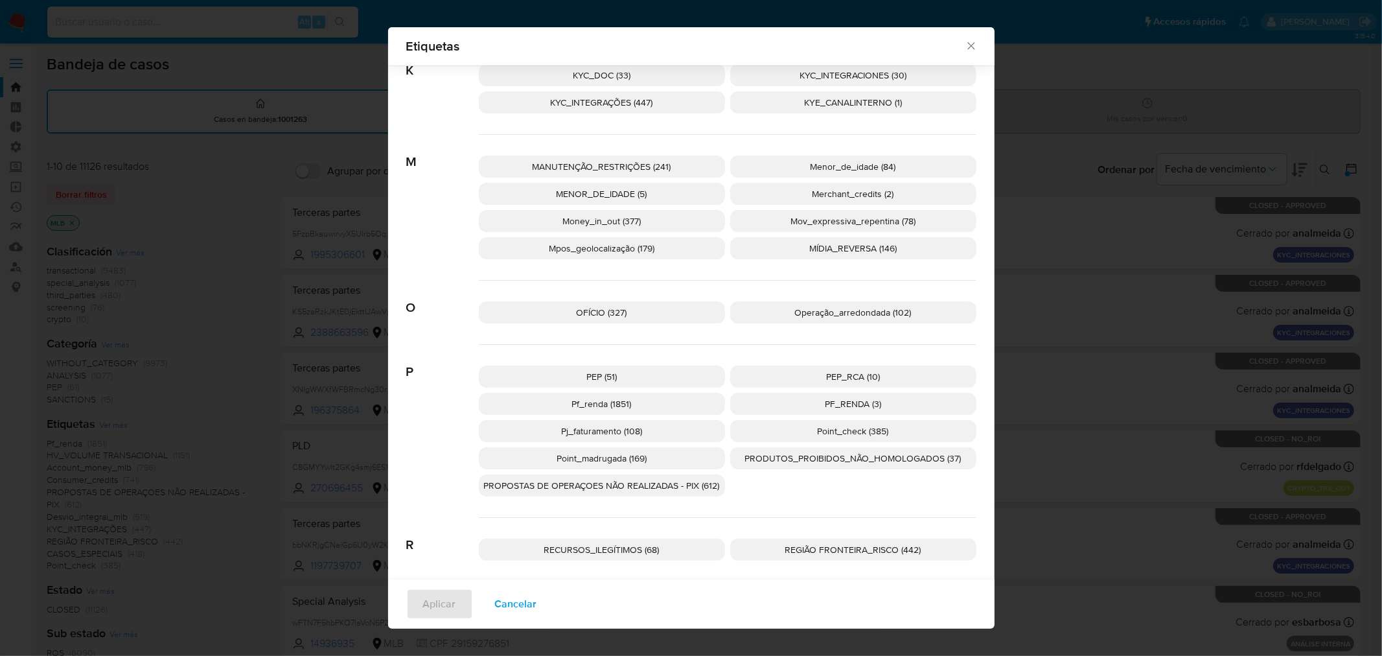
scroll to position [921, 0]
click at [628, 405] on p "Pf_renda (1851)" at bounding box center [602, 403] width 246 height 22
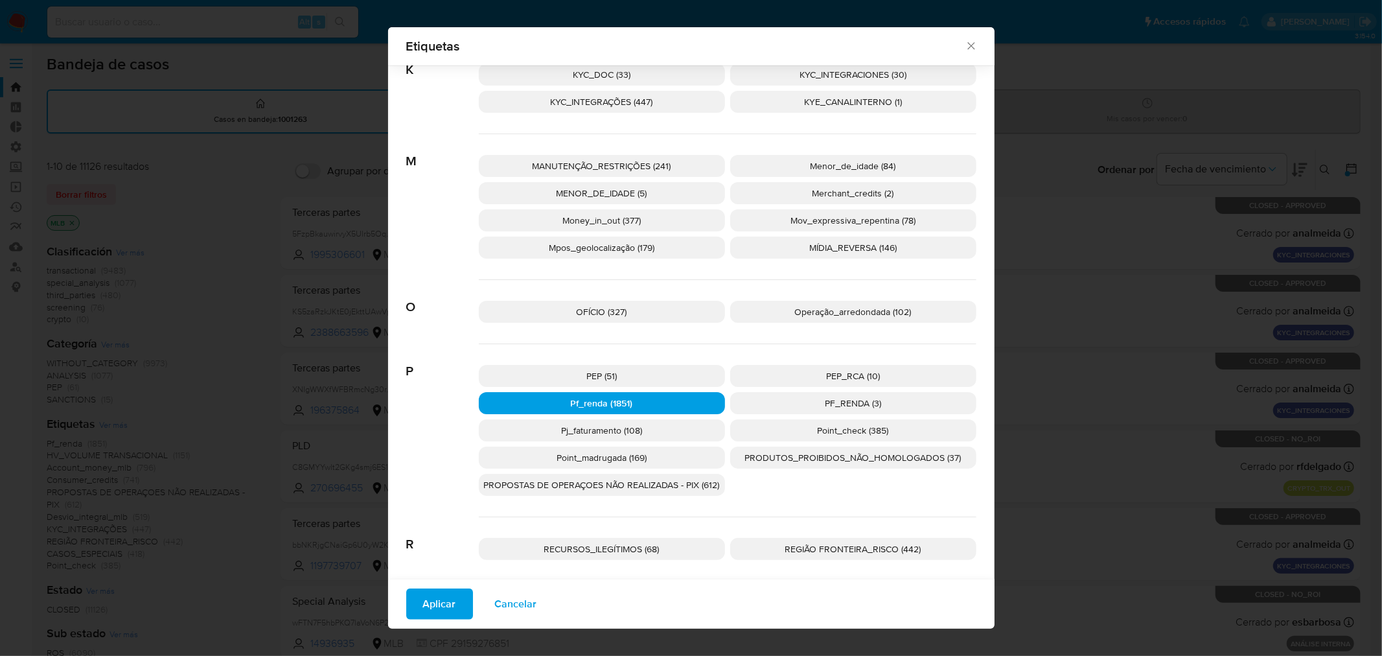
click at [444, 569] on span "Aplicar" at bounding box center [439, 603] width 33 height 29
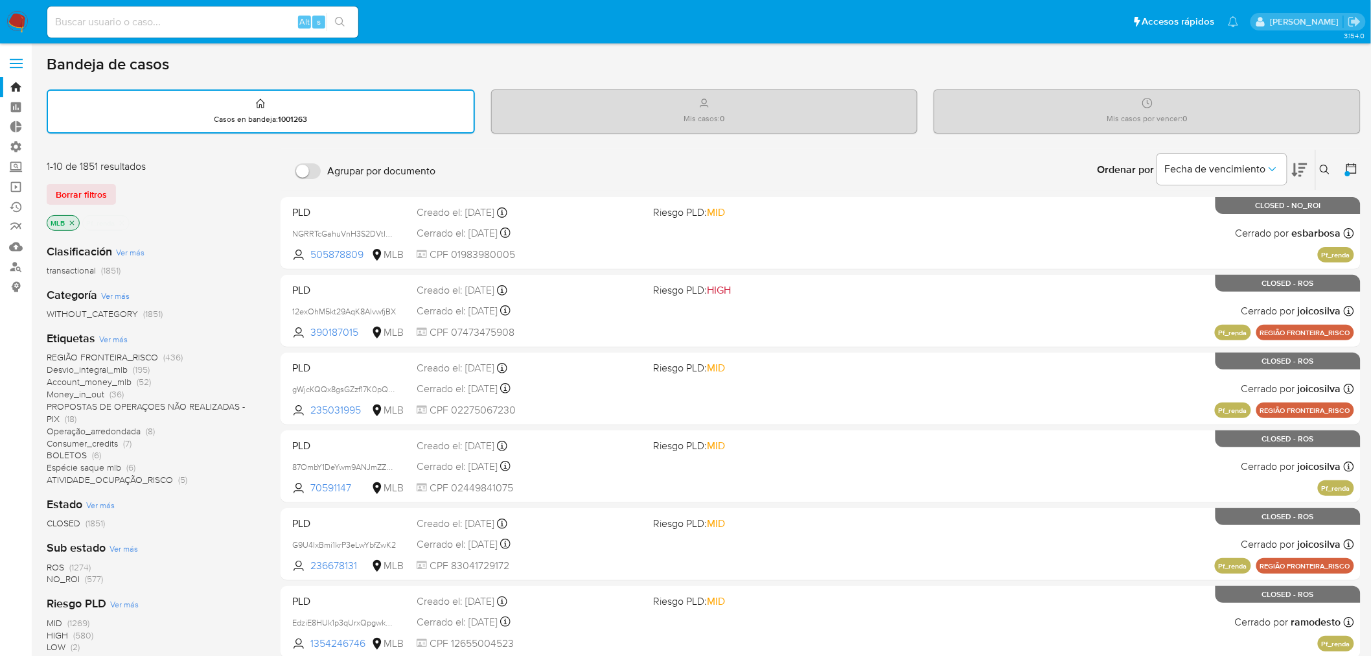
click at [122, 219] on icon "close-filter" at bounding box center [122, 223] width 8 height 8
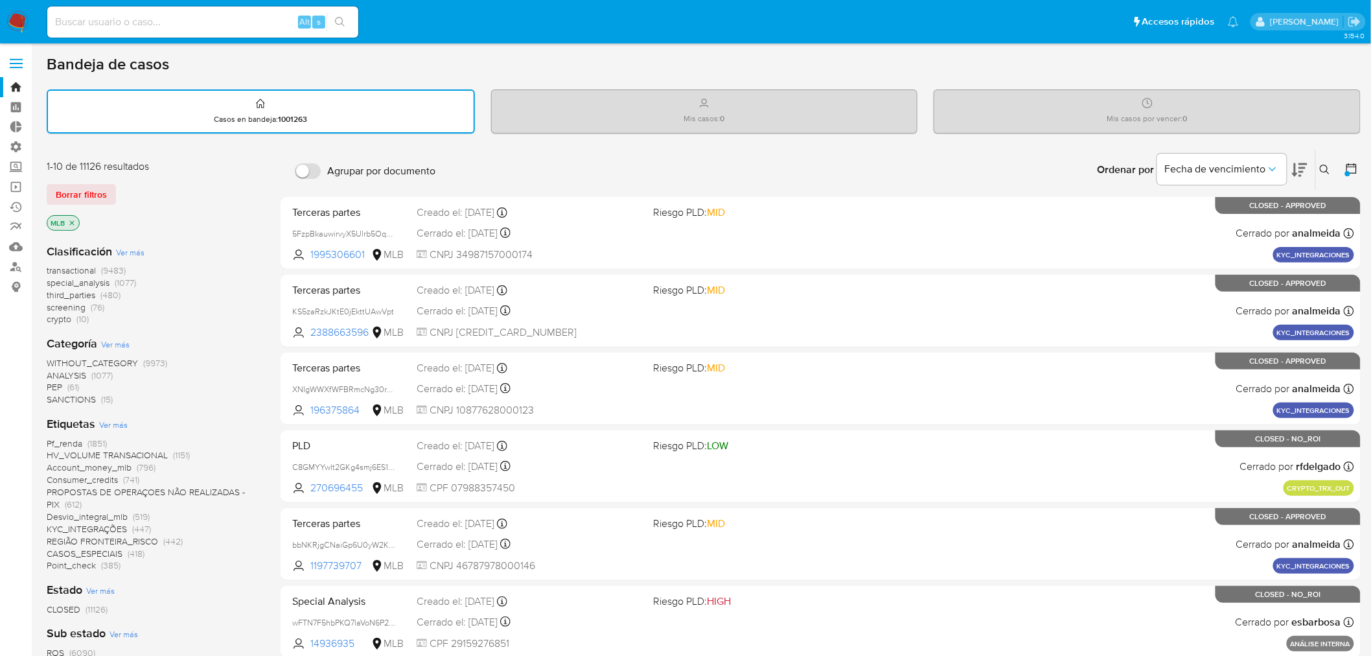
click at [115, 422] on span "Ver más" at bounding box center [113, 424] width 29 height 12
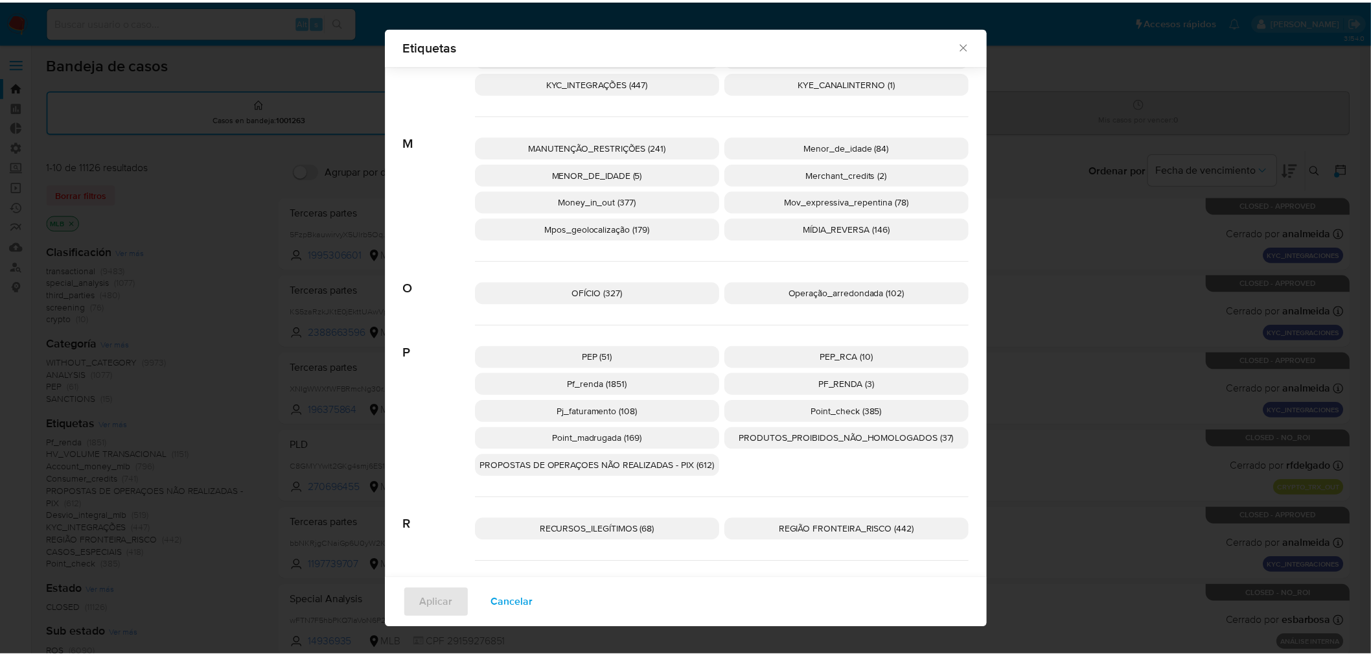
scroll to position [941, 0]
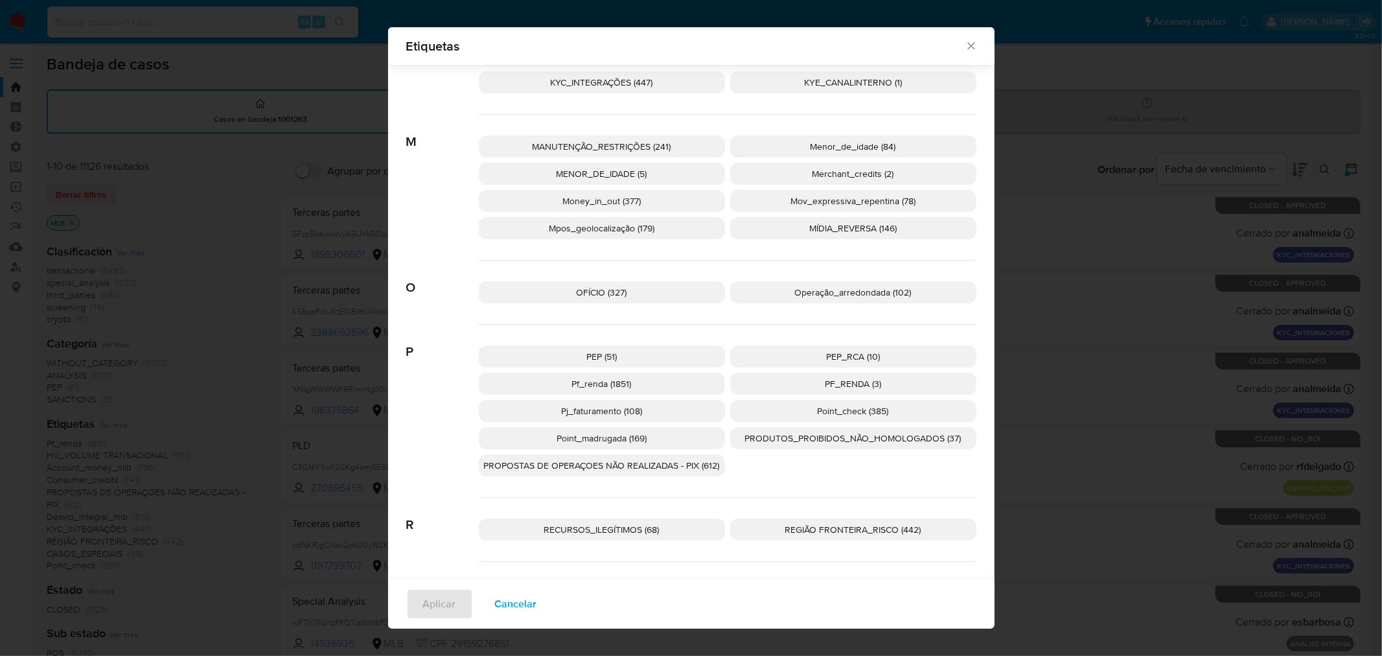
click at [811, 385] on p "PF_RENDA (3)" at bounding box center [853, 383] width 246 height 22
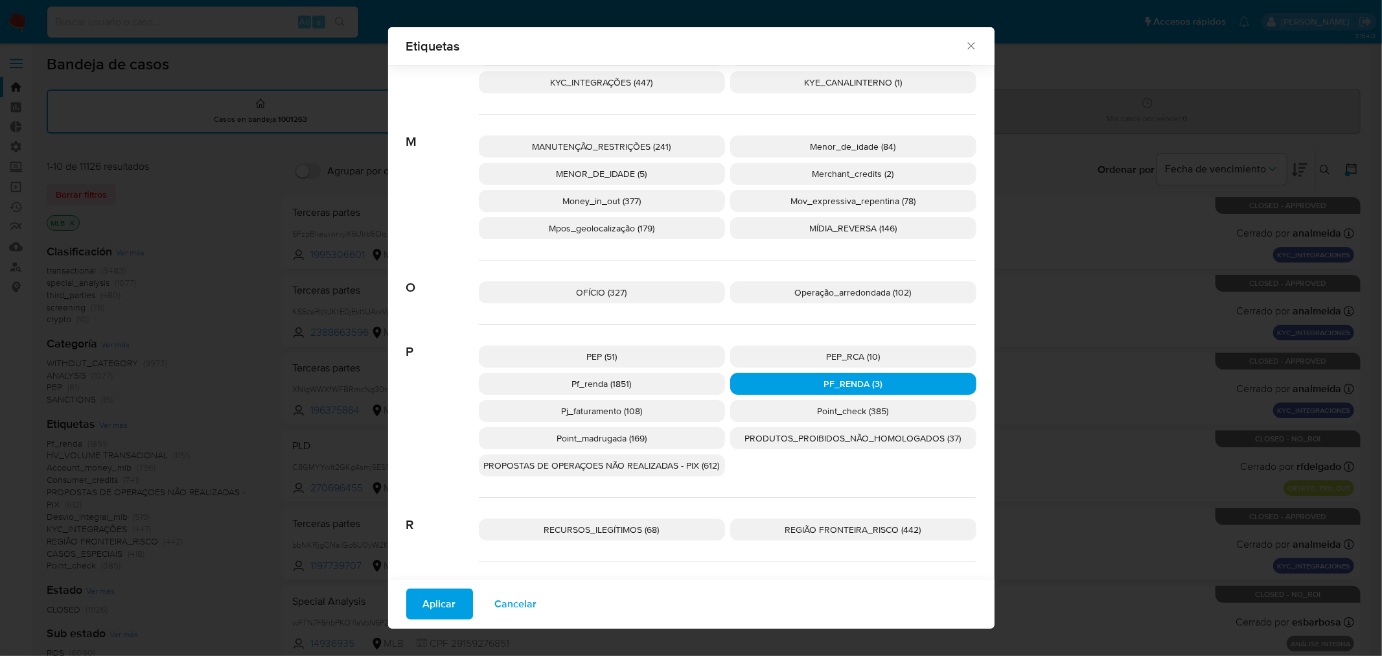
click at [438, 569] on span "Aplicar" at bounding box center [439, 603] width 33 height 29
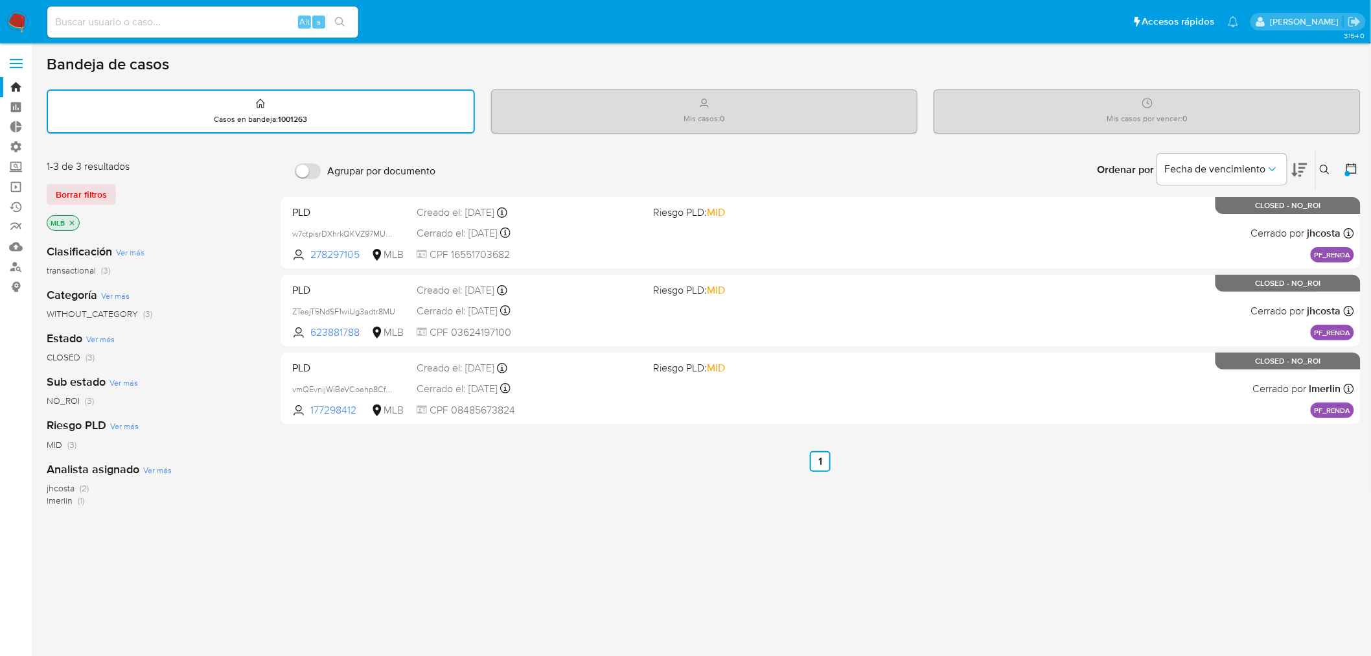
click at [579, 525] on div "Agrupar por documento Ordenar por [PERSON_NAME] de vencimiento No es posible or…" at bounding box center [820, 442] width 1080 height 587
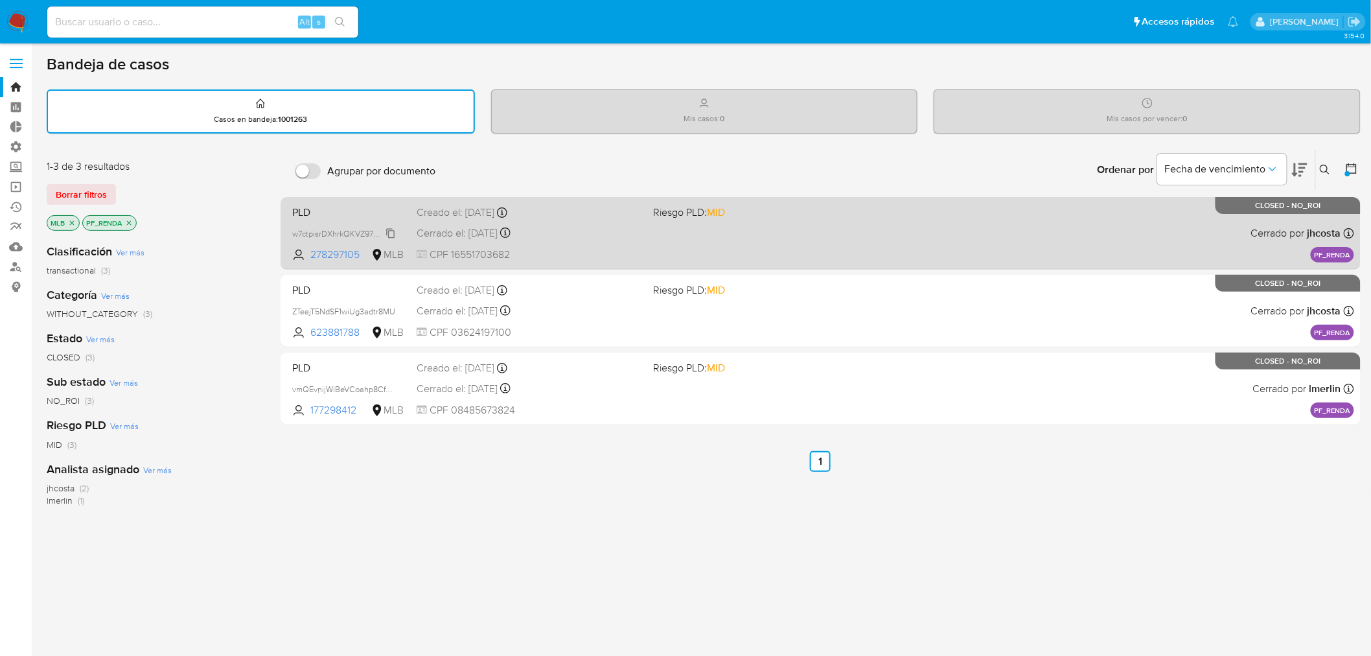
click at [340, 227] on span "w7ctpisrDXhrkQKVZ97MUd3W" at bounding box center [346, 232] width 109 height 14
click at [1105, 230] on div "PLD w7ctpisrDXhrkQKVZ97MUd3W 278297105 MLB Riesgo PLD: MID Creado el: [DATE] Cr…" at bounding box center [820, 232] width 1067 height 65
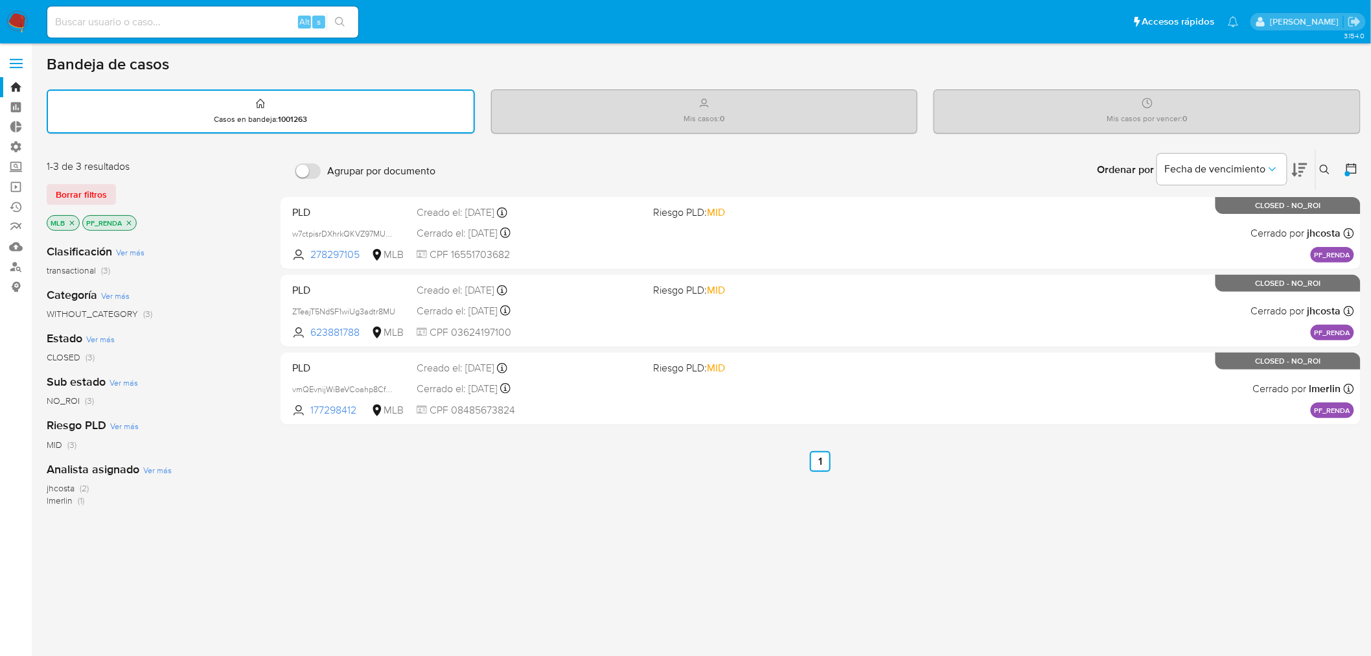
click at [125, 222] on icon "close-filter" at bounding box center [129, 223] width 8 height 8
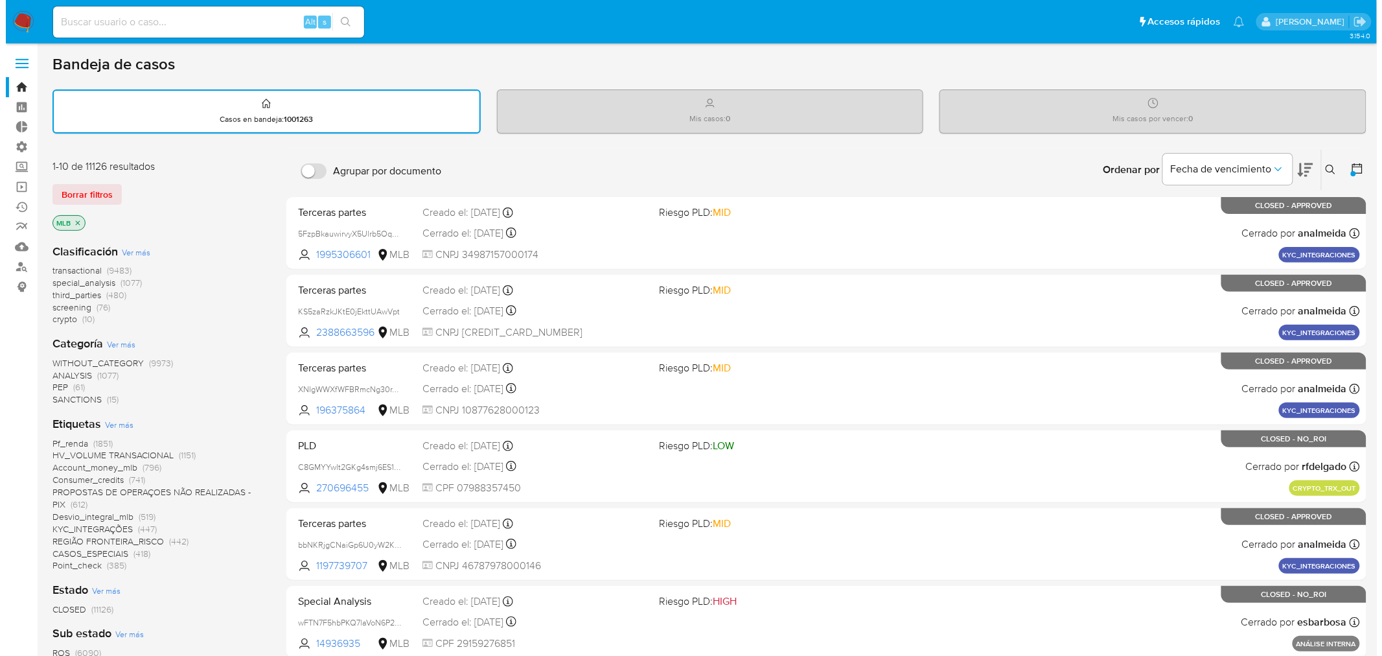
scroll to position [40, 0]
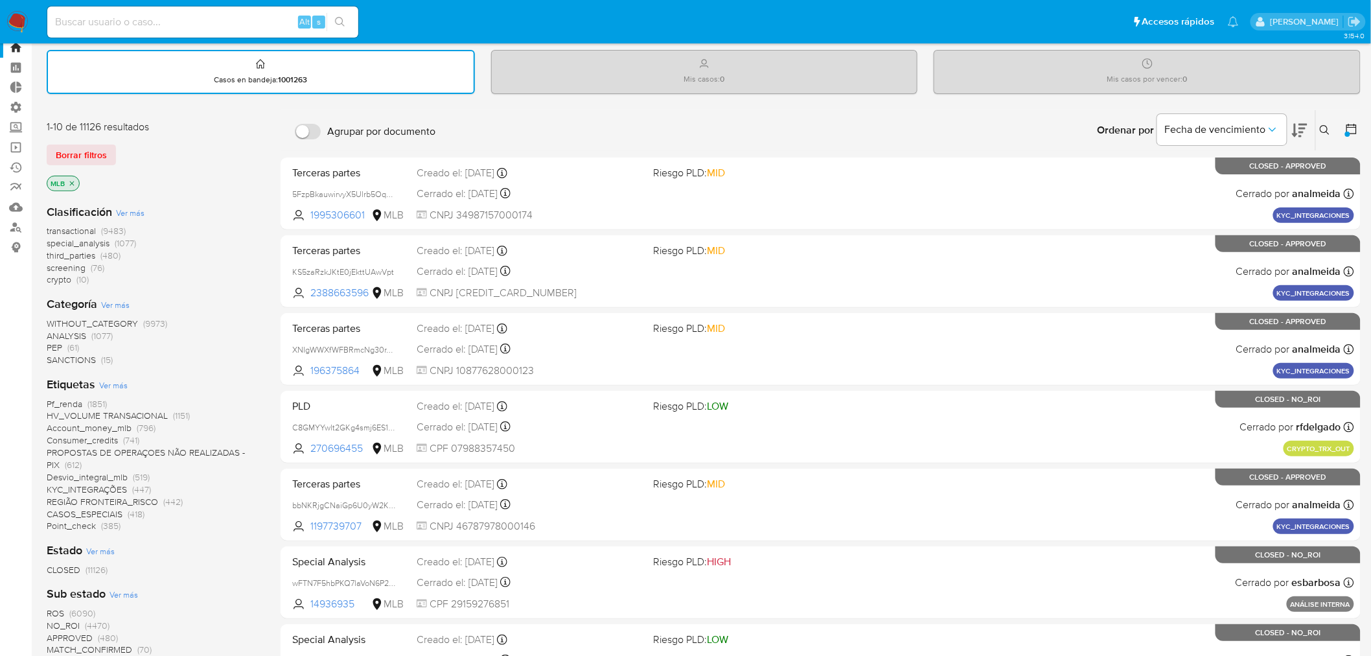
click at [112, 384] on span "Ver más" at bounding box center [113, 385] width 29 height 12
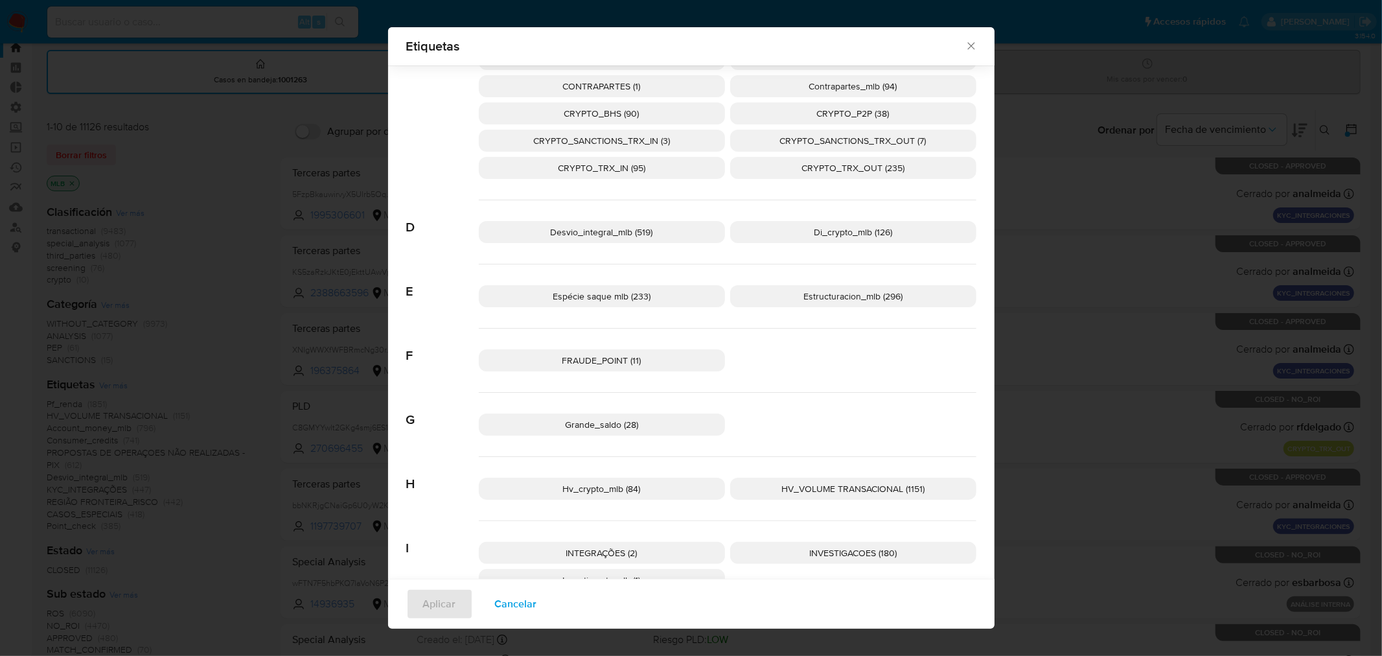
scroll to position [350, 0]
click at [964, 52] on icon "Cerrar" at bounding box center [970, 46] width 13 height 13
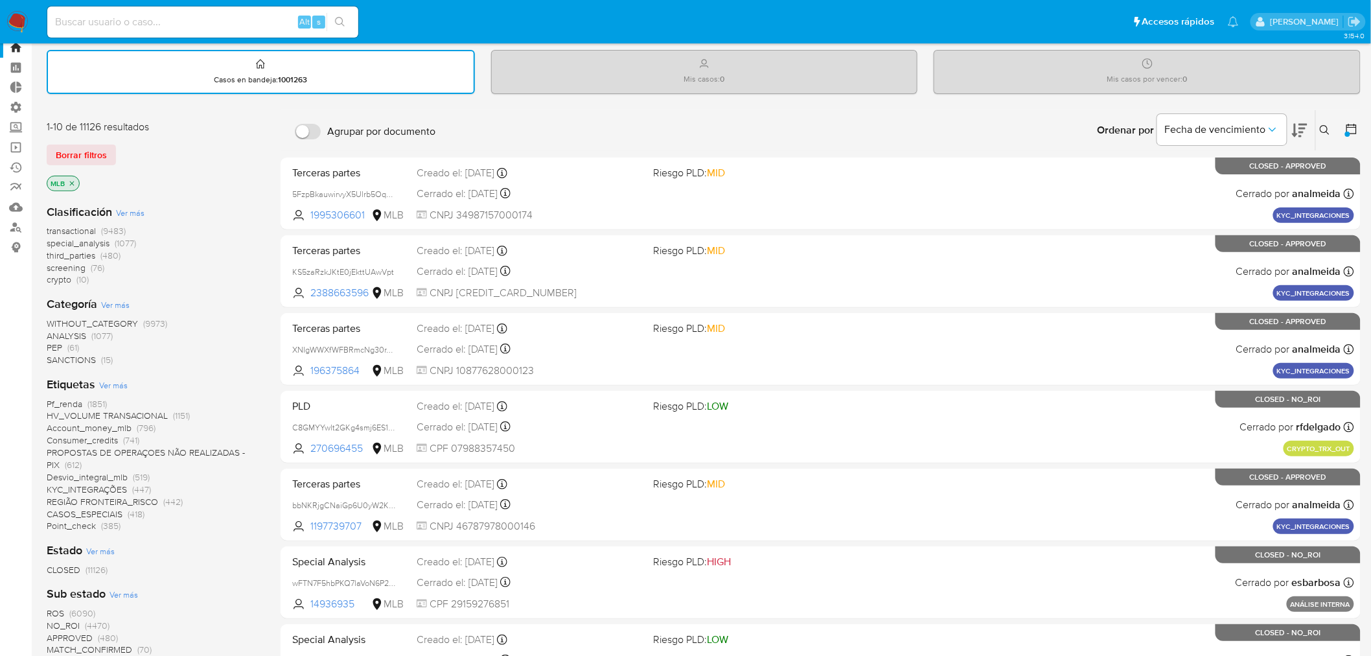
click at [119, 384] on span "Ver más" at bounding box center [113, 385] width 29 height 12
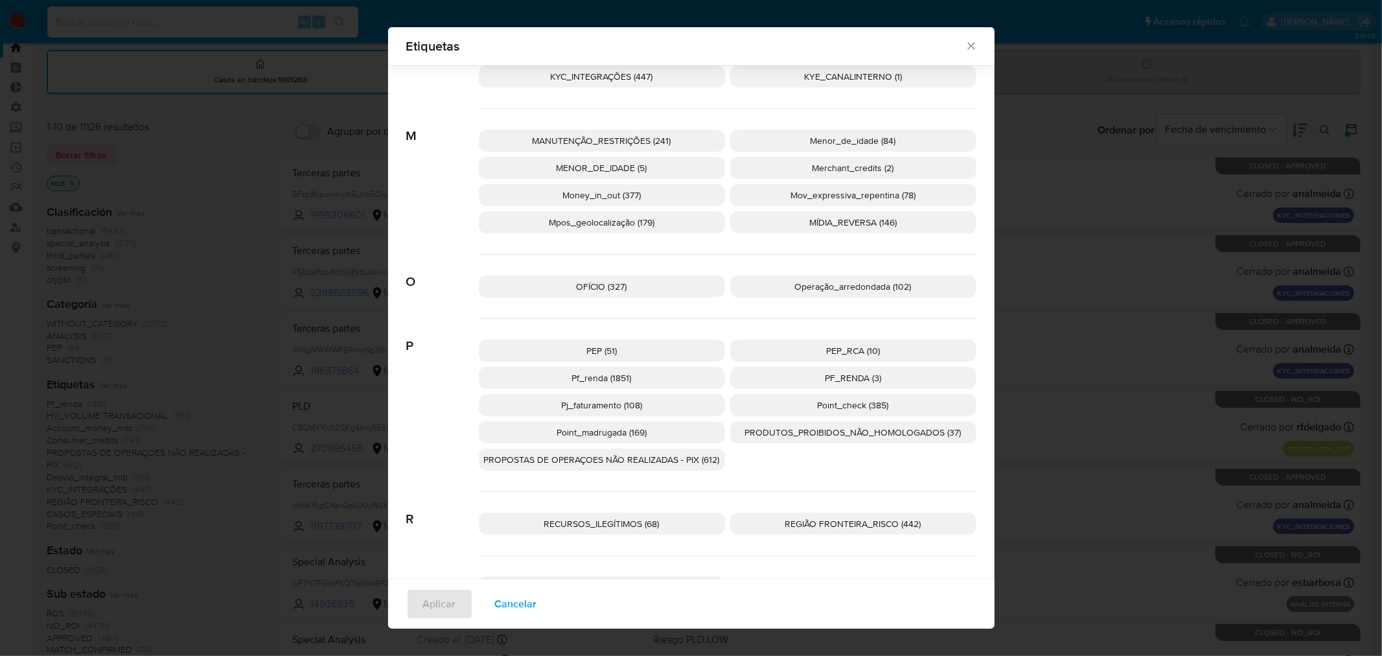
scroll to position [950, 0]
click at [520, 569] on span "Cancelar" at bounding box center [516, 603] width 42 height 29
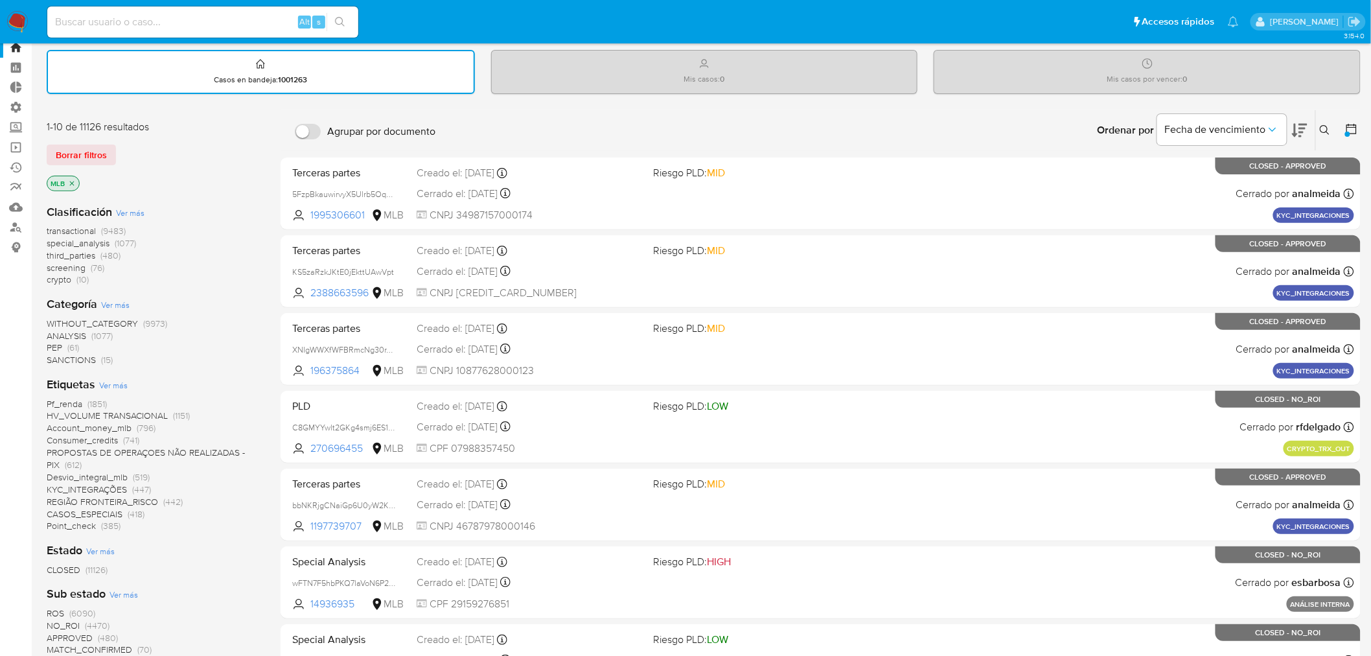
click at [117, 383] on span "Ver más" at bounding box center [113, 385] width 29 height 12
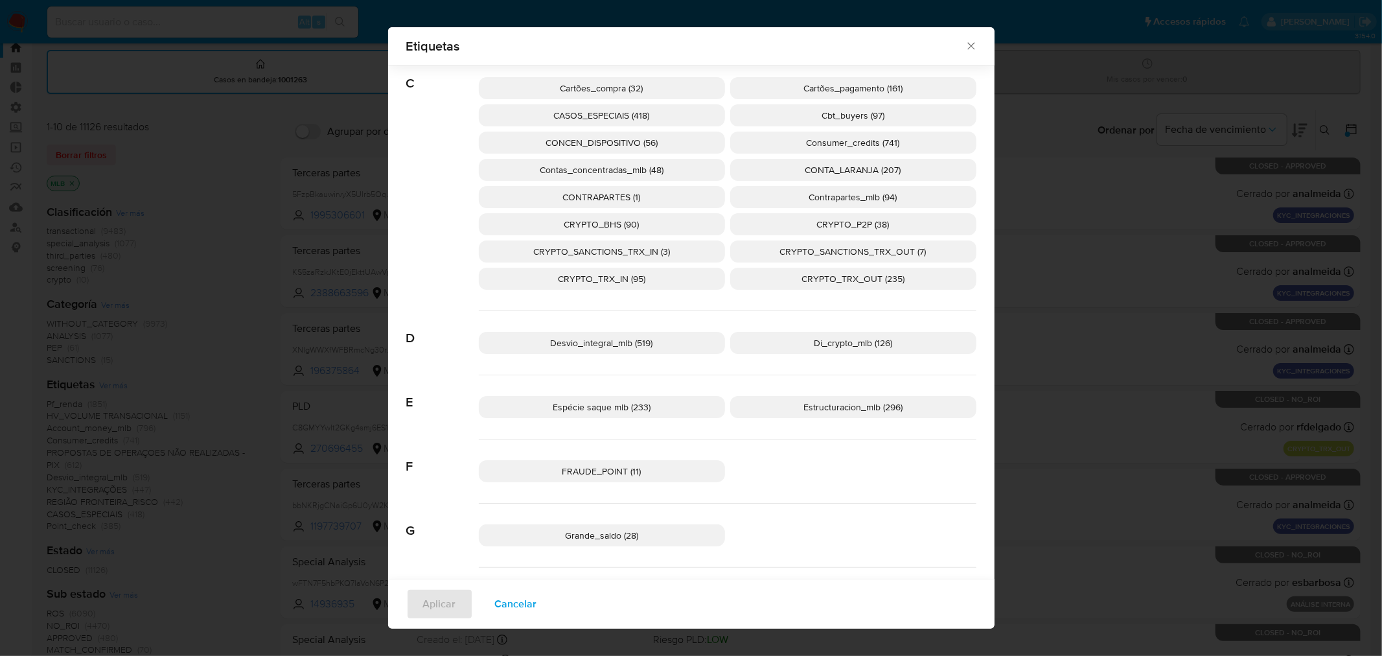
scroll to position [242, 0]
click at [830, 398] on p "Estructuracion_mlb (296)" at bounding box center [853, 406] width 246 height 22
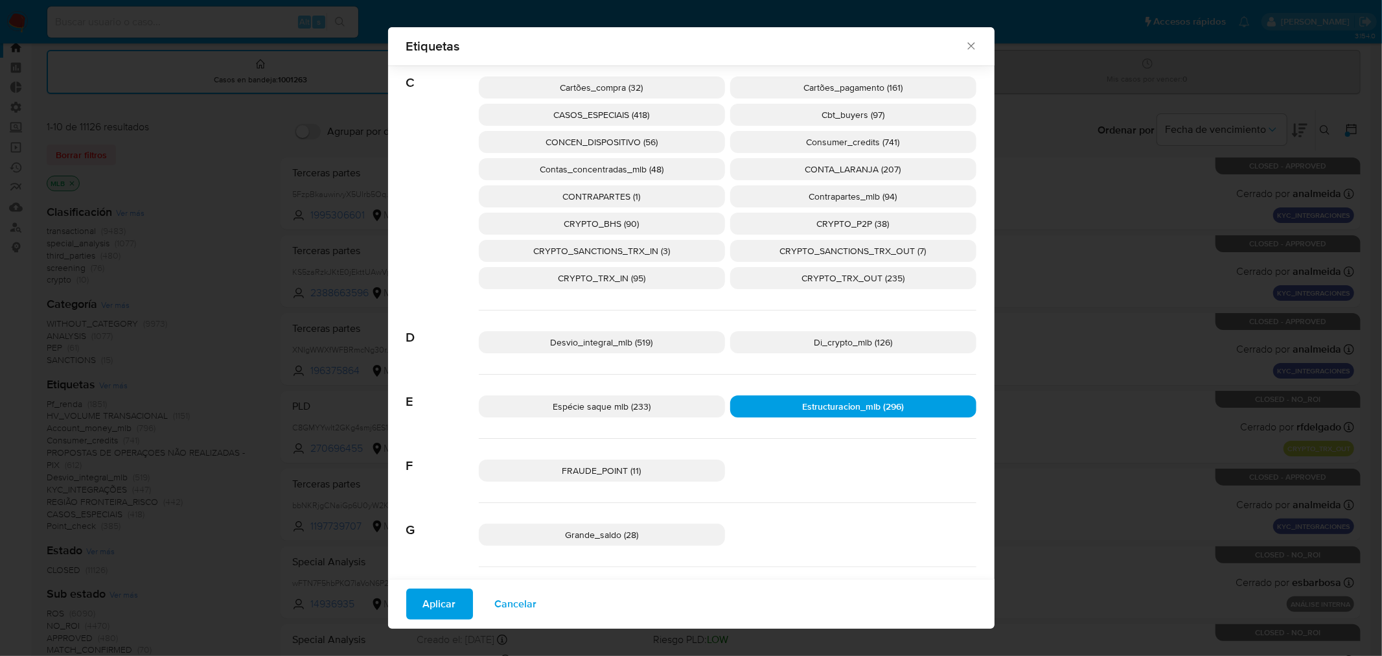
click at [451, 569] on button "Aplicar" at bounding box center [439, 603] width 67 height 31
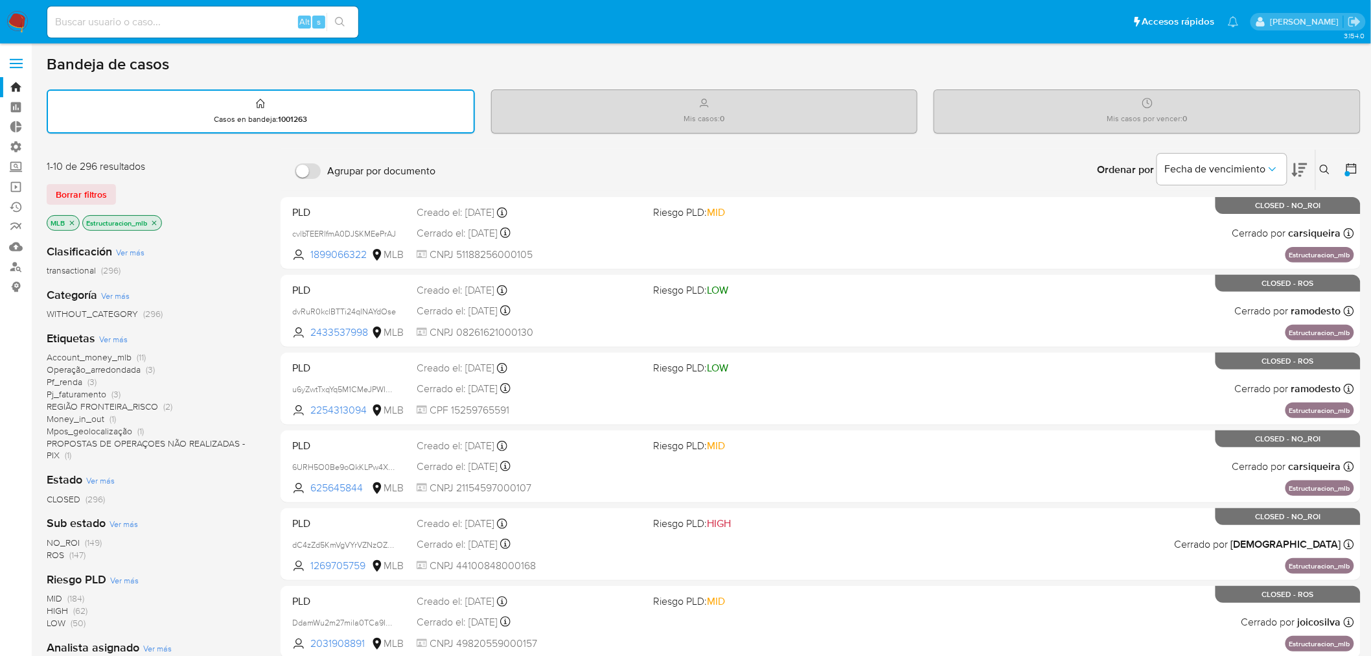
click at [156, 222] on icon "close-filter" at bounding box center [154, 222] width 5 height 5
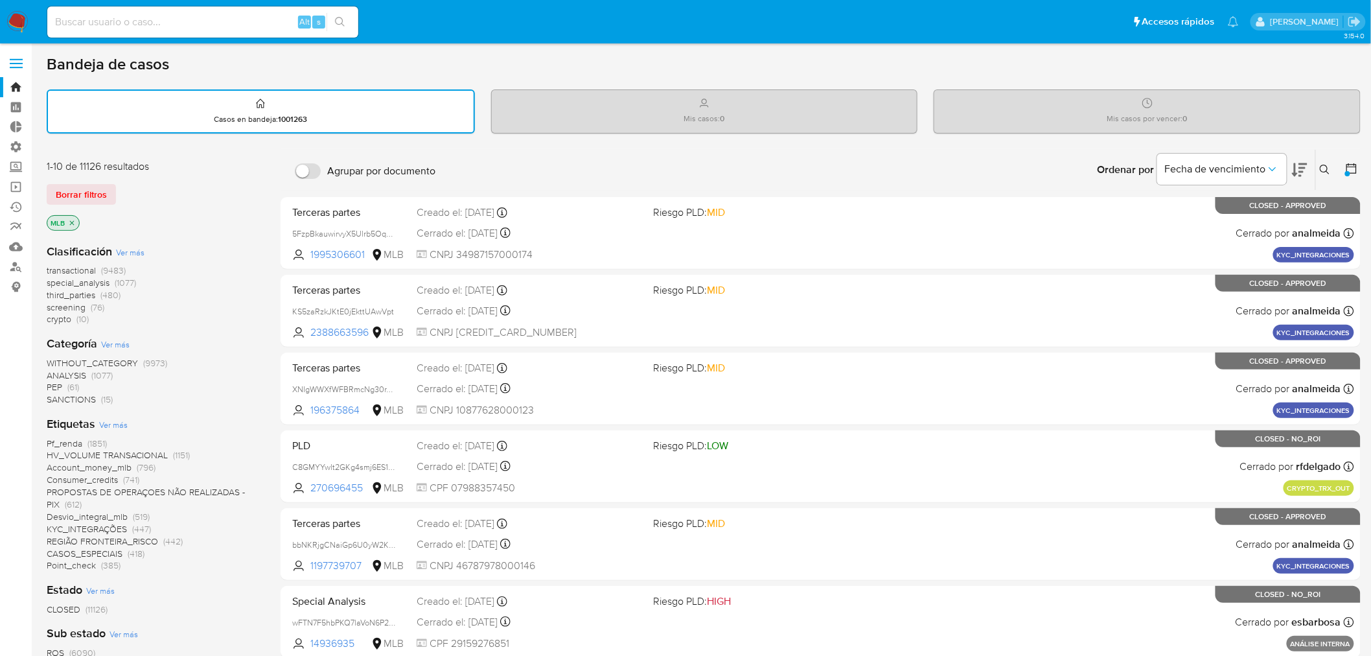
click at [119, 423] on span "Ver más" at bounding box center [113, 424] width 29 height 12
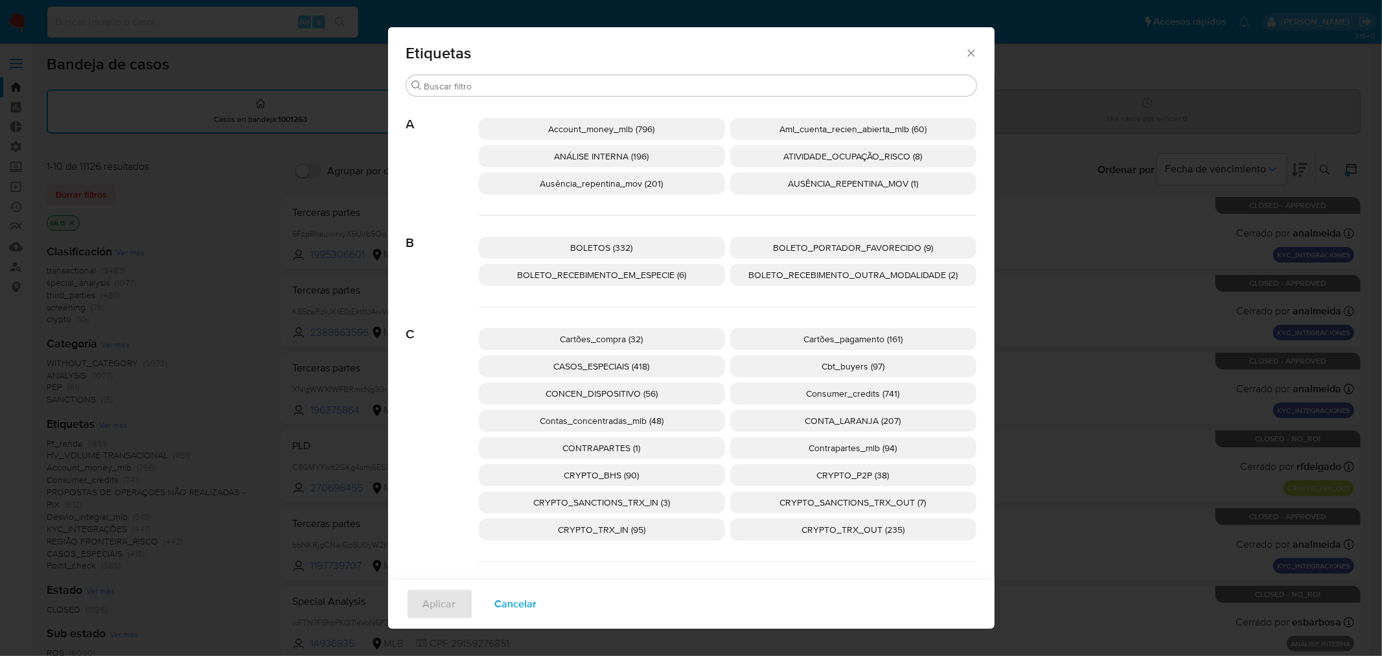
click at [833, 441] on span "Contrapartes_mlb (94)" at bounding box center [853, 447] width 88 height 13
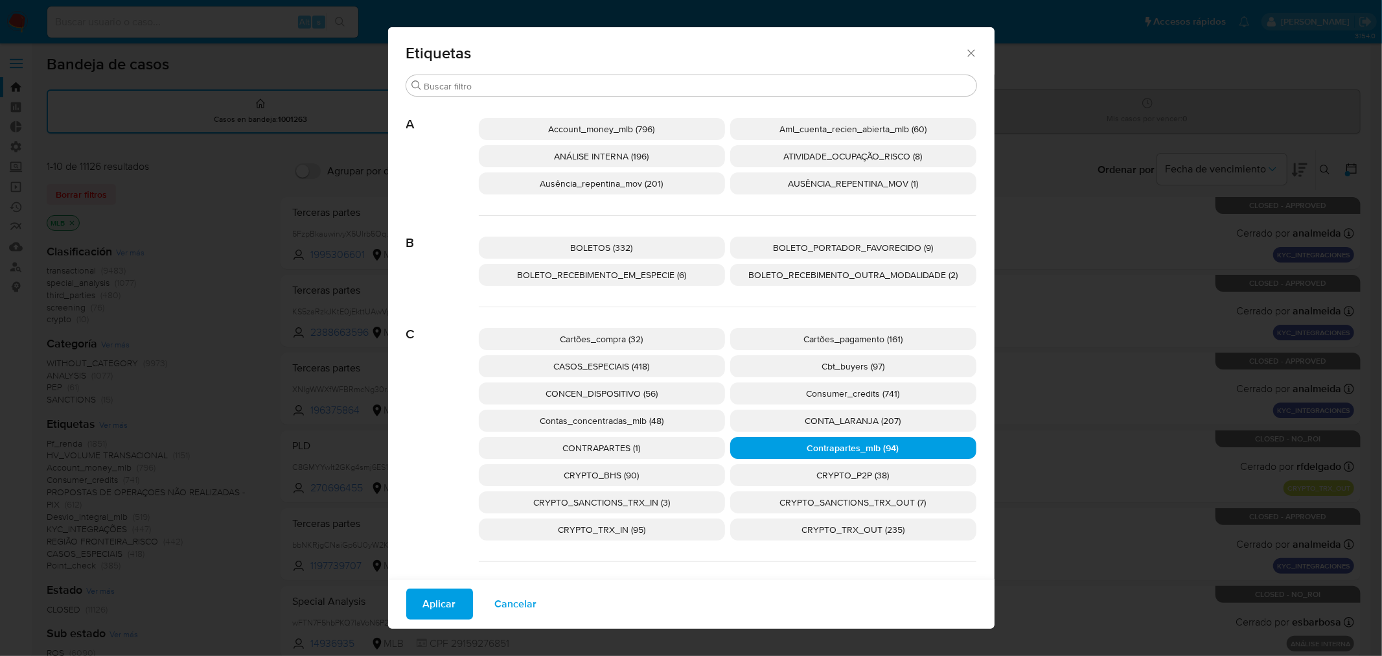
click at [428, 569] on span "Aplicar" at bounding box center [439, 603] width 33 height 29
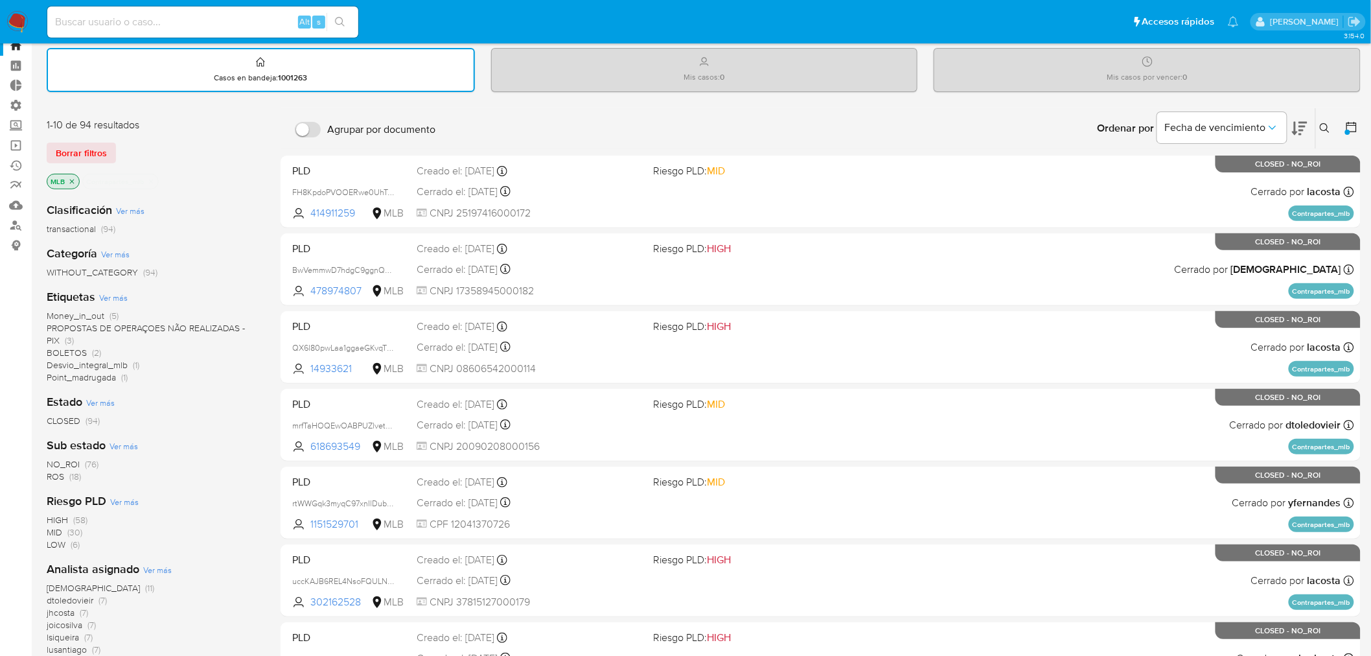
scroll to position [43, 0]
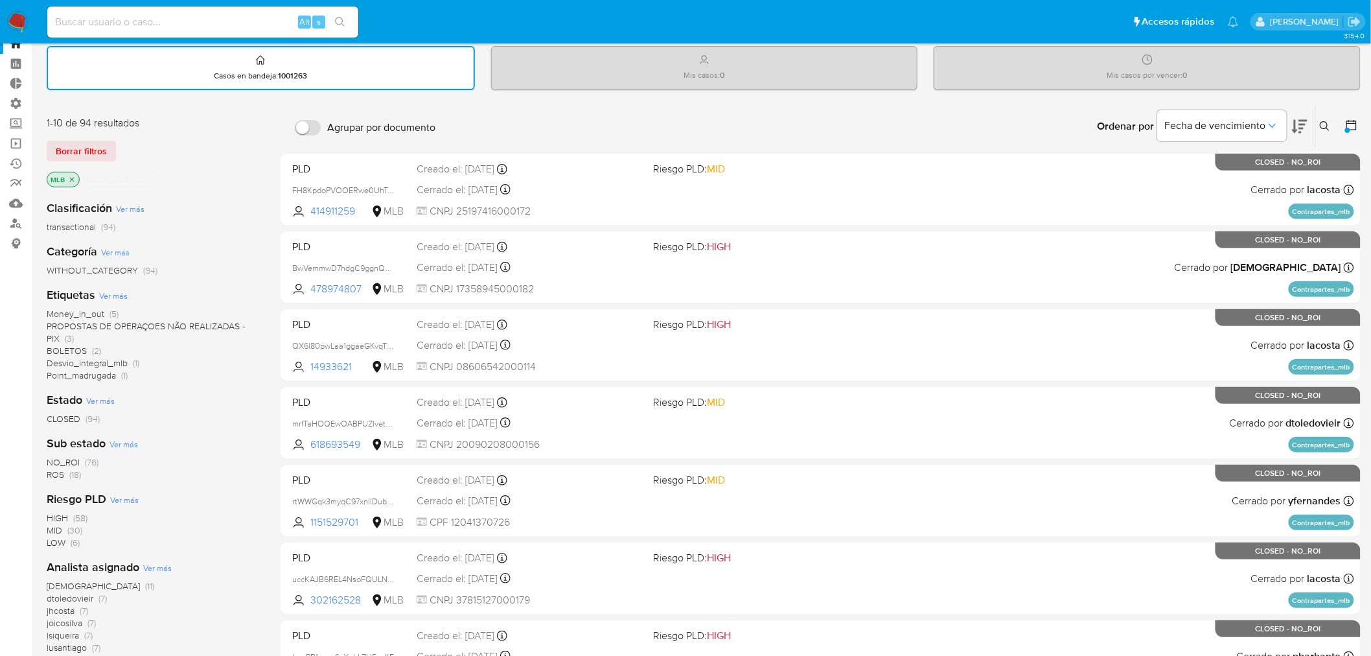
click at [106, 294] on span "Ver más" at bounding box center [113, 296] width 29 height 12
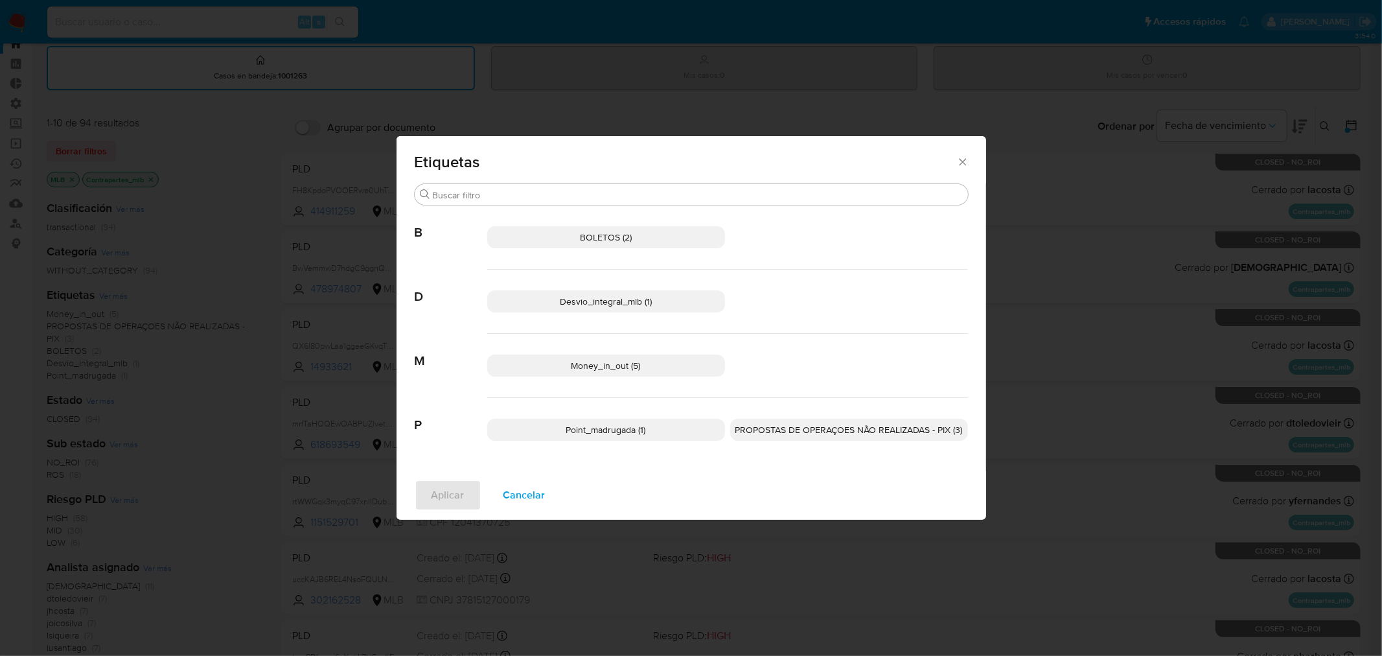
click at [960, 165] on icon "Cerrar" at bounding box center [962, 161] width 13 height 13
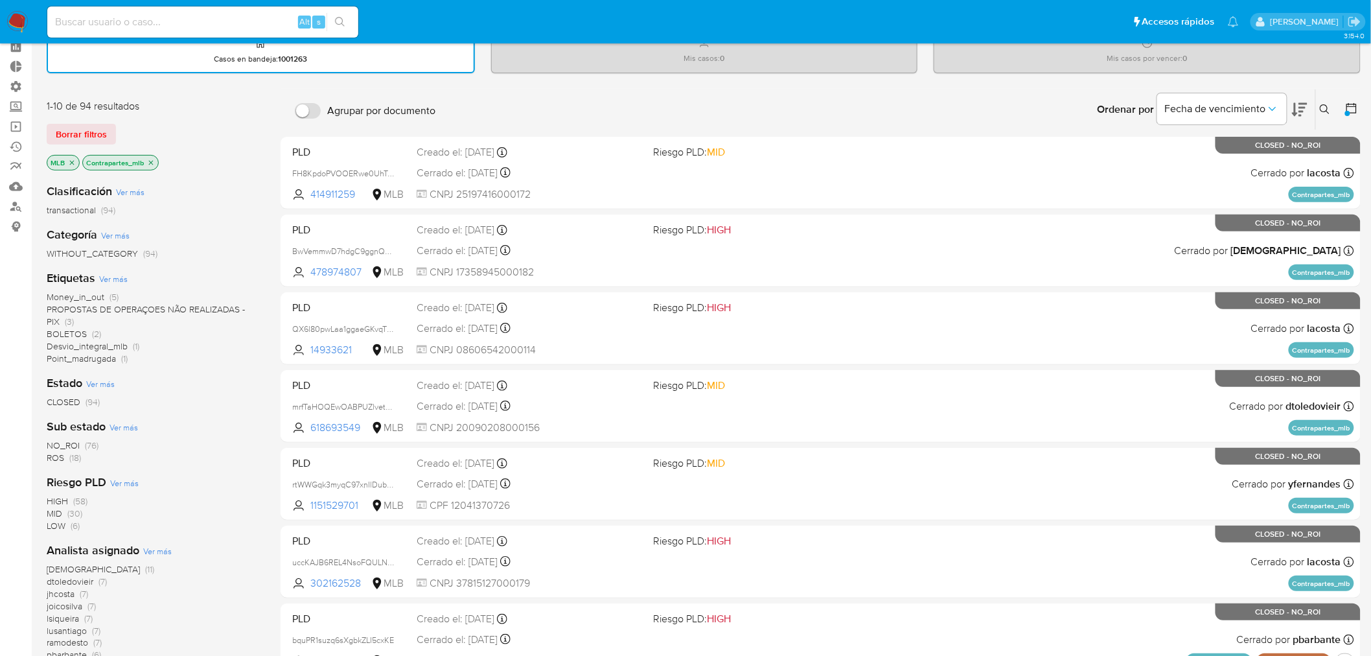
scroll to position [0, 0]
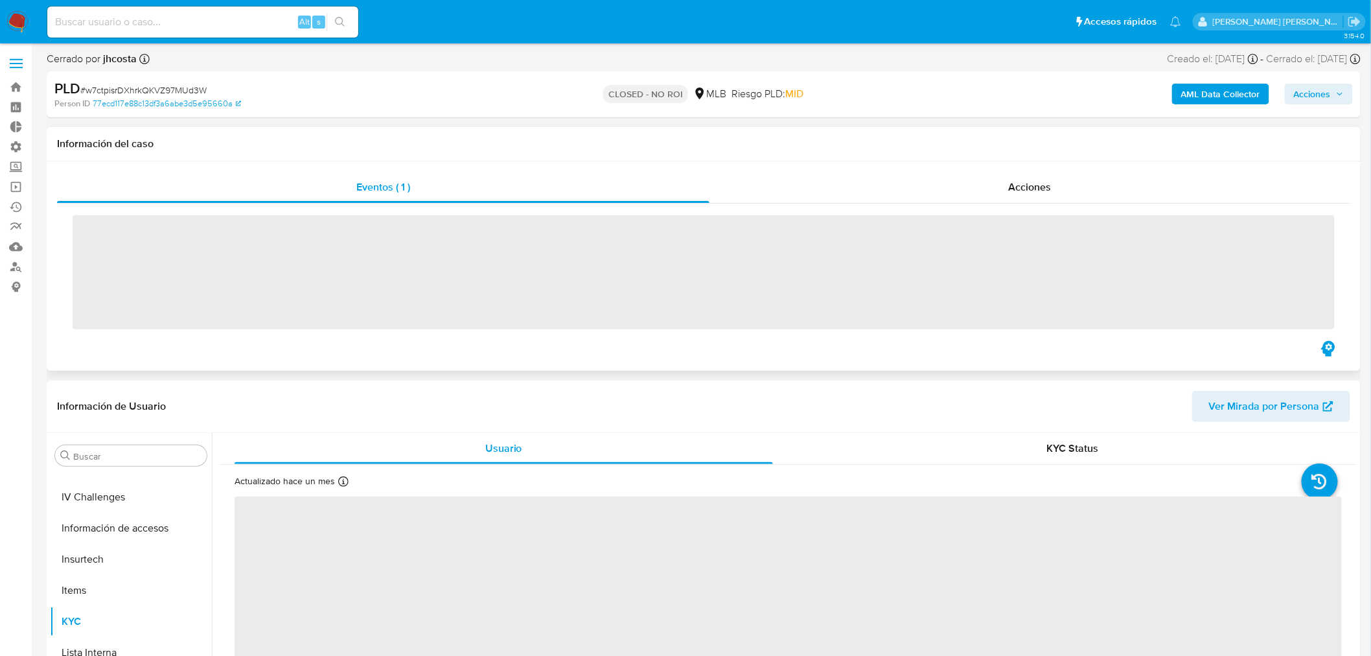
scroll to position [578, 0]
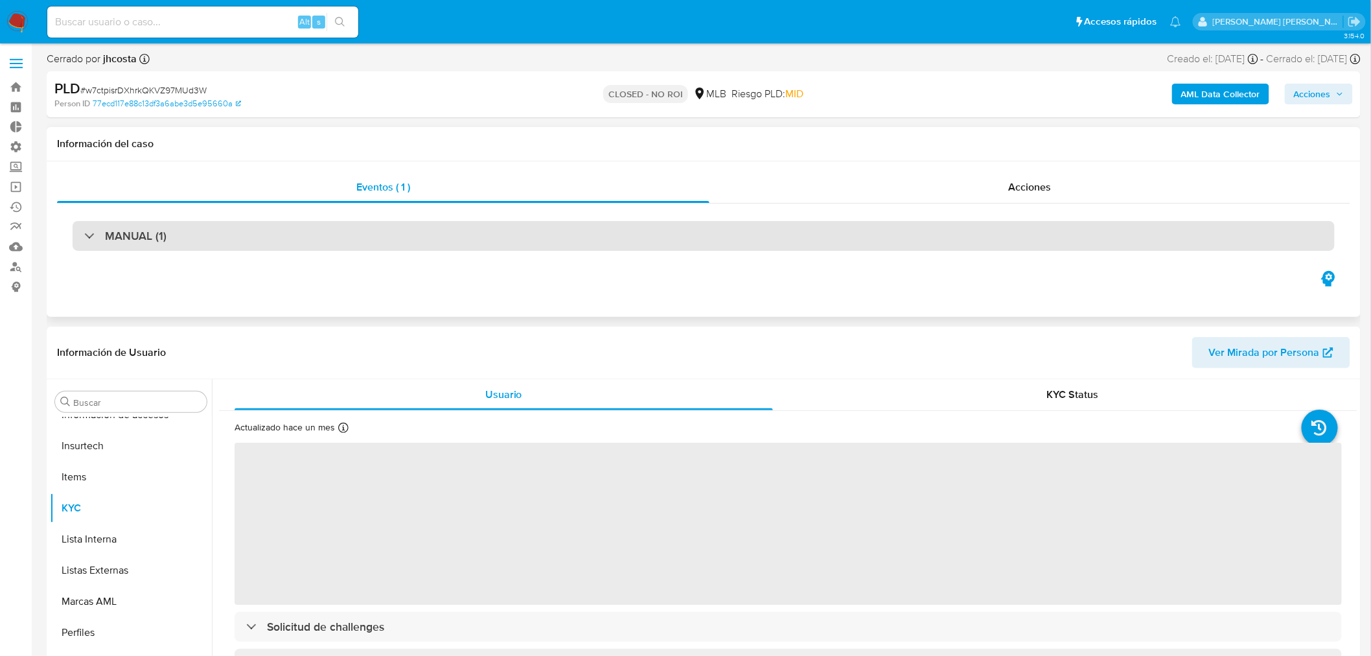
click at [149, 238] on h3 "MANUAL (1)" at bounding box center [136, 236] width 62 height 14
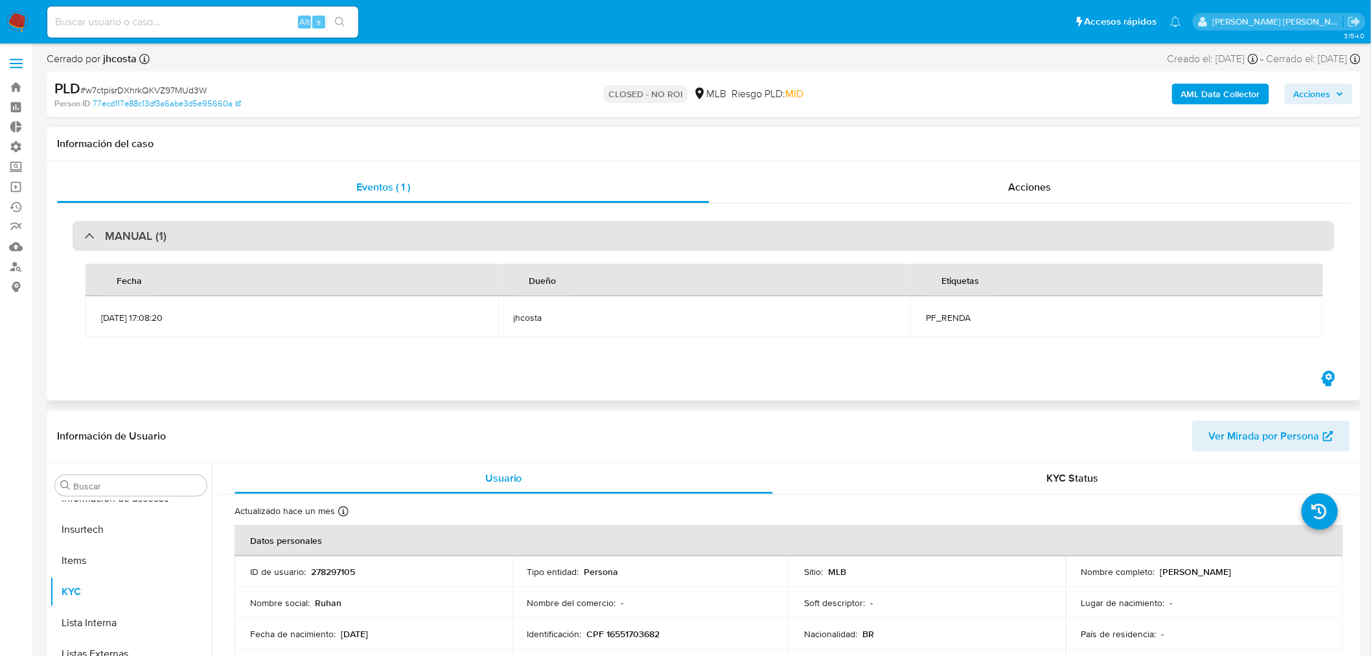
select select "10"
click at [148, 244] on div "MANUAL (1)" at bounding box center [704, 236] width 1262 height 30
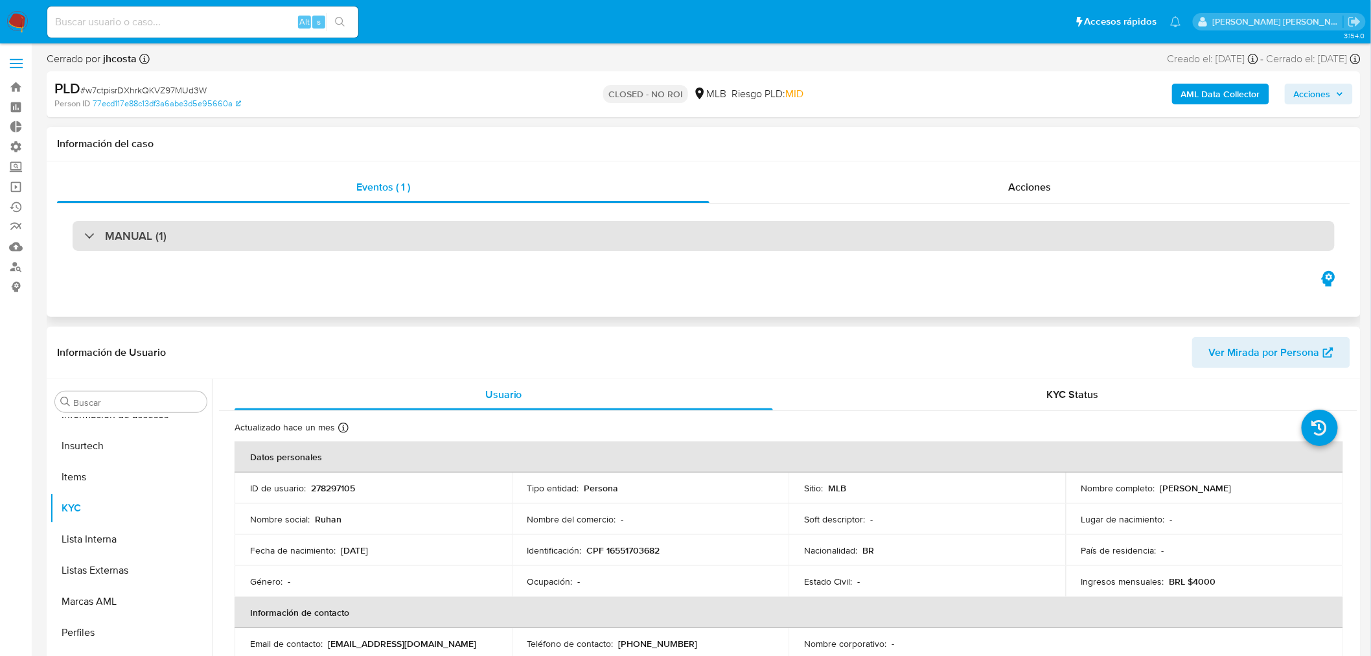
click at [148, 244] on div "MANUAL (1)" at bounding box center [704, 236] width 1262 height 30
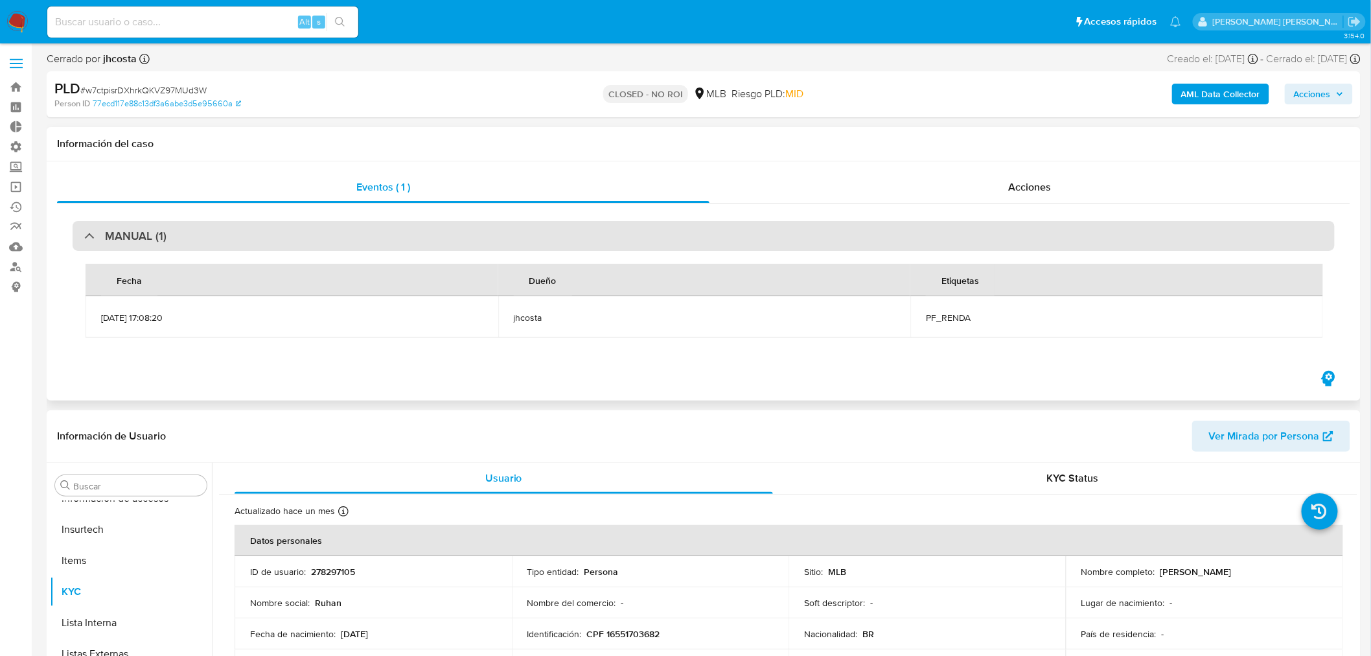
click at [148, 244] on div "MANUAL (1)" at bounding box center [704, 236] width 1262 height 30
